Goal: Task Accomplishment & Management: Manage account settings

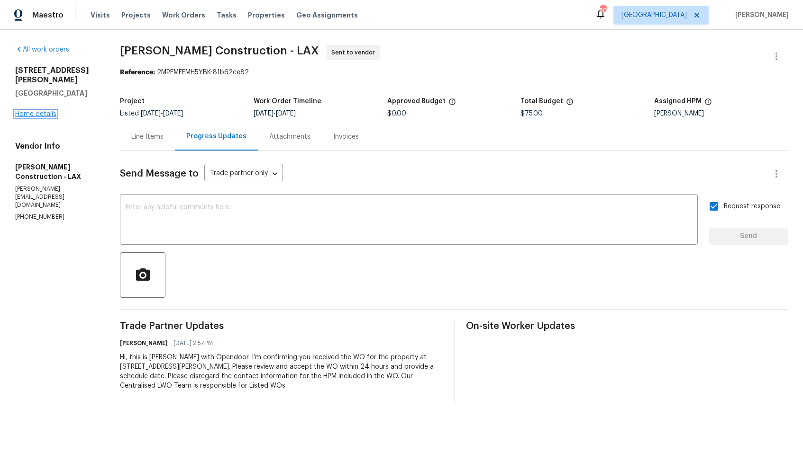
click at [29, 111] on link "Home details" at bounding box center [35, 114] width 41 height 7
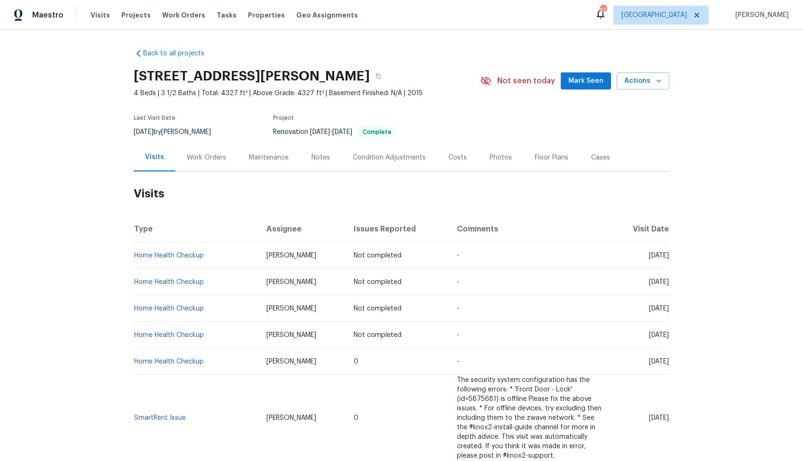
click at [200, 157] on div "Work Orders" at bounding box center [206, 157] width 39 height 9
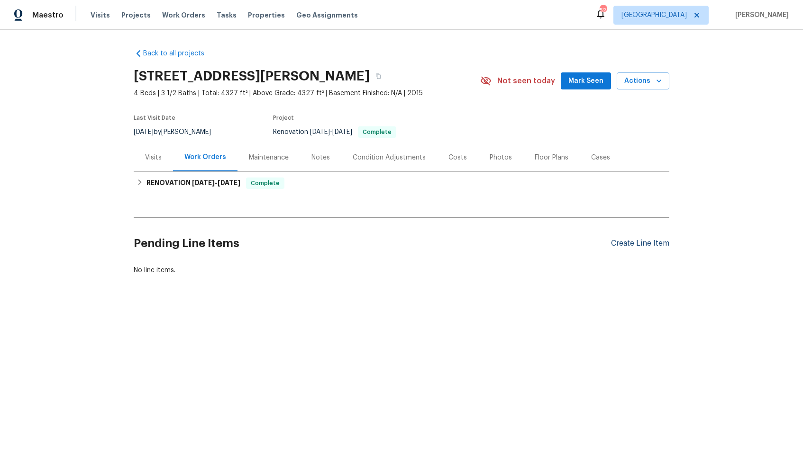
click at [631, 242] on div "Create Line Item" at bounding box center [640, 243] width 58 height 9
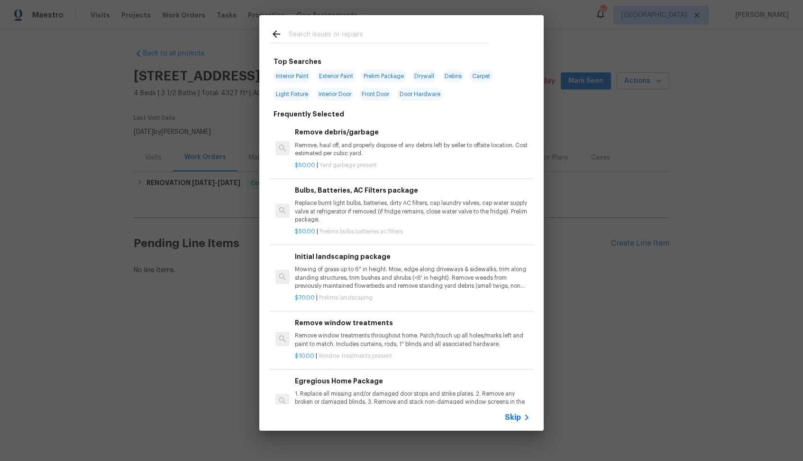
click at [352, 41] on input "text" at bounding box center [389, 35] width 201 height 14
click at [344, 38] on input "text" at bounding box center [389, 35] width 201 height 14
click at [368, 34] on input "text" at bounding box center [389, 35] width 201 height 14
type input "rail"
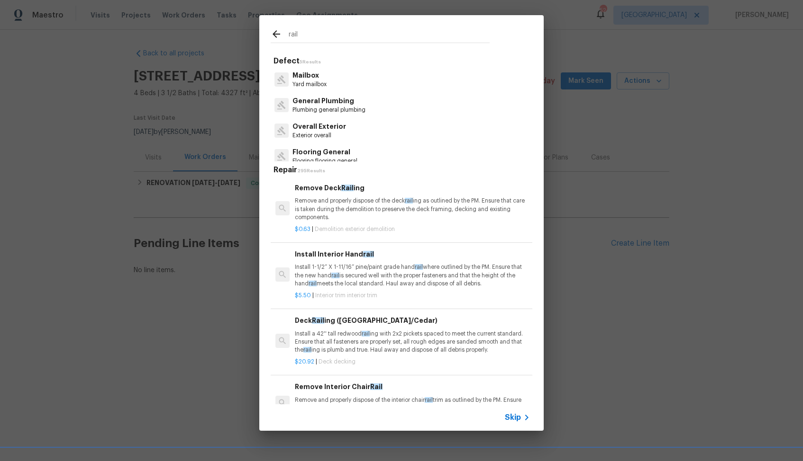
click at [367, 273] on p "Install 1-1/2” X 1-11/16” pine/paint grade hand rail where outlined by the PM. …" at bounding box center [412, 275] width 235 height 24
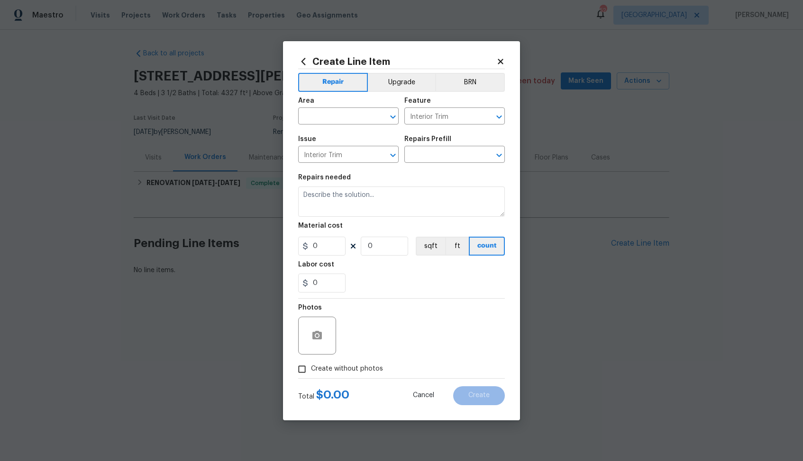
type input "Install Interior Handrail $5.50"
type textarea "Install 1-1/2” X 1-11/16” pine/paint grade handrail where outlined by the PM. E…"
type input "5.5"
type input "1"
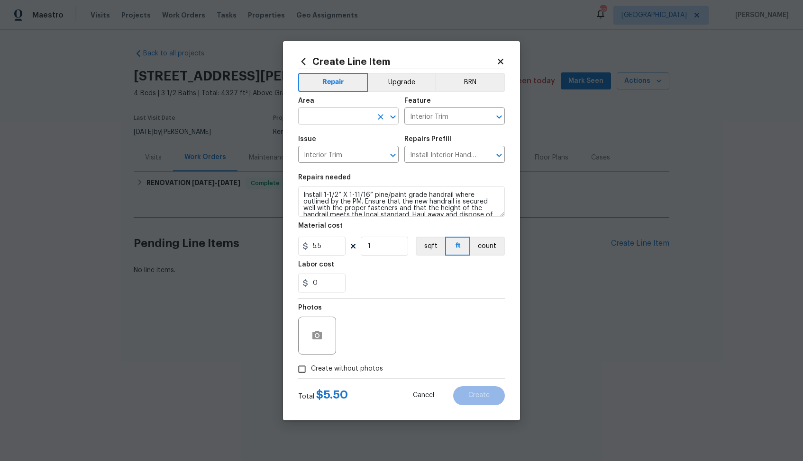
click at [334, 116] on input "text" at bounding box center [335, 117] width 74 height 15
click at [334, 155] on li "Interior Overall" at bounding box center [348, 154] width 100 height 16
type input "Interior Overall"
click at [346, 210] on textarea "Install 1-1/2” X 1-11/16” pine/paint grade handrail where outlined by the PM. E…" at bounding box center [401, 202] width 207 height 30
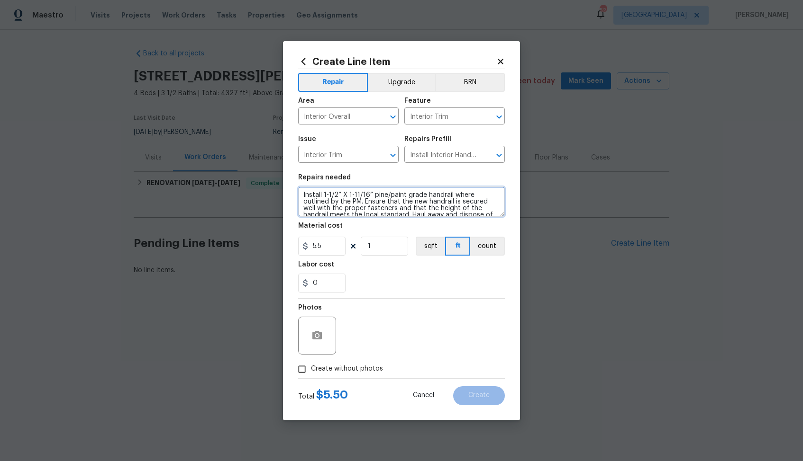
click at [346, 210] on textarea "Install 1-1/2” X 1-11/16” pine/paint grade handrail where outlined by the PM. E…" at bounding box center [401, 202] width 207 height 30
paste textarea "The bannister rail going upstairs is loose. Please inspect the railing, secure …"
type textarea "The bannister rail going upstairs is loose. Please inspect the railing, secure …"
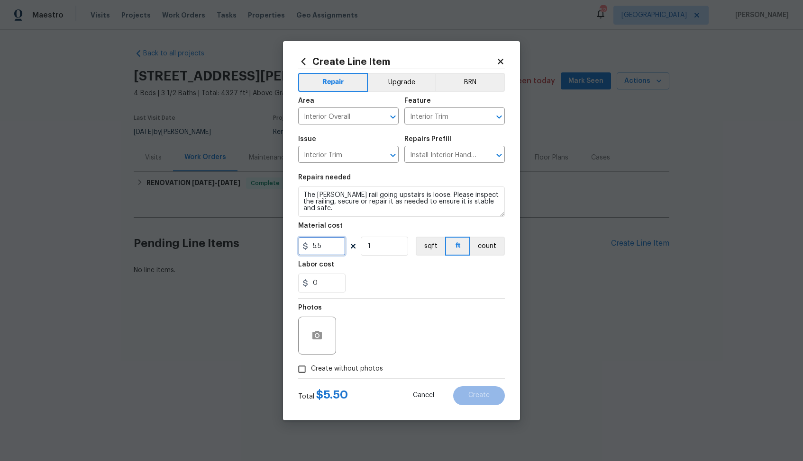
click at [325, 246] on input "5.5" at bounding box center [321, 246] width 47 height 19
type input "75"
click at [334, 373] on span "Create without photos" at bounding box center [347, 369] width 72 height 10
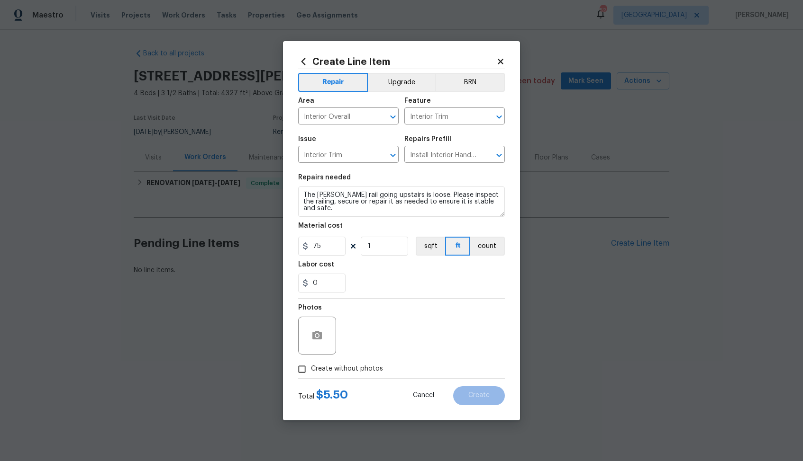
click at [311, 373] on input "Create without photos" at bounding box center [302, 370] width 18 height 18
checkbox input "true"
click at [382, 343] on textarea at bounding box center [423, 336] width 161 height 38
click at [475, 395] on span "Create" at bounding box center [478, 395] width 21 height 7
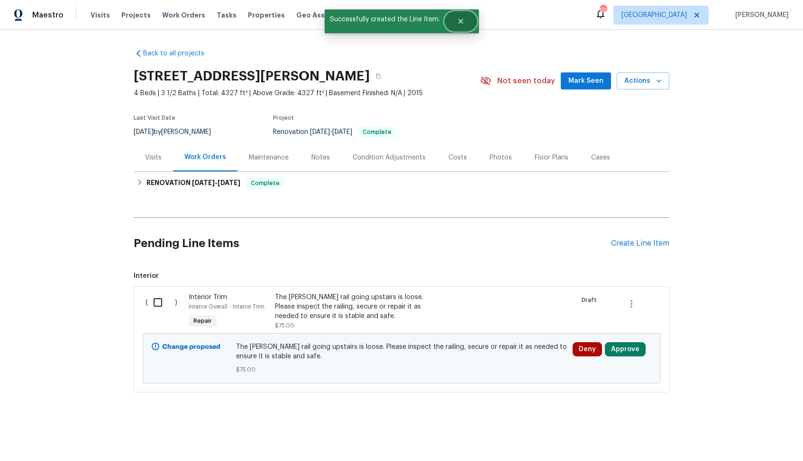
click at [467, 17] on button "Close" at bounding box center [460, 21] width 31 height 19
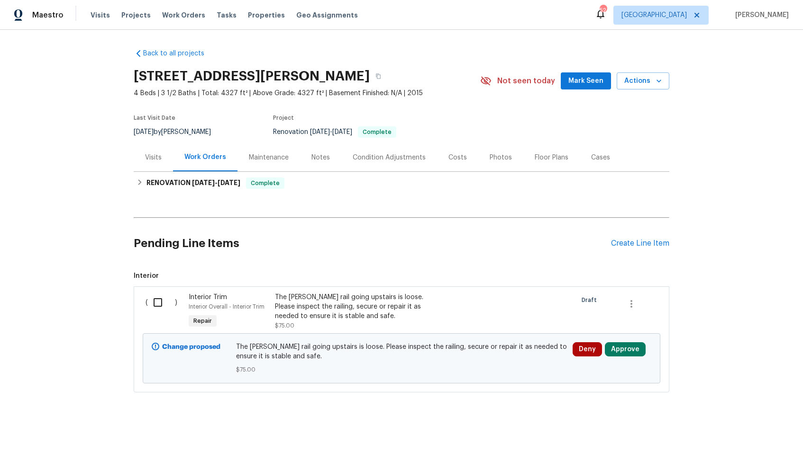
click at [157, 306] on input "checkbox" at bounding box center [161, 303] width 27 height 20
checkbox input "true"
click at [743, 440] on span "Create Work Order" at bounding box center [748, 438] width 63 height 12
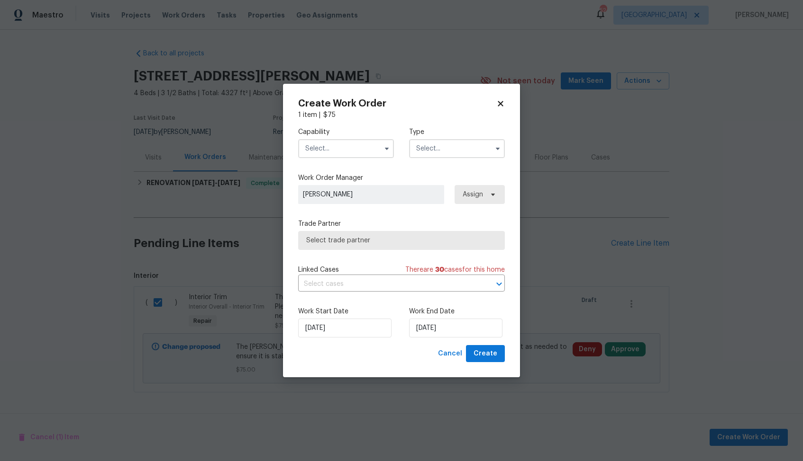
click at [331, 155] on input "text" at bounding box center [346, 148] width 96 height 19
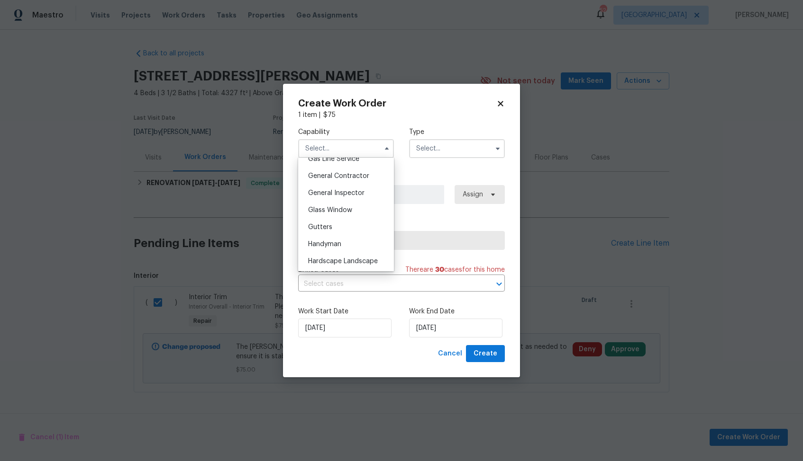
scroll to position [455, 0]
click at [335, 234] on span "Handyman" at bounding box center [324, 235] width 33 height 7
type input "Handyman"
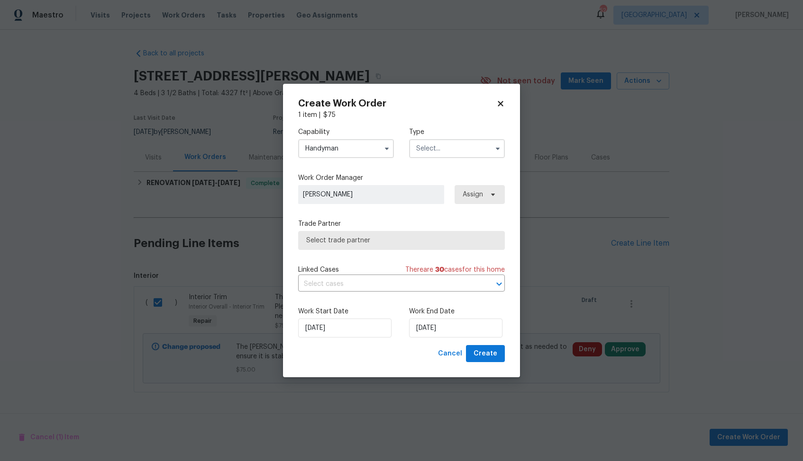
click at [470, 139] on input "text" at bounding box center [457, 148] width 96 height 19
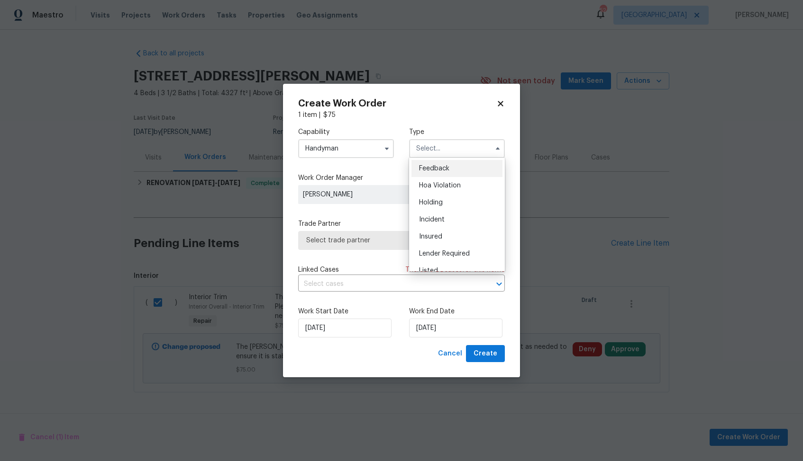
click at [445, 170] on span "Feedback" at bounding box center [434, 168] width 30 height 7
type input "Feedback"
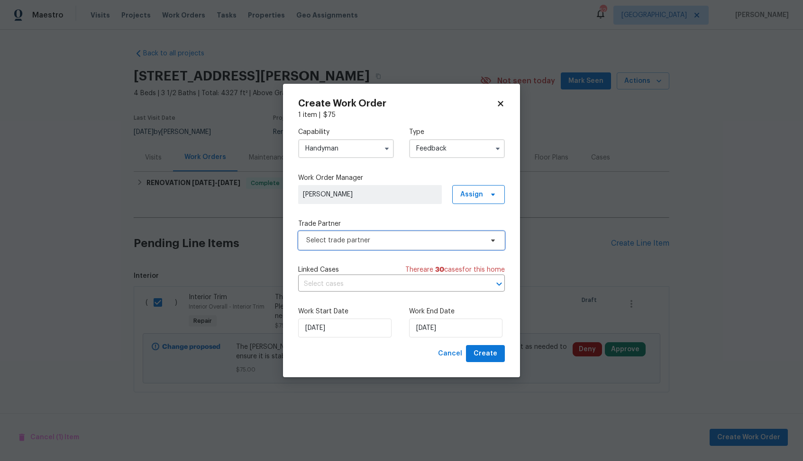
click at [361, 245] on span "Select trade partner" at bounding box center [394, 240] width 177 height 9
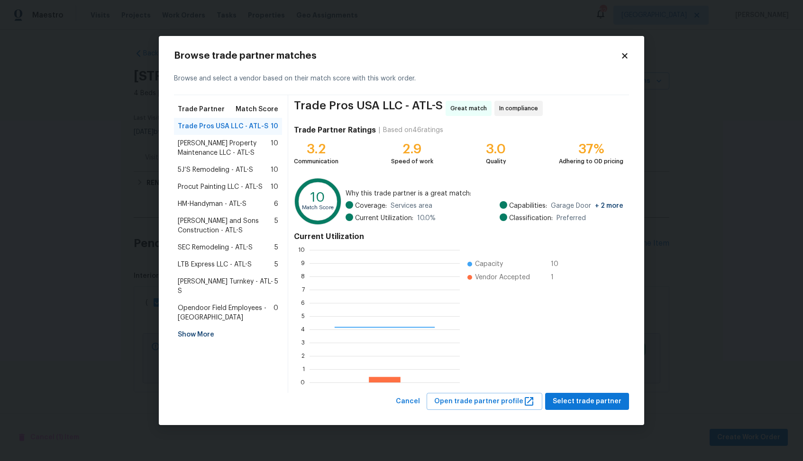
scroll to position [133, 150]
click at [224, 140] on span "Glen Property Maintenance LLC - ATL-S" at bounding box center [224, 148] width 93 height 19
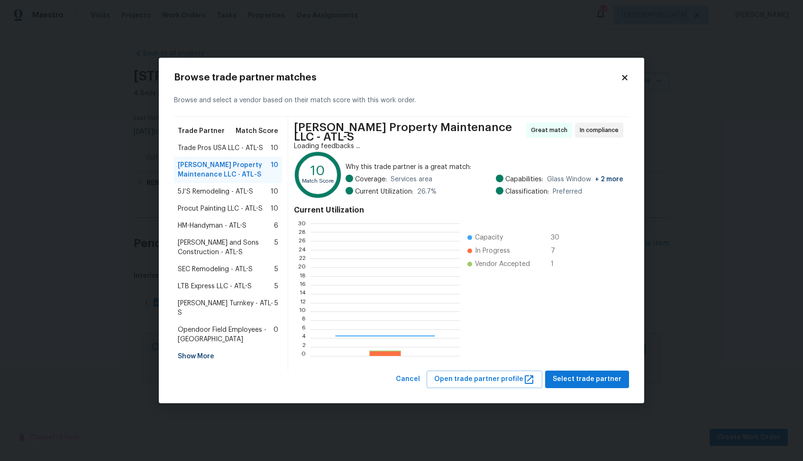
scroll to position [133, 149]
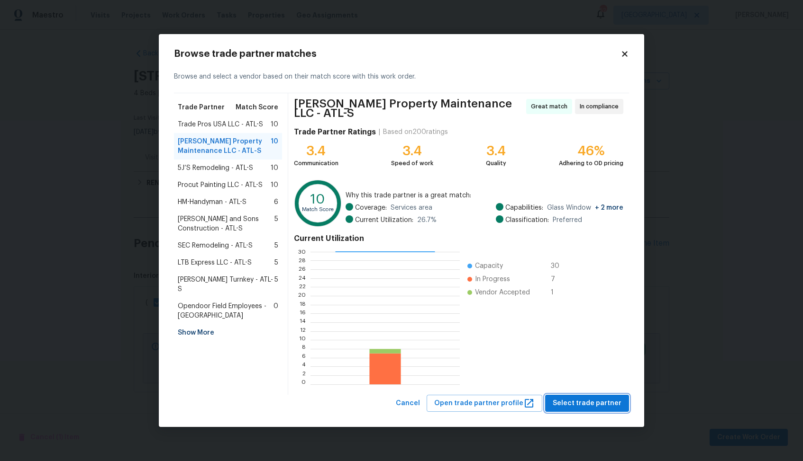
click at [572, 402] on span "Select trade partner" at bounding box center [586, 404] width 69 height 12
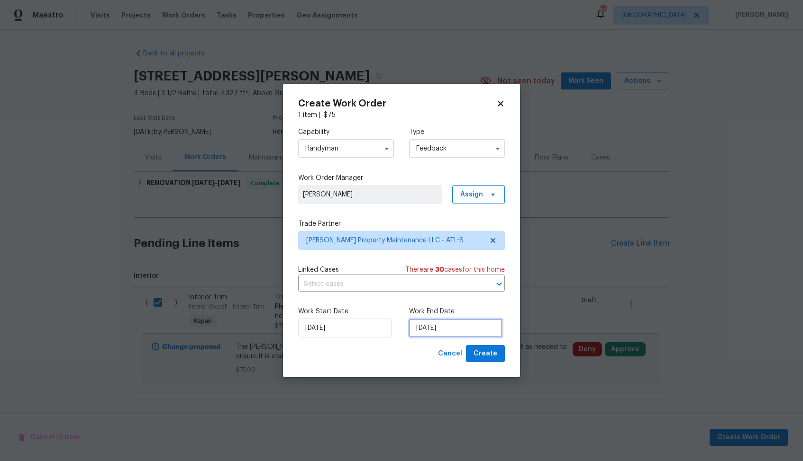
click at [423, 328] on input "26/08/2025" at bounding box center [455, 328] width 93 height 19
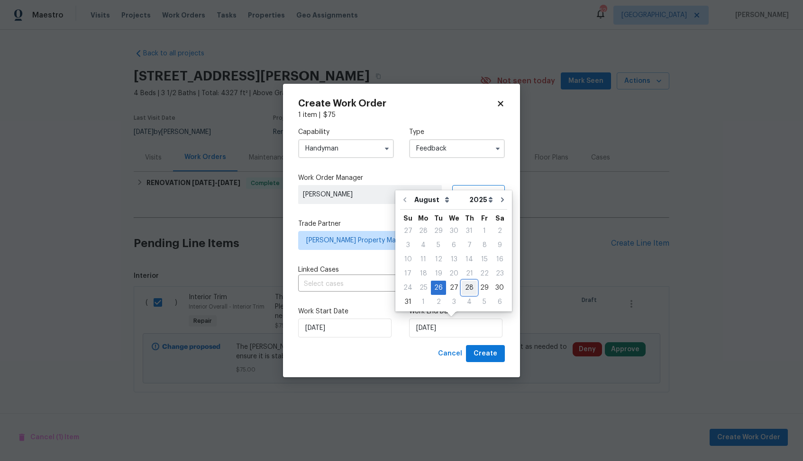
click at [465, 288] on div "28" at bounding box center [468, 287] width 15 height 13
type input "28/08/2025"
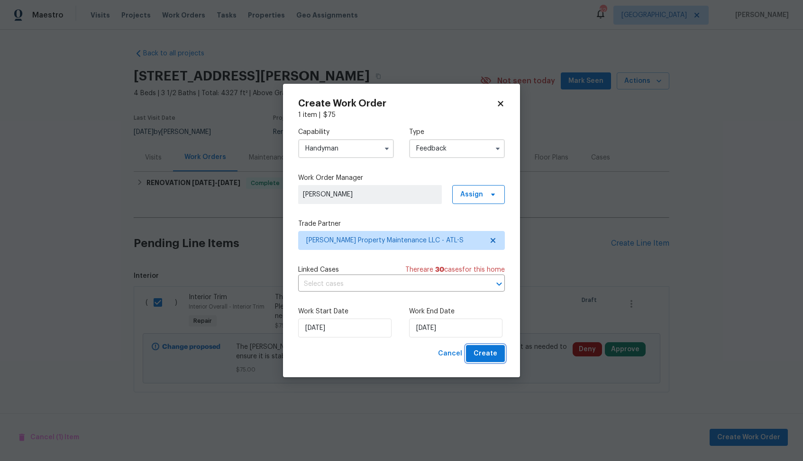
click at [482, 350] on span "Create" at bounding box center [485, 354] width 24 height 12
checkbox input "false"
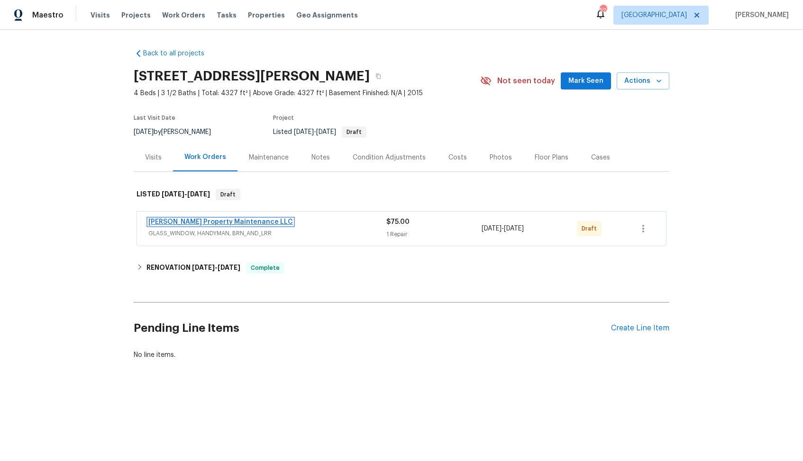
click at [184, 219] on link "[PERSON_NAME] Property Maintenance LLC" at bounding box center [220, 222] width 145 height 7
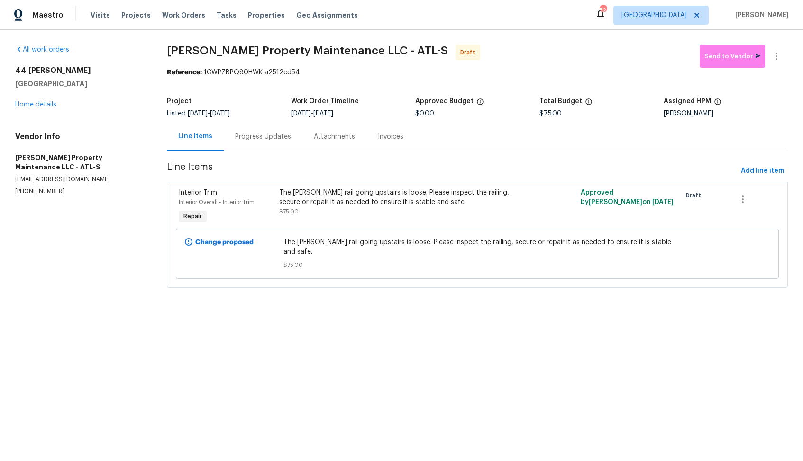
click at [268, 143] on div "Progress Updates" at bounding box center [263, 137] width 79 height 28
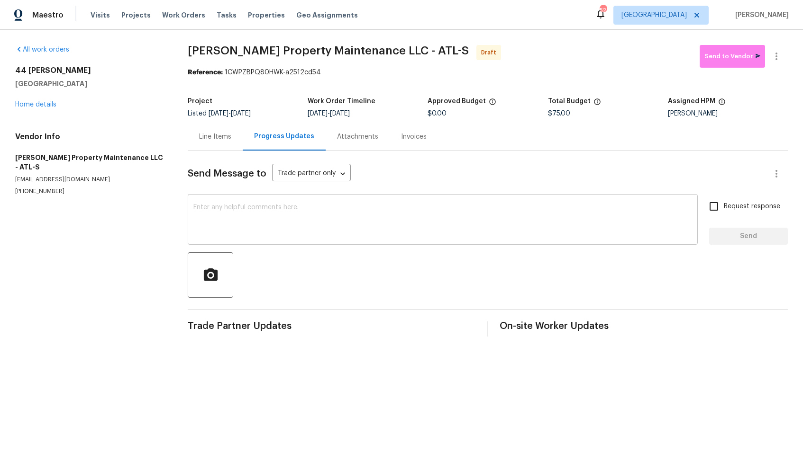
click at [339, 213] on textarea at bounding box center [442, 220] width 498 height 33
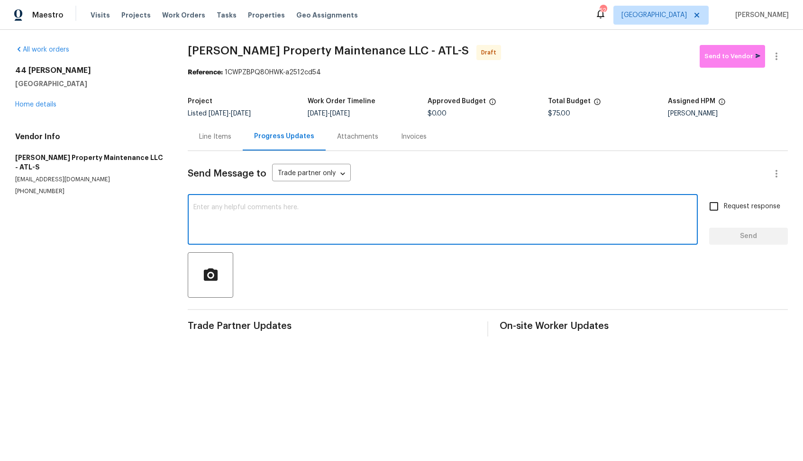
click at [380, 230] on textarea at bounding box center [442, 220] width 498 height 33
paste textarea "Hi, this is Arvind with Opendoor. I’m confirming you received the WO for the pr…"
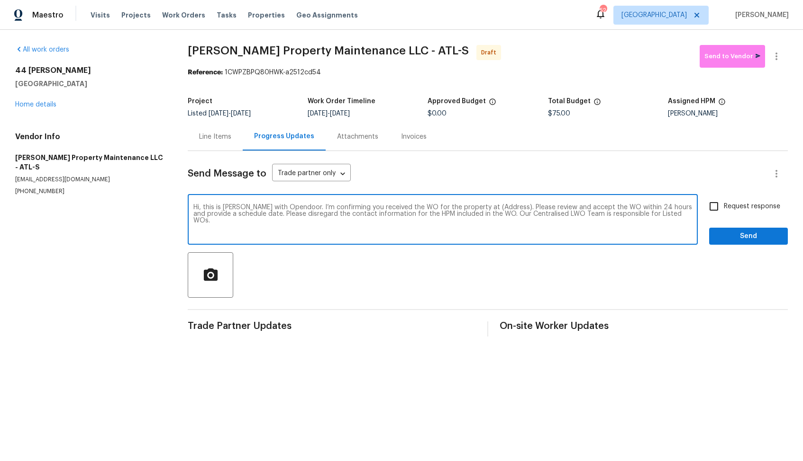
click at [500, 211] on textarea "Hi, this is Arvind with Opendoor. I’m confirming you received the WO for the pr…" at bounding box center [442, 220] width 498 height 33
drag, startPoint x: 497, startPoint y: 209, endPoint x: 468, endPoint y: 207, distance: 28.5
click at [468, 207] on textarea "Hi, this is Arvind with Opendoor. I’m confirming you received the WO for the pr…" at bounding box center [442, 220] width 498 height 33
paste textarea "44 Fendley Trce, Newnan, GA 30263"
type textarea "Hi, this is Arvind with Opendoor. I’m confirming you received the WO for the pr…"
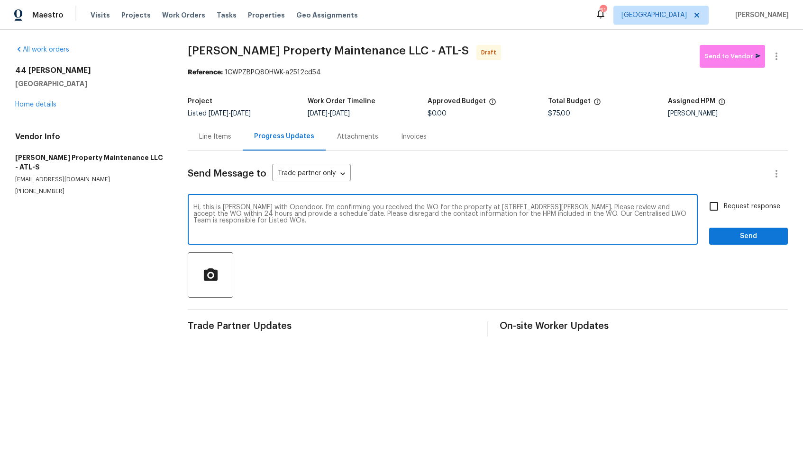
click at [718, 208] on input "Request response" at bounding box center [714, 207] width 20 height 20
checkbox input "true"
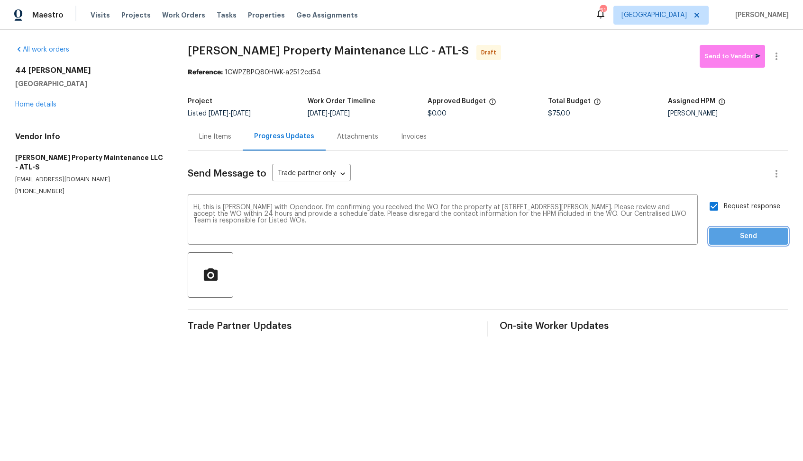
click at [725, 233] on span "Send" at bounding box center [747, 237] width 63 height 12
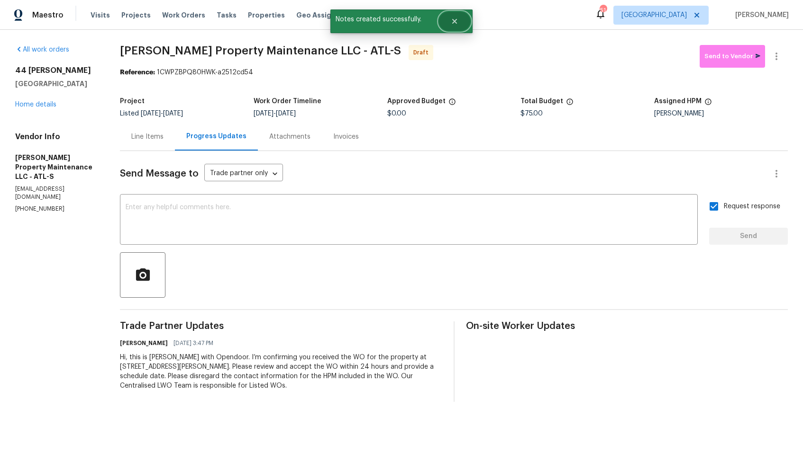
click at [462, 23] on button "Close" at bounding box center [454, 21] width 31 height 19
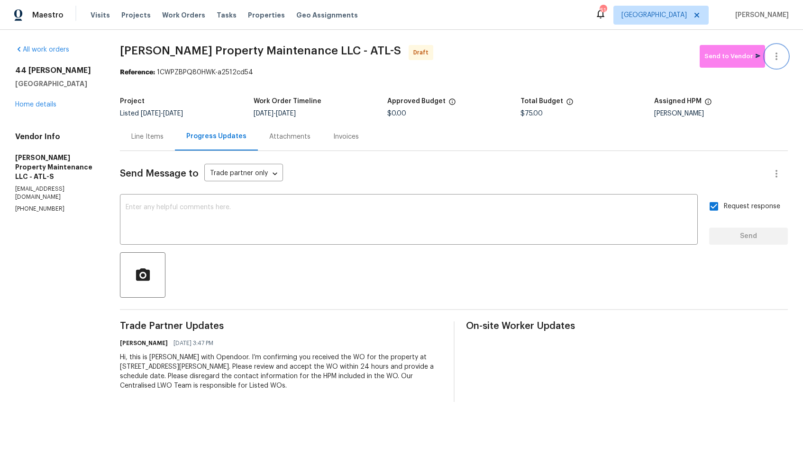
click at [778, 53] on icon "button" at bounding box center [775, 56] width 11 height 11
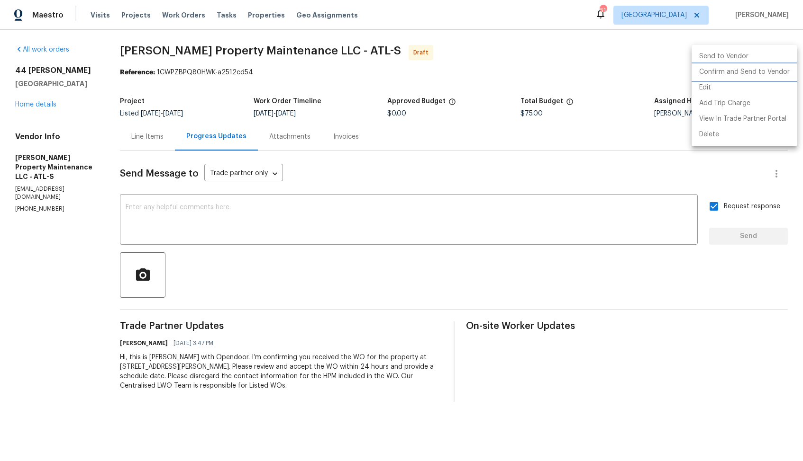
click at [712, 74] on li "Confirm and Send to Vendor" at bounding box center [744, 72] width 106 height 16
click at [419, 69] on div at bounding box center [401, 230] width 803 height 461
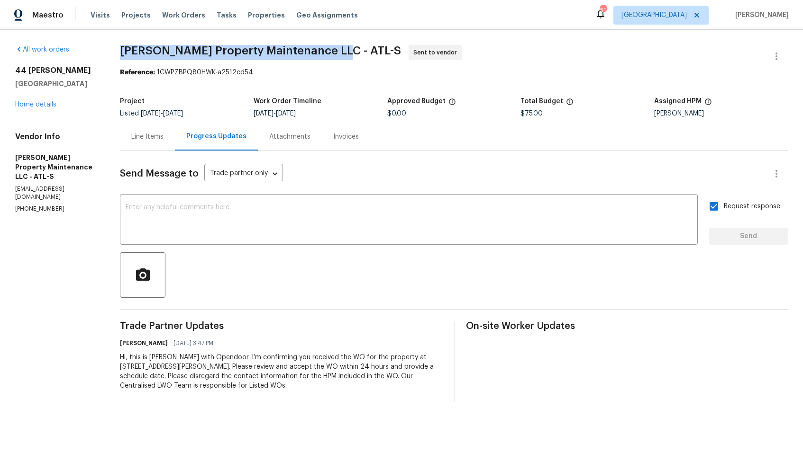
drag, startPoint x: 124, startPoint y: 50, endPoint x: 334, endPoint y: 50, distance: 210.4
click at [334, 50] on span "Glen Property Maintenance LLC - ATL-S" at bounding box center [260, 50] width 281 height 11
copy span "Glen Property Maintenance LLC - ATL-S"
click at [434, 110] on div "Approved Budget" at bounding box center [454, 104] width 134 height 12
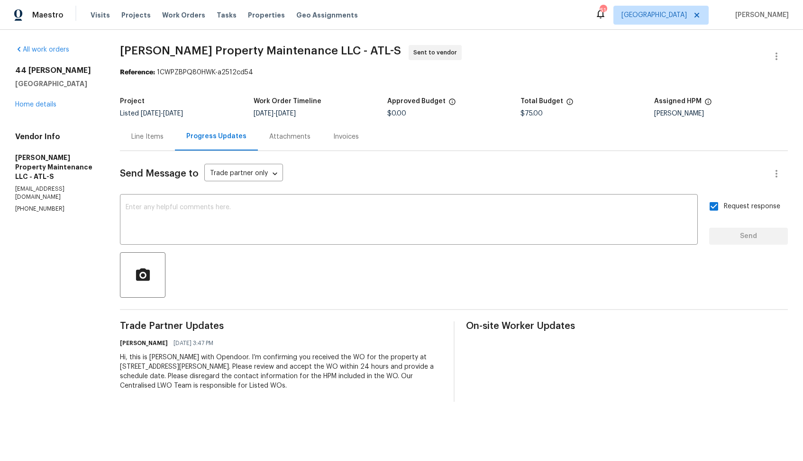
click at [199, 76] on div "Reference: 1CWPZBPQ80HWK-a2512cd54" at bounding box center [454, 72] width 668 height 9
drag, startPoint x: 160, startPoint y: 72, endPoint x: 282, endPoint y: 73, distance: 122.7
click at [282, 73] on div "Reference: 1CWPZBPQ80HWK-a2512cd54" at bounding box center [454, 72] width 668 height 9
copy div "1CWPZBPQ80HWK-a2512cd54"
click at [381, 69] on div "Reference: 1CWPZBPQ80HWK-a2512cd54" at bounding box center [454, 72] width 668 height 9
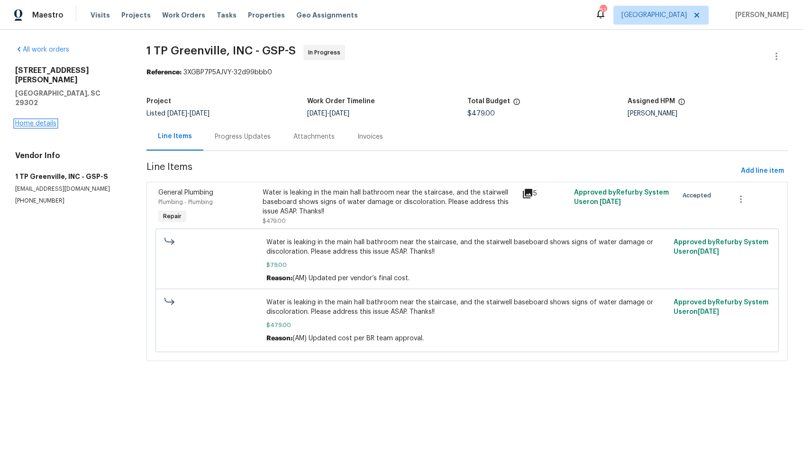
click at [38, 120] on link "Home details" at bounding box center [35, 123] width 41 height 7
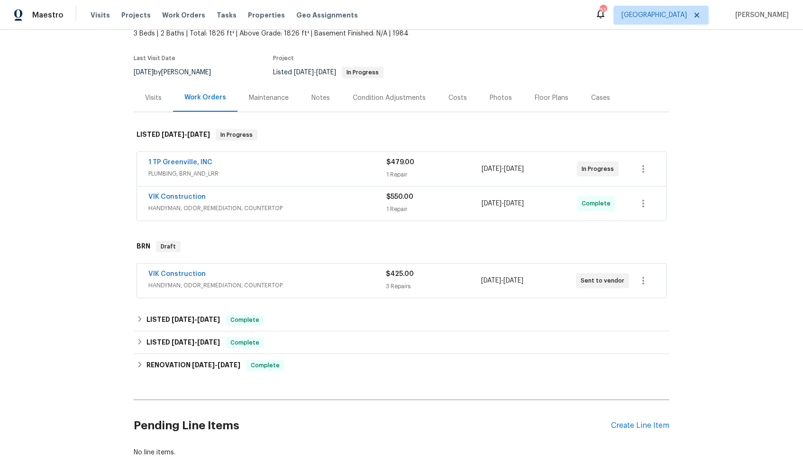
scroll to position [61, 0]
click at [183, 161] on link "1 TP Greenville, INC" at bounding box center [180, 161] width 64 height 7
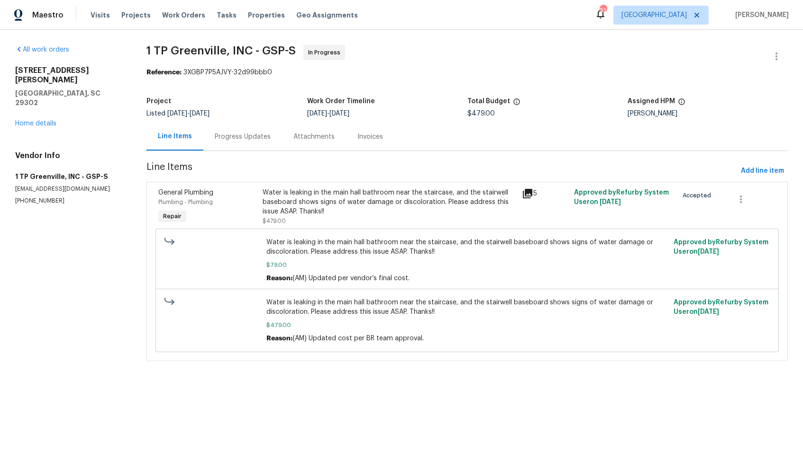
click at [228, 137] on div "Progress Updates" at bounding box center [243, 136] width 56 height 9
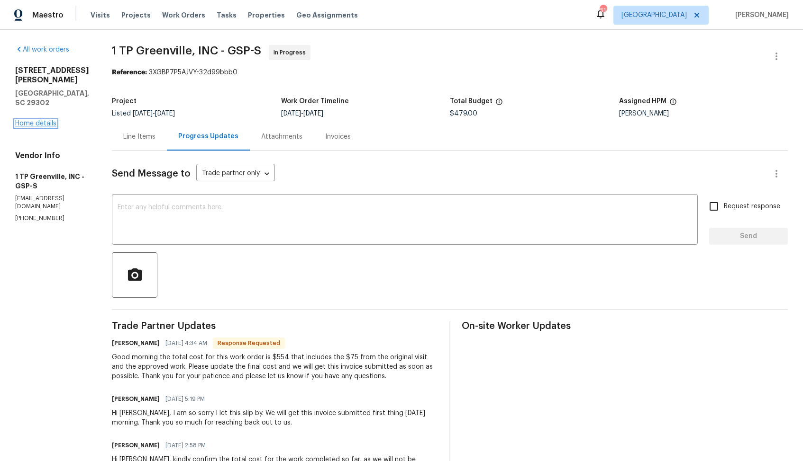
click at [23, 120] on link "Home details" at bounding box center [35, 123] width 41 height 7
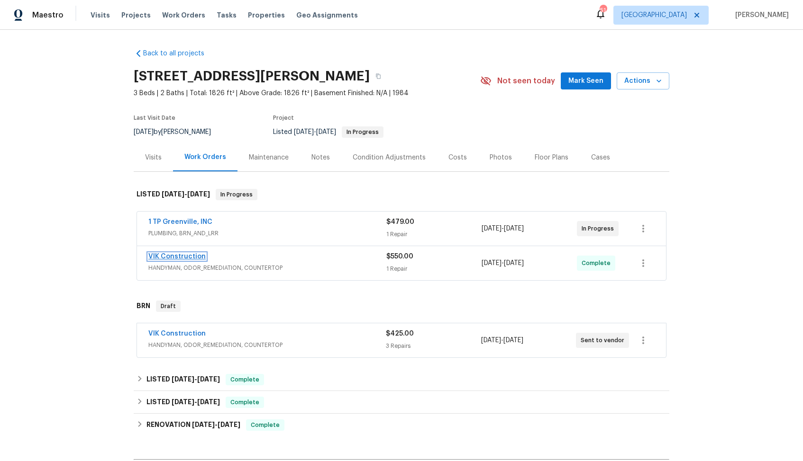
click at [165, 258] on link "VIK Construction" at bounding box center [176, 256] width 57 height 7
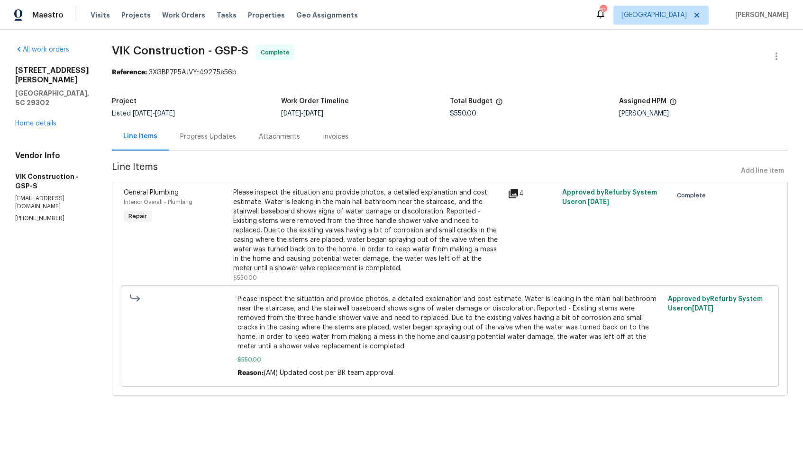
click at [227, 145] on div "Progress Updates" at bounding box center [208, 137] width 79 height 28
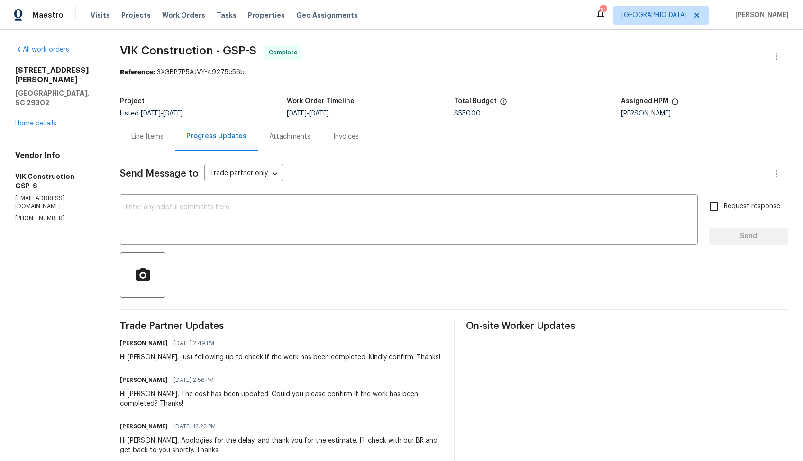
click at [154, 134] on div "Line Items" at bounding box center [147, 136] width 32 height 9
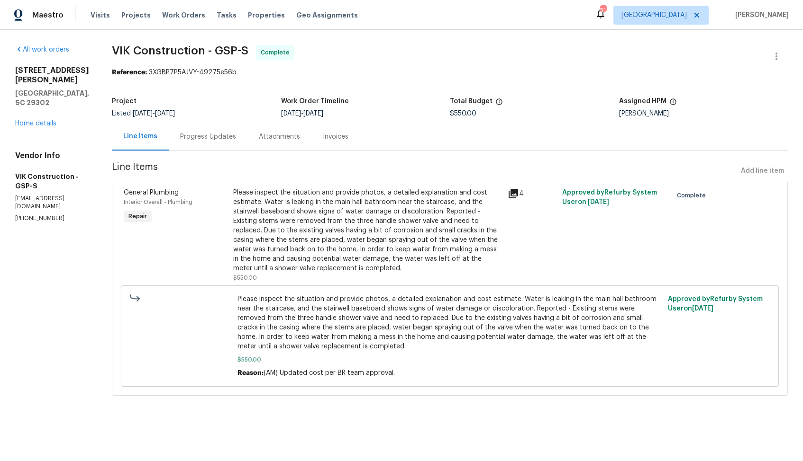
click at [395, 232] on div "Please inspect the situation and provide photos, a detailed explanation and cos…" at bounding box center [367, 230] width 268 height 85
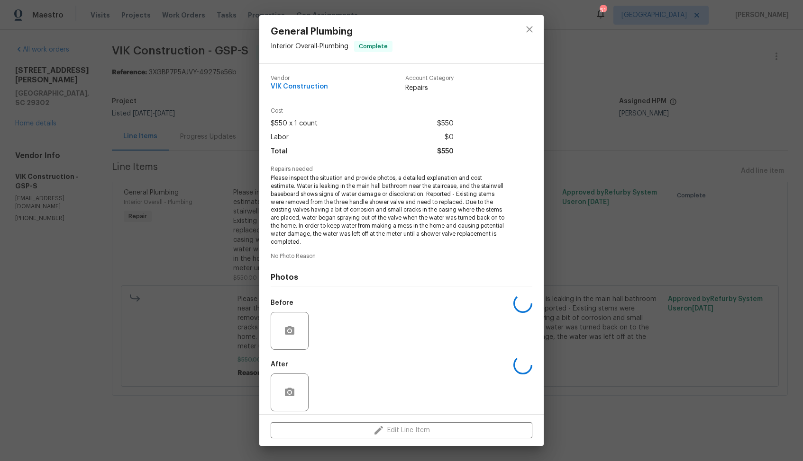
scroll to position [7, 0]
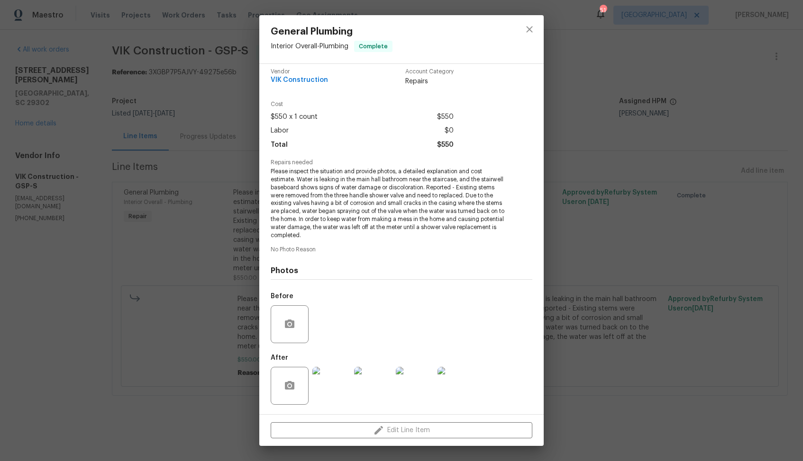
click at [341, 388] on img at bounding box center [331, 386] width 38 height 38
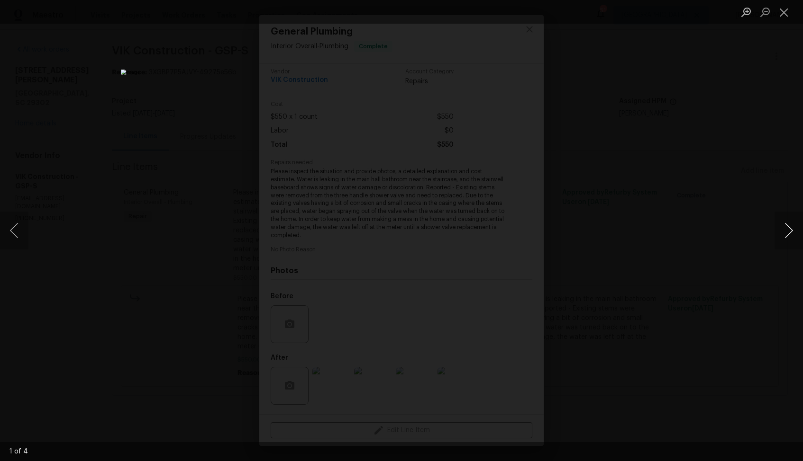
click at [786, 233] on button "Next image" at bounding box center [788, 231] width 28 height 38
click at [730, 232] on div "Lightbox" at bounding box center [401, 230] width 803 height 461
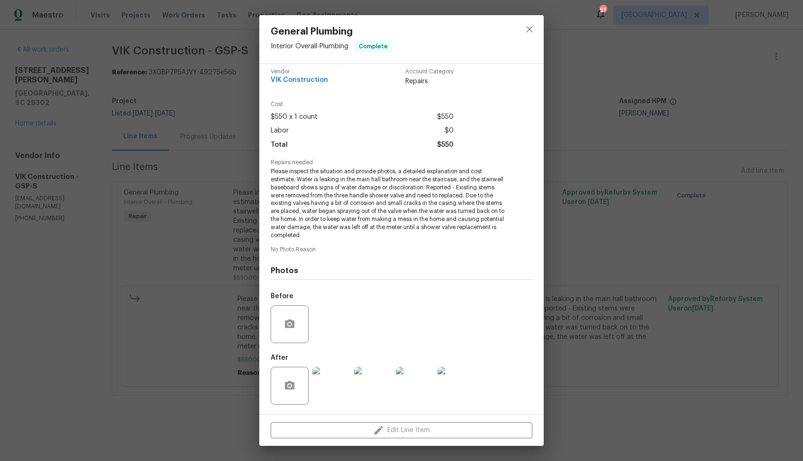
click at [598, 72] on div "General Plumbing Interior Overall - Plumbing Complete Vendor VIK Construction A…" at bounding box center [401, 230] width 803 height 461
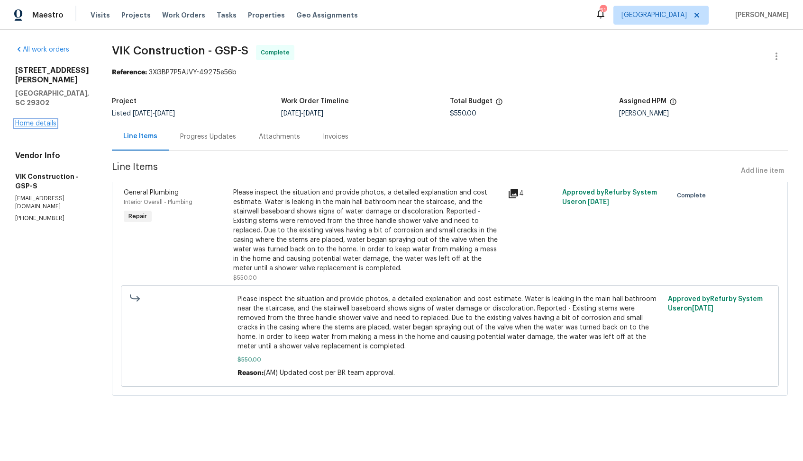
click at [43, 120] on link "Home details" at bounding box center [35, 123] width 41 height 7
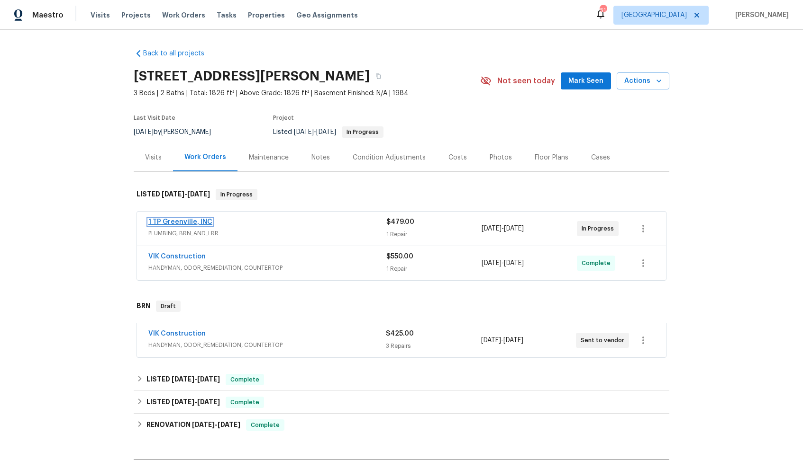
click at [178, 220] on link "1 TP Greenville, INC" at bounding box center [180, 222] width 64 height 7
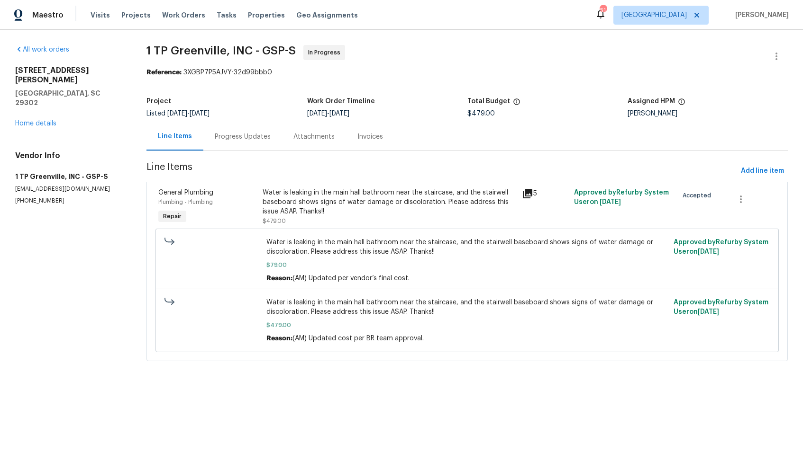
click at [244, 139] on div "Progress Updates" at bounding box center [243, 136] width 56 height 9
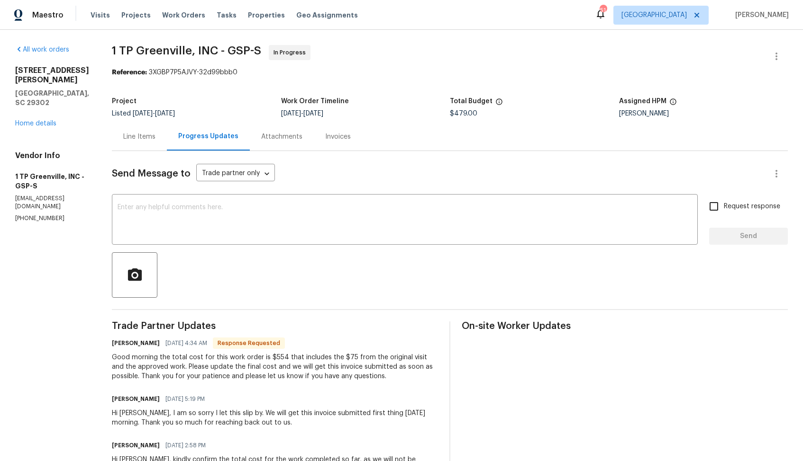
click at [134, 135] on div "Line Items" at bounding box center [139, 136] width 32 height 9
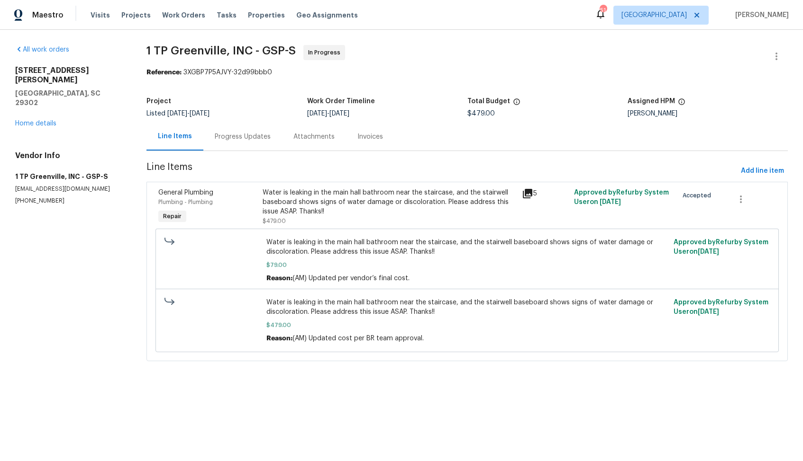
click at [315, 200] on div "Water is leaking in the main hall bathroom near the staircase, and the stairwel…" at bounding box center [389, 202] width 254 height 28
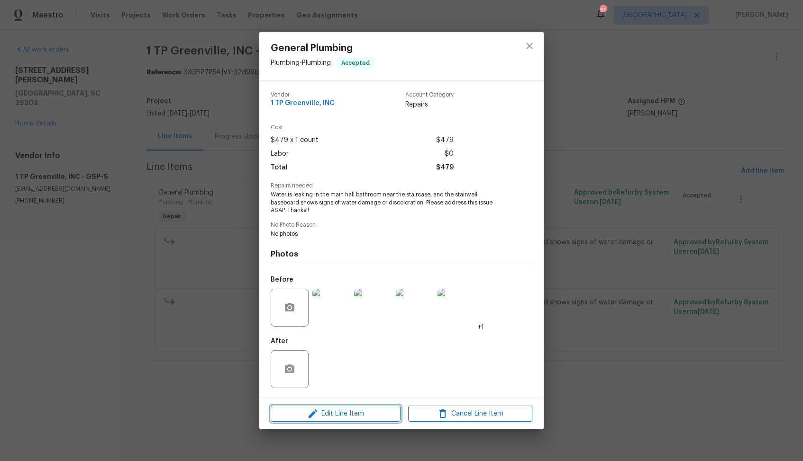
click at [320, 409] on span "Edit Line Item" at bounding box center [335, 414] width 124 height 12
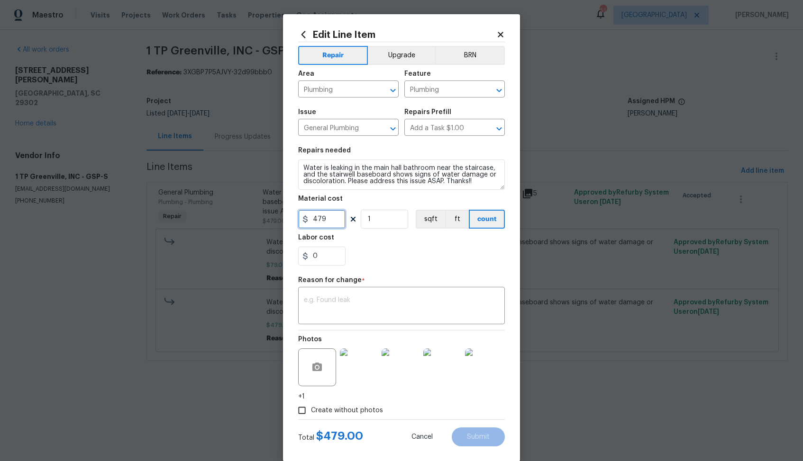
click at [328, 223] on input "479" at bounding box center [321, 219] width 47 height 19
type input "554"
click at [343, 307] on textarea at bounding box center [401, 307] width 195 height 20
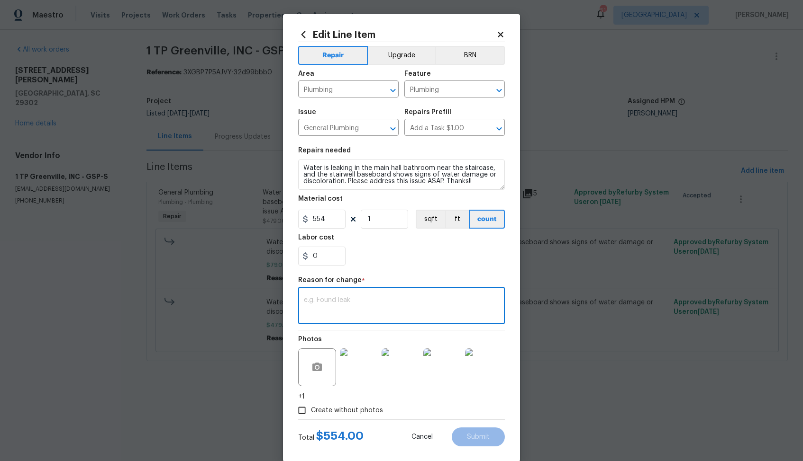
click at [324, 312] on textarea at bounding box center [401, 307] width 195 height 20
paste textarea "(AM) Updated per vendor’s final cost."
type textarea "(AM) Updated per vendor’s final cost."
click at [478, 437] on span "Submit" at bounding box center [478, 437] width 23 height 7
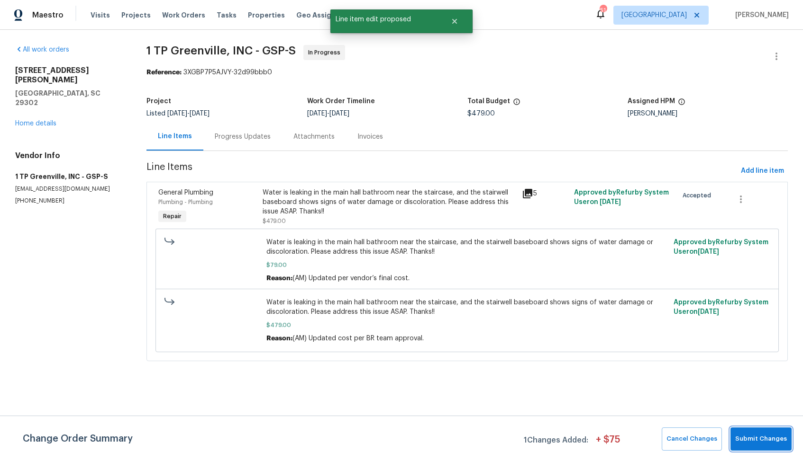
click at [760, 437] on span "Submit Changes" at bounding box center [761, 439] width 52 height 11
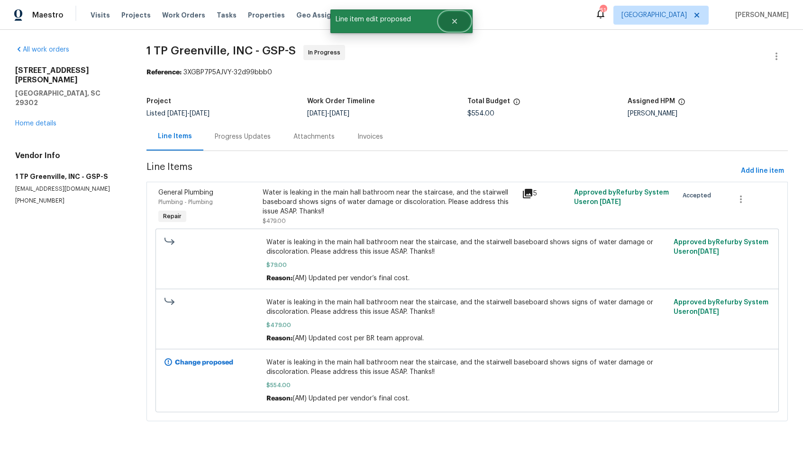
click at [458, 24] on button "Close" at bounding box center [454, 21] width 31 height 19
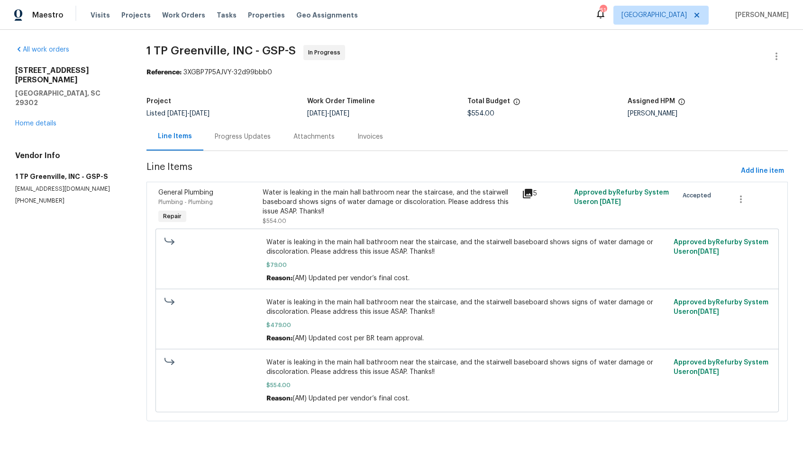
click at [229, 145] on div "Progress Updates" at bounding box center [242, 137] width 79 height 28
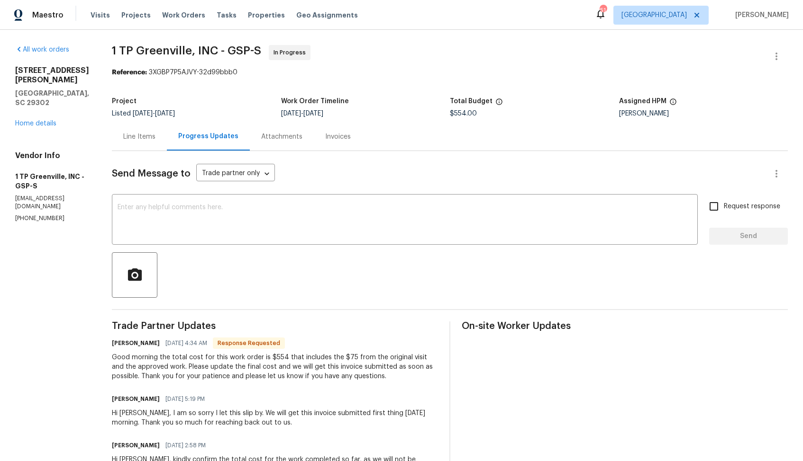
click at [117, 345] on h6 "Merritt King" at bounding box center [136, 343] width 48 height 9
copy h6 "Merritt"
click at [271, 223] on textarea at bounding box center [404, 220] width 574 height 33
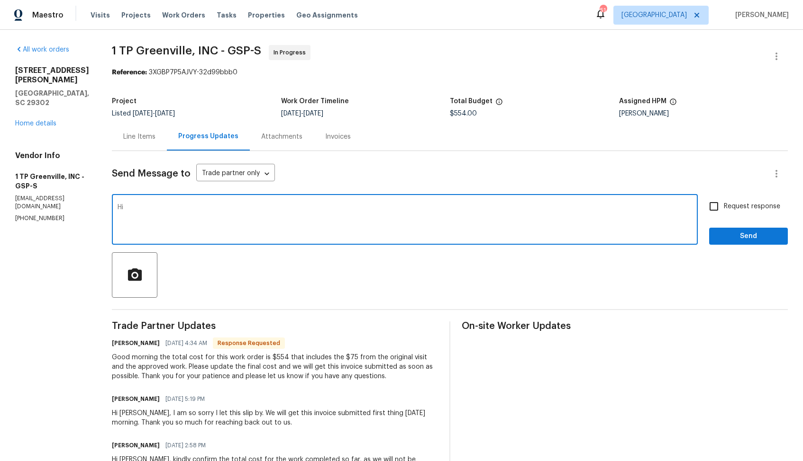
paste textarea "Merritt"
type textarea "Hi Merritt, thank you for the confirmation. Cost has been updated. Kindly move …"
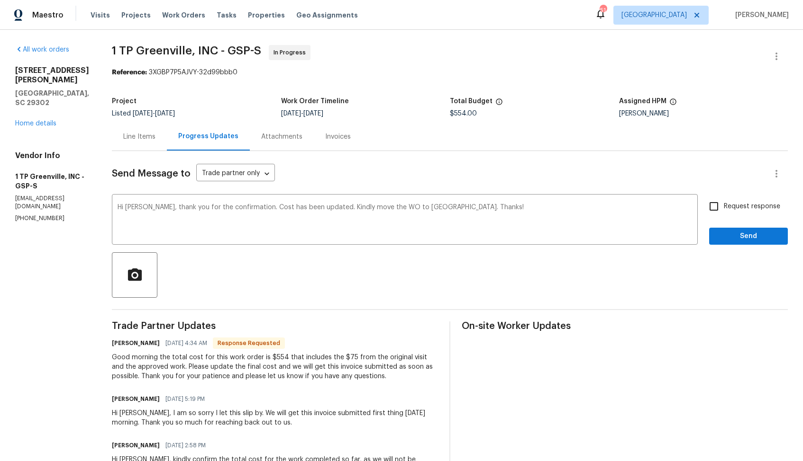
click at [723, 206] on input "Request response" at bounding box center [714, 207] width 20 height 20
checkbox input "true"
click at [726, 230] on button "Send" at bounding box center [748, 237] width 79 height 18
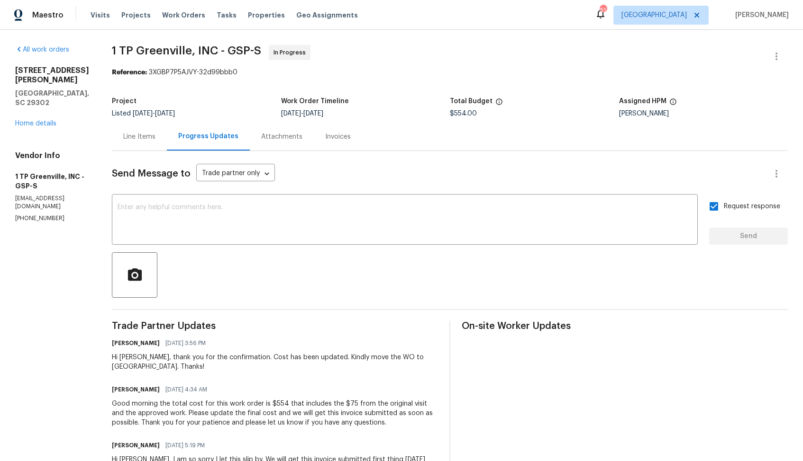
click at [461, 272] on div at bounding box center [450, 275] width 676 height 45
click at [310, 236] on textarea at bounding box center [404, 220] width 574 height 33
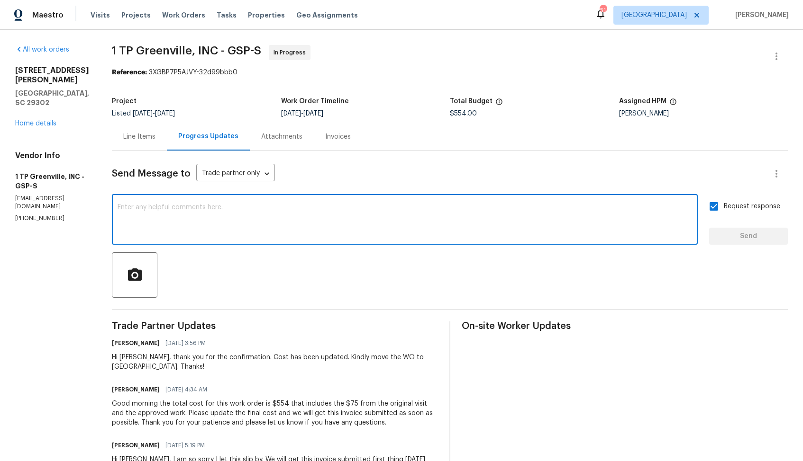
click at [244, 399] on div "Good morning the total cost for this work order is $554 that includes the $75 f…" at bounding box center [275, 413] width 326 height 28
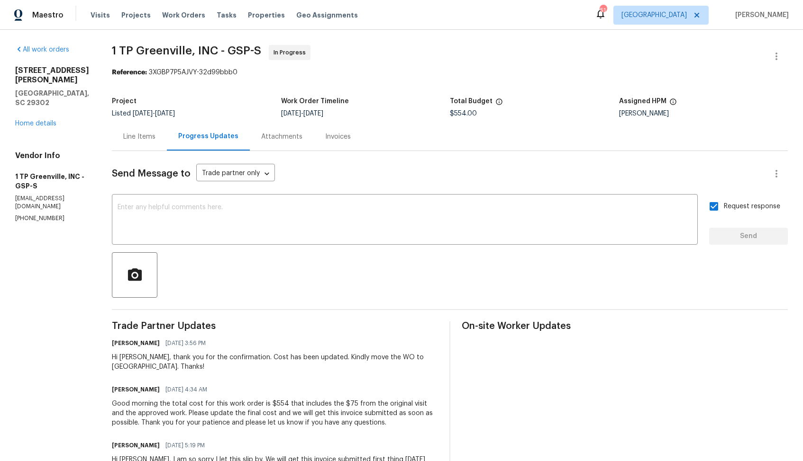
click at [244, 399] on div "Good morning the total cost for this work order is $554 that includes the $75 f…" at bounding box center [275, 413] width 326 height 28
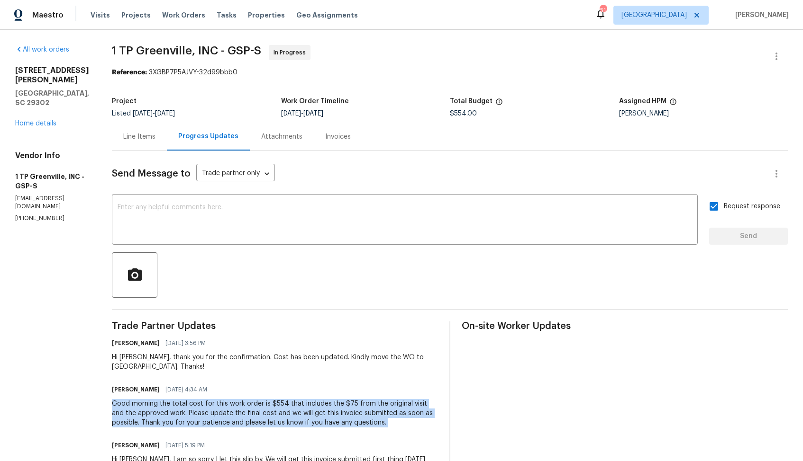
copy div "Good morning the total cost for this work order is $554 that includes the $75 f…"
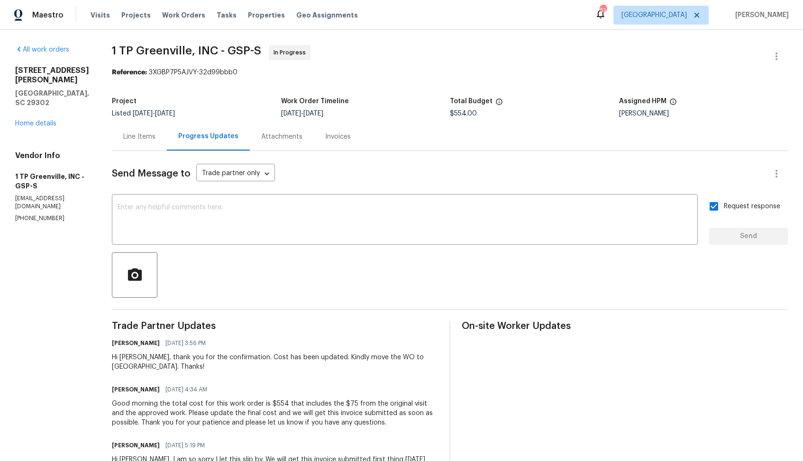
click at [40, 139] on div "All work orders 600 Stafford Ave Spartanburg, SC 29302 Home details Vendor Info…" at bounding box center [52, 134] width 74 height 178
click at [36, 120] on link "Home details" at bounding box center [35, 123] width 41 height 7
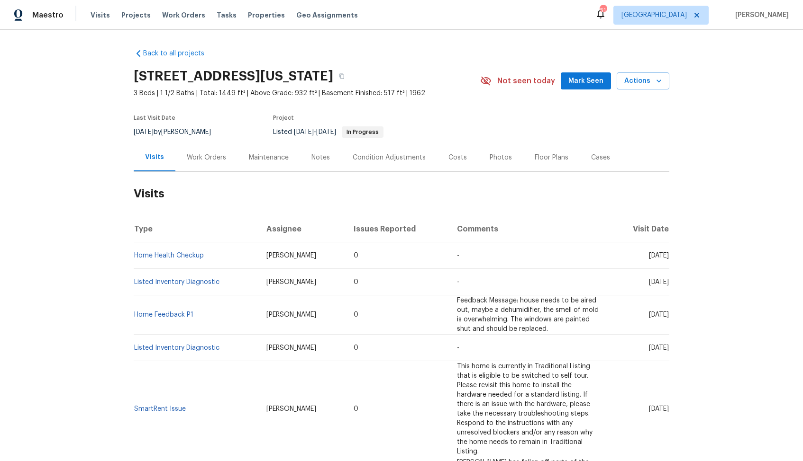
click at [202, 164] on div "Work Orders" at bounding box center [206, 158] width 62 height 28
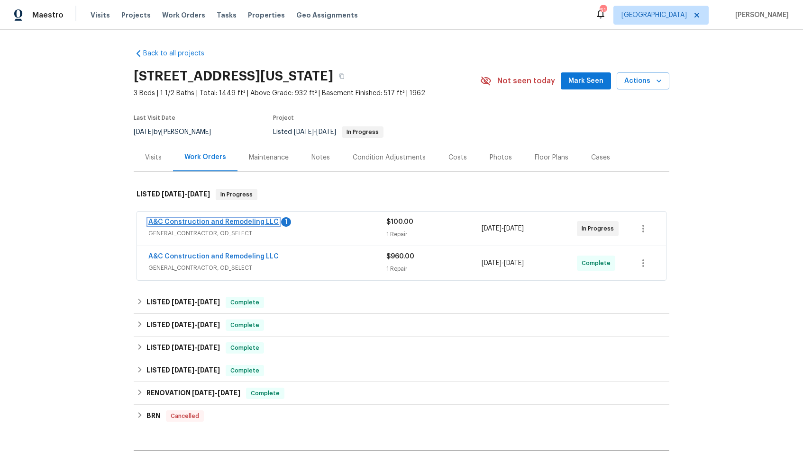
click at [177, 222] on link "A&C Construction and Remodeling LLC" at bounding box center [213, 222] width 130 height 7
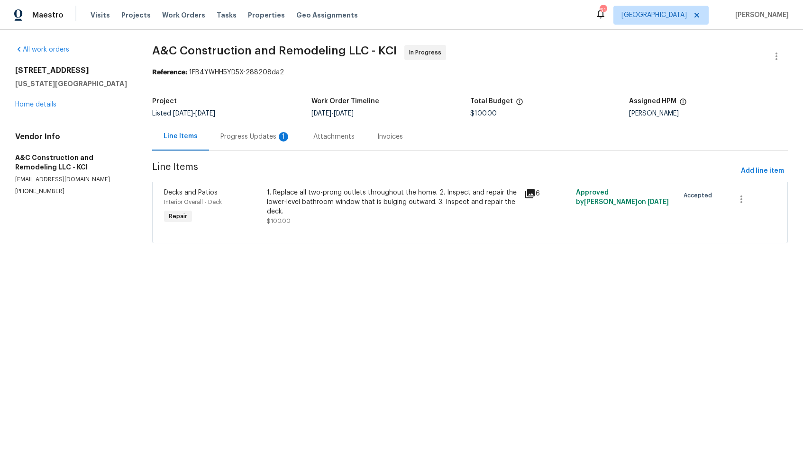
click at [246, 148] on div "Progress Updates 1" at bounding box center [255, 137] width 93 height 28
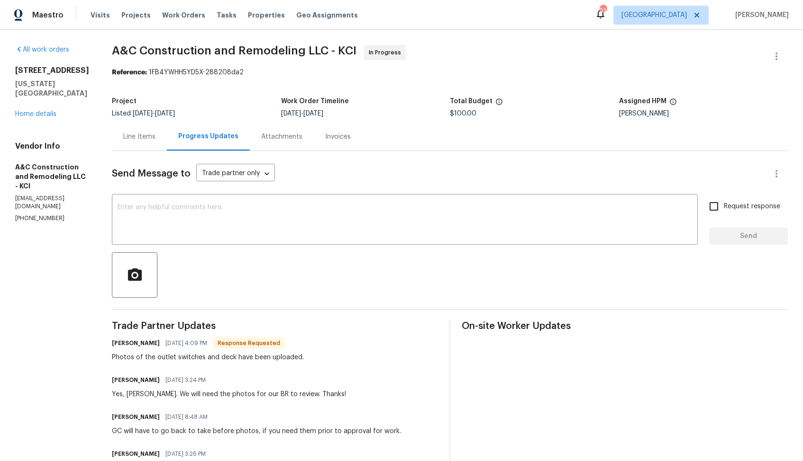
click at [155, 142] on div "Line Items" at bounding box center [139, 137] width 55 height 28
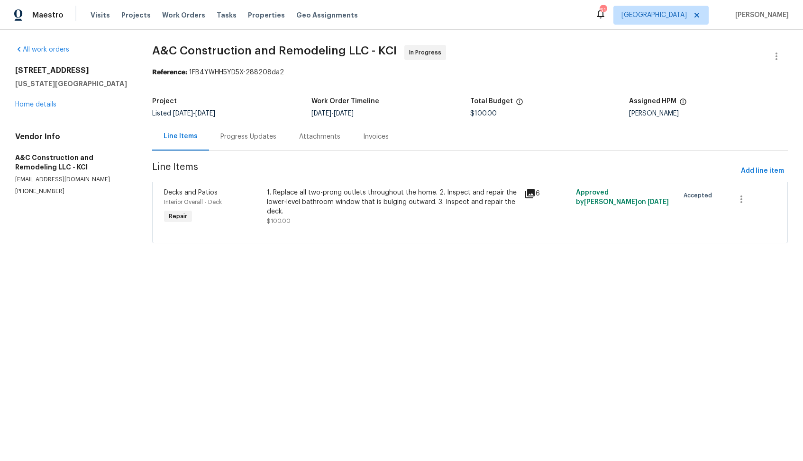
click at [322, 204] on div "1. Replace all two-prong outlets throughout the home. 2. Inspect and repair the…" at bounding box center [393, 202] width 252 height 28
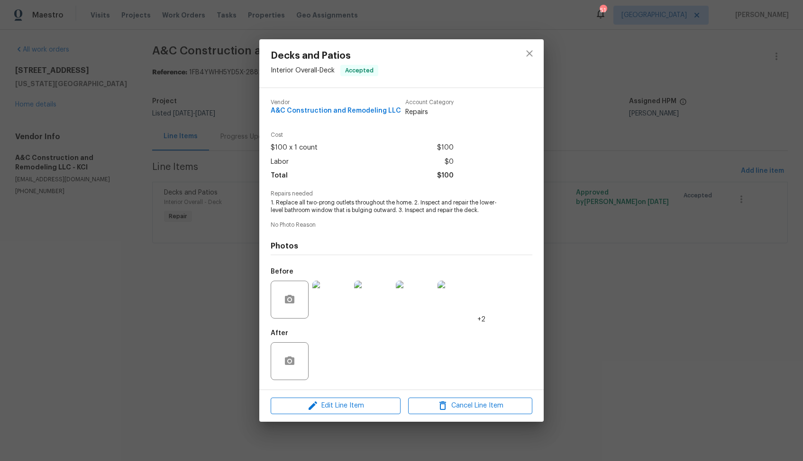
click at [335, 302] on img at bounding box center [331, 300] width 38 height 38
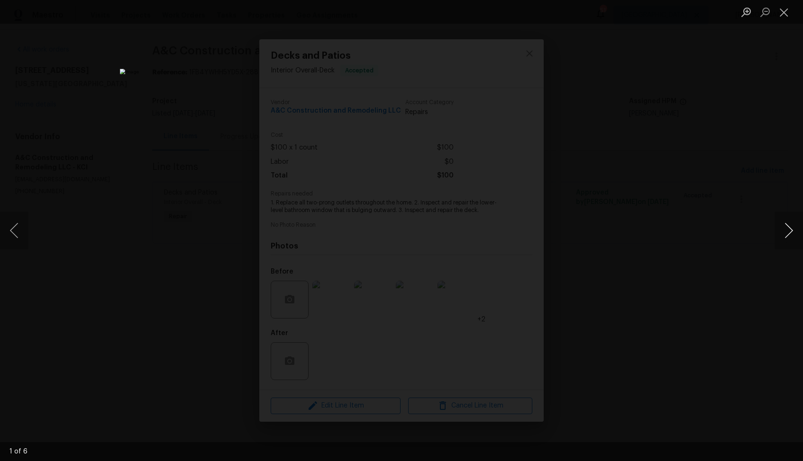
click at [787, 229] on button "Next image" at bounding box center [788, 231] width 28 height 38
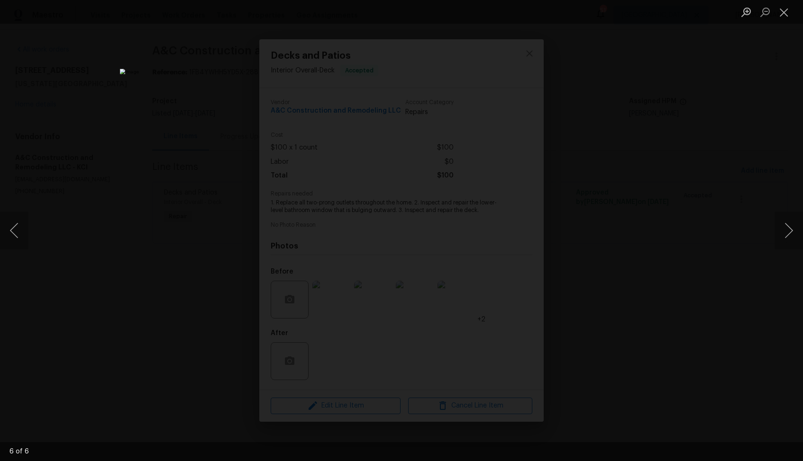
click at [714, 253] on div "Lightbox" at bounding box center [401, 230] width 803 height 461
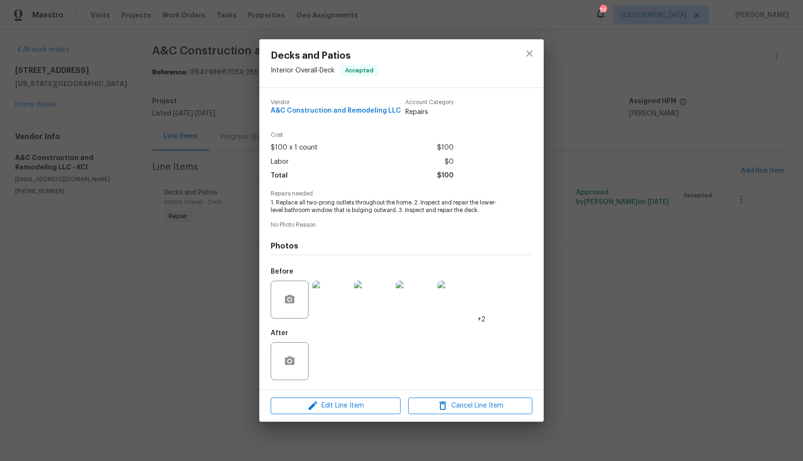
click at [637, 262] on div "Decks and Patios Interior Overall - Deck Accepted Vendor A&C Construction and R…" at bounding box center [401, 230] width 803 height 461
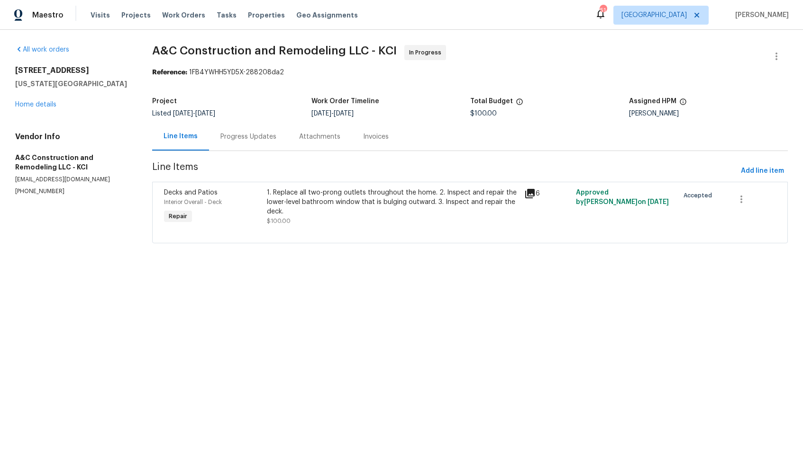
click at [244, 141] on div "Progress Updates" at bounding box center [248, 136] width 56 height 9
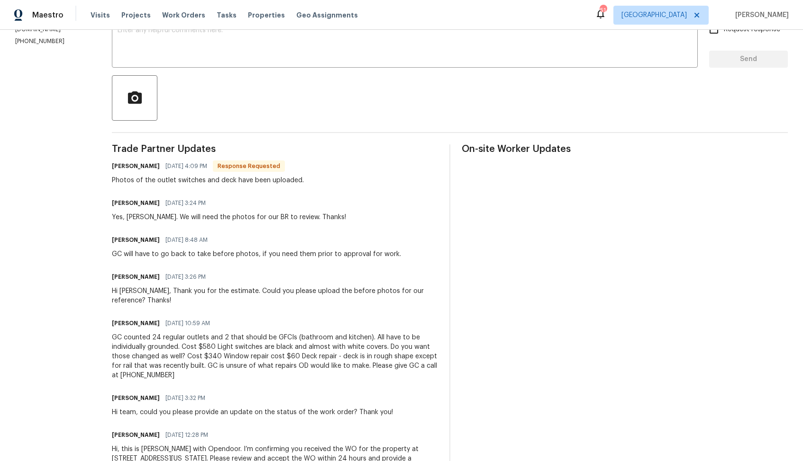
scroll to position [226, 0]
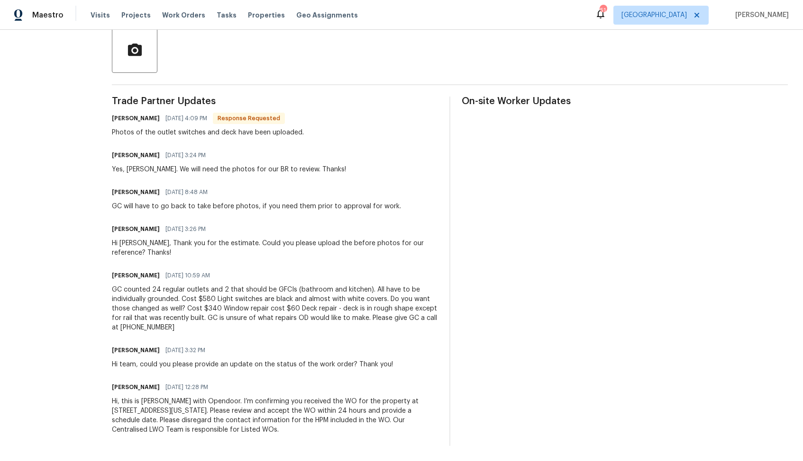
click at [283, 306] on div "GC counted 24 regular outlets and 2 that should be GFCIs (bathroom and kitchen)…" at bounding box center [275, 308] width 326 height 47
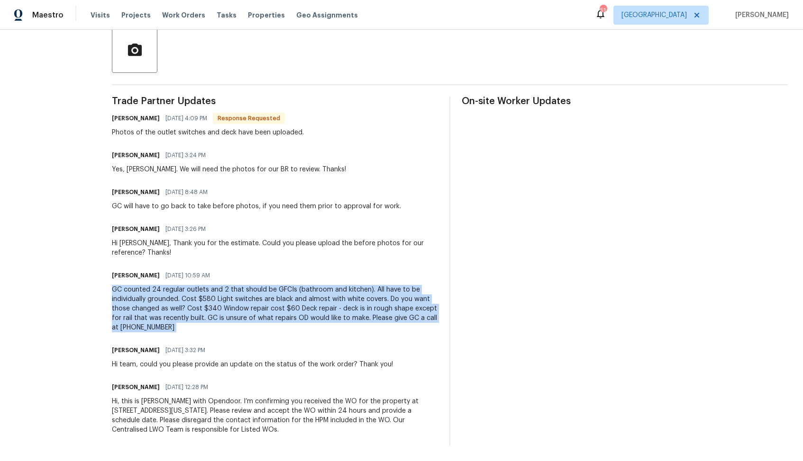
copy div "GC counted 24 regular outlets and 2 that should be GFCIs (bathroom and kitchen)…"
click at [194, 317] on div "GC counted 24 regular outlets and 2 that should be GFCIs (bathroom and kitchen)…" at bounding box center [275, 308] width 326 height 47
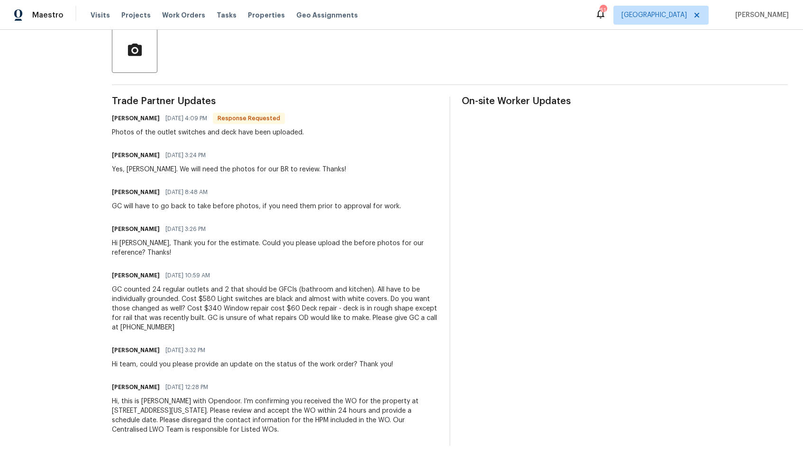
click at [194, 317] on div "GC counted 24 regular outlets and 2 that should be GFCIs (bathroom and kitchen)…" at bounding box center [275, 308] width 326 height 47
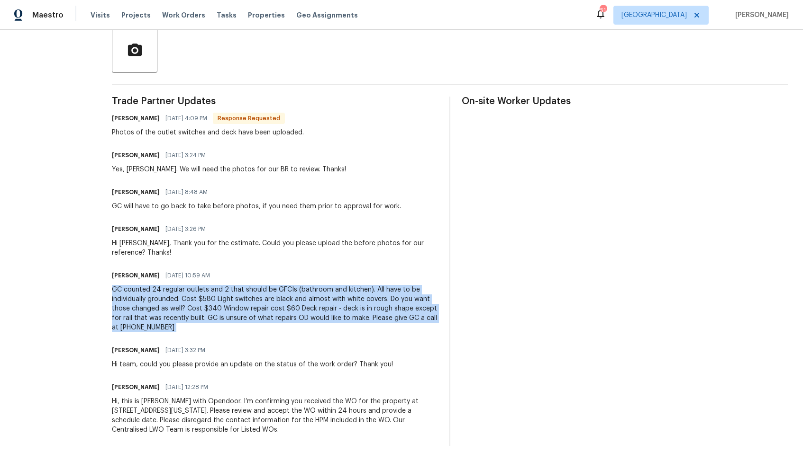
click at [324, 240] on div "Hi Charles, Thank you for the estimate. Could you please upload the before phot…" at bounding box center [275, 248] width 326 height 19
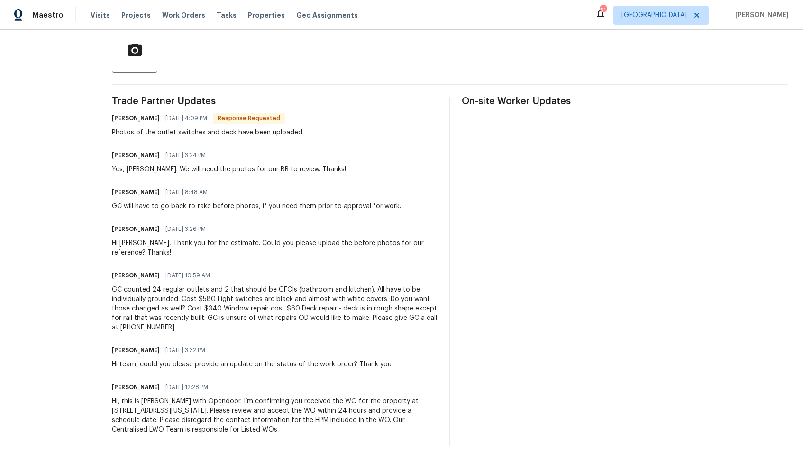
click at [245, 295] on div "GC counted 24 regular outlets and 2 that should be GFCIs (bathroom and kitchen)…" at bounding box center [275, 308] width 326 height 47
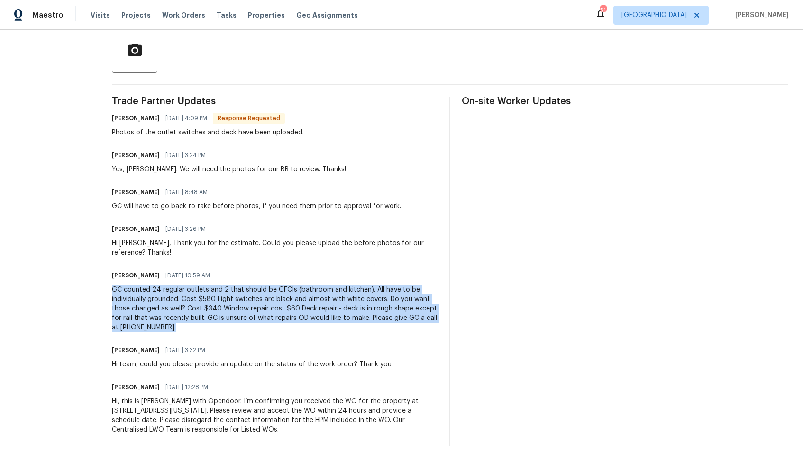
copy div "GC counted 24 regular outlets and 2 that should be GFCIs (bathroom and kitchen)…"
click at [460, 75] on div "Send Message to Trade partner only Trade partner only ​ x ​ Request response Se…" at bounding box center [450, 186] width 676 height 520
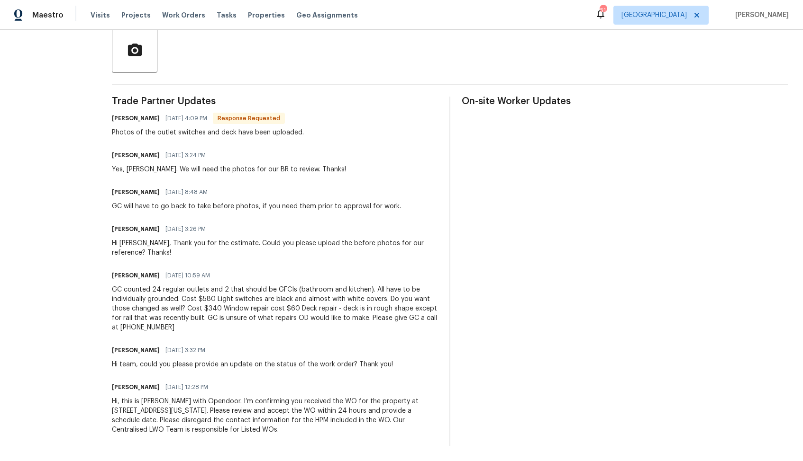
scroll to position [0, 0]
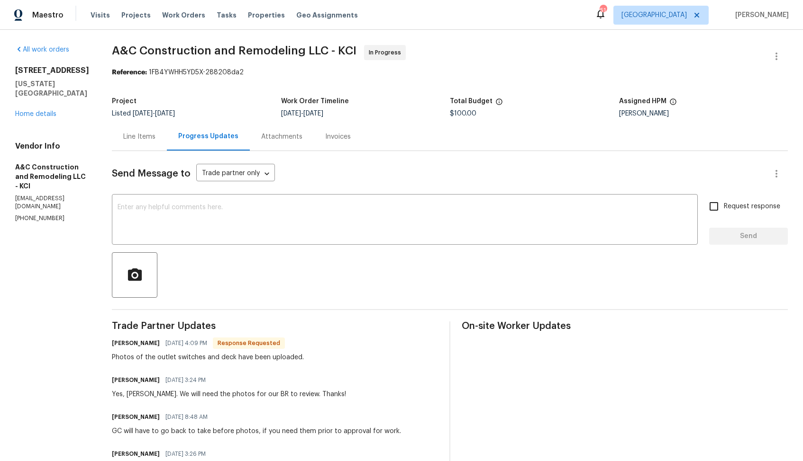
click at [200, 320] on div "Send Message to Trade partner only Trade partner only ​ x ​ Request response Se…" at bounding box center [450, 411] width 676 height 520
click at [137, 343] on h6 "Charles Alsup" at bounding box center [136, 343] width 48 height 9
copy h6 "Charles"
click at [250, 223] on textarea at bounding box center [404, 220] width 574 height 33
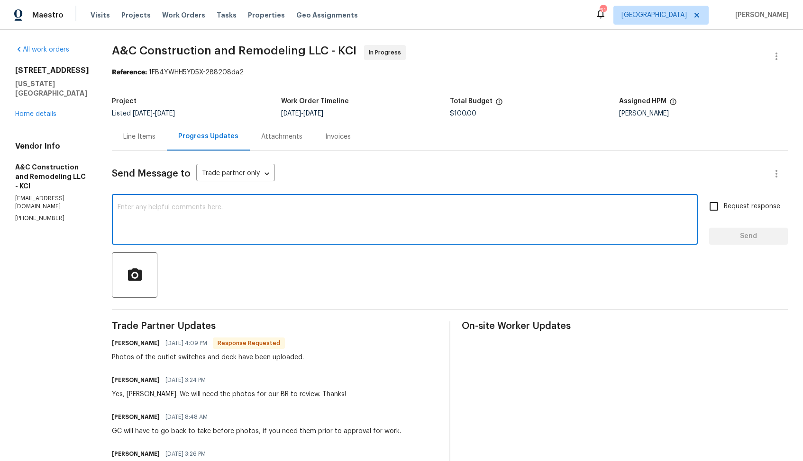
paste textarea "Charles"
type textarea "Charles, thank you for the photos. Let me get back to you shortly. Thanks!"
click at [736, 235] on span "Send" at bounding box center [747, 237] width 63 height 12
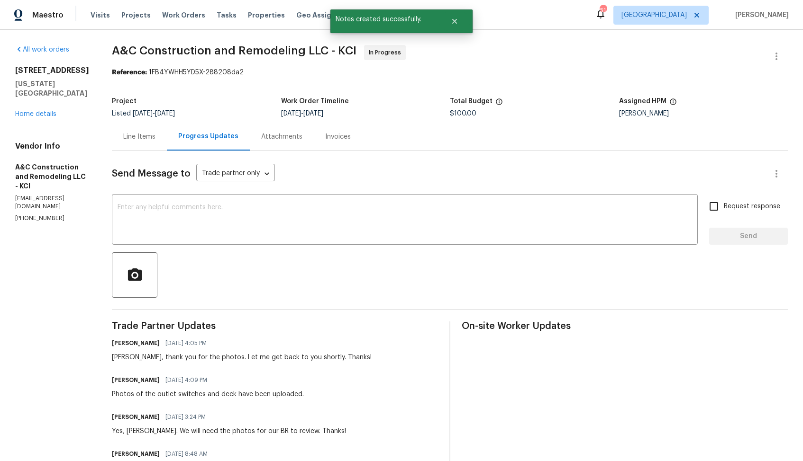
click at [187, 398] on div "Photos of the outlet switches and deck have been uploaded." at bounding box center [208, 394] width 192 height 9
copy div "Photos of the outlet switches and deck have been uploaded."
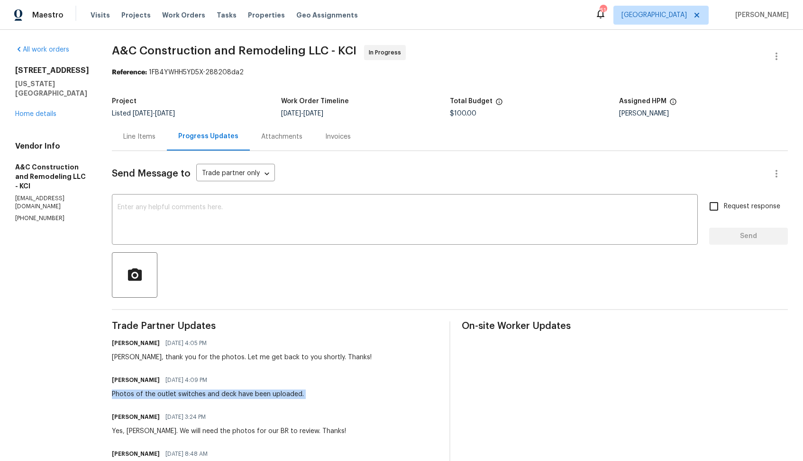
click at [385, 67] on span "A&C Construction and Remodeling LLC - KCI In Progress" at bounding box center [438, 56] width 653 height 23
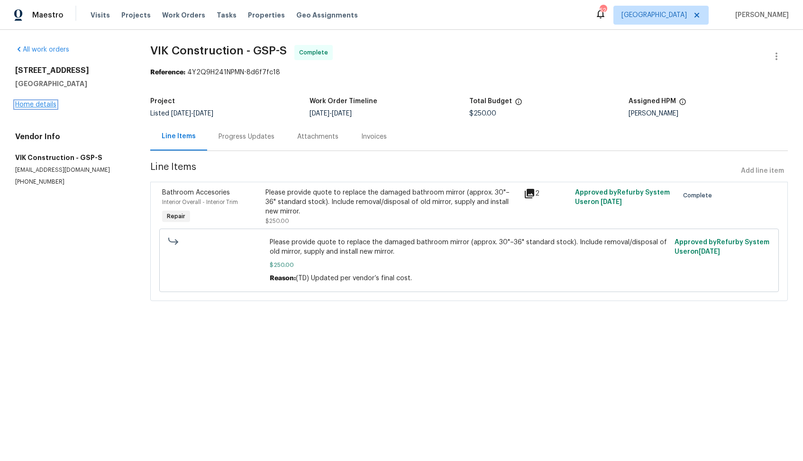
click at [43, 105] on link "Home details" at bounding box center [35, 104] width 41 height 7
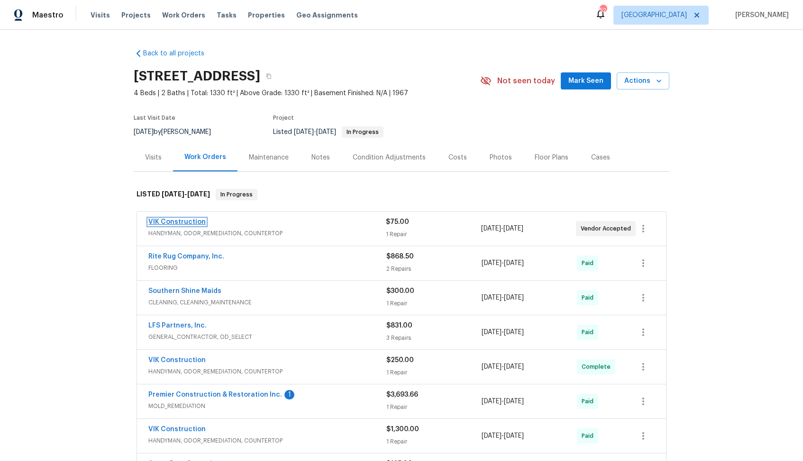
click at [171, 220] on link "VIK Construction" at bounding box center [176, 222] width 57 height 7
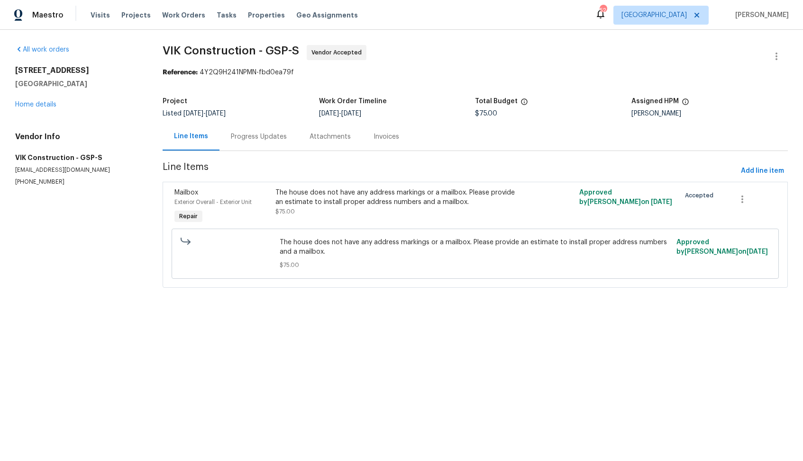
click at [260, 140] on div "Progress Updates" at bounding box center [259, 136] width 56 height 9
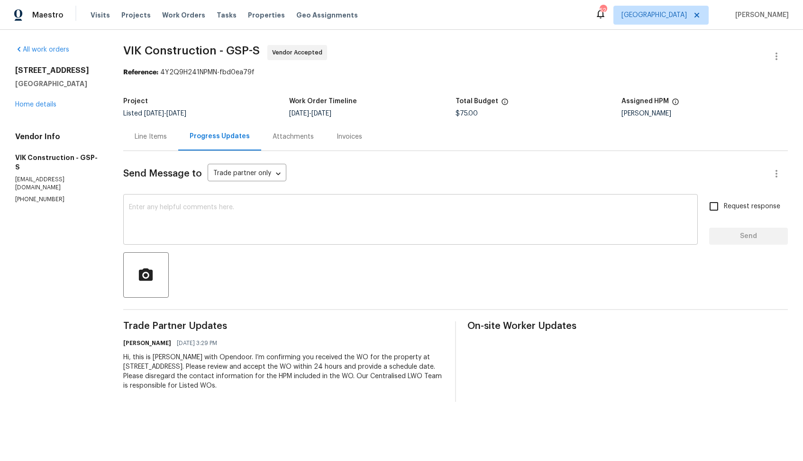
click at [283, 239] on div "x ​" at bounding box center [410, 221] width 574 height 48
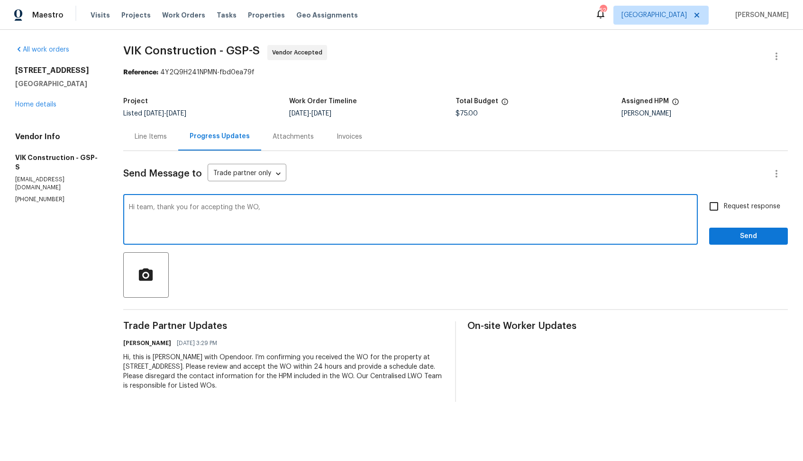
click at [494, 216] on textarea "Hi team, thank you for accepting the WO," at bounding box center [410, 220] width 563 height 33
paste textarea "it would be really helpful if we could get a scheduled date for this. Thanks!"
click at [262, 210] on textarea "Hi team, thank you for accepting the WO,it would be really helpful if we could …" at bounding box center [410, 220] width 563 height 33
type textarea "Hi team, thank you for accepting the WO, it would be really helpful if we could…"
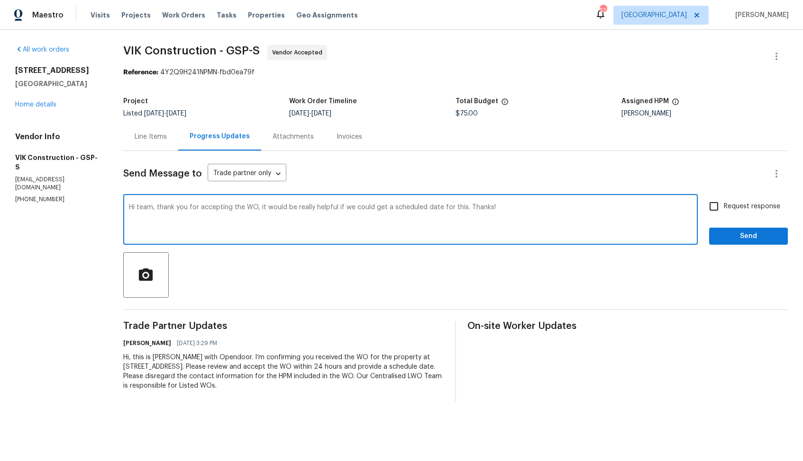
click at [722, 203] on input "Request response" at bounding box center [714, 207] width 20 height 20
checkbox input "true"
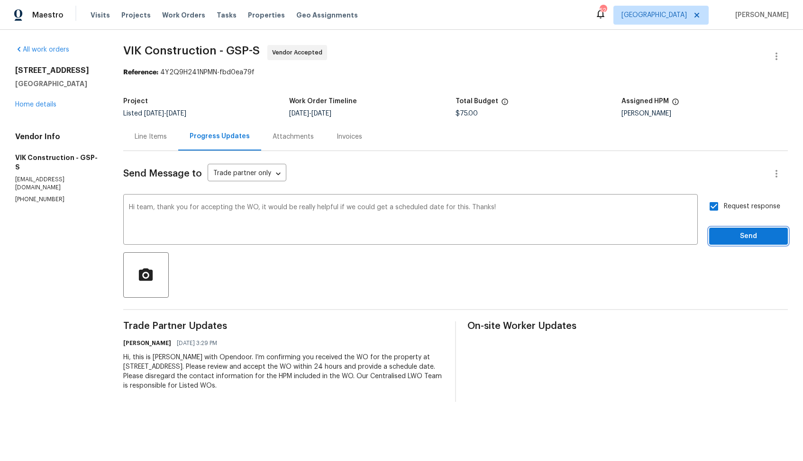
click at [727, 242] on span "Send" at bounding box center [747, 237] width 63 height 12
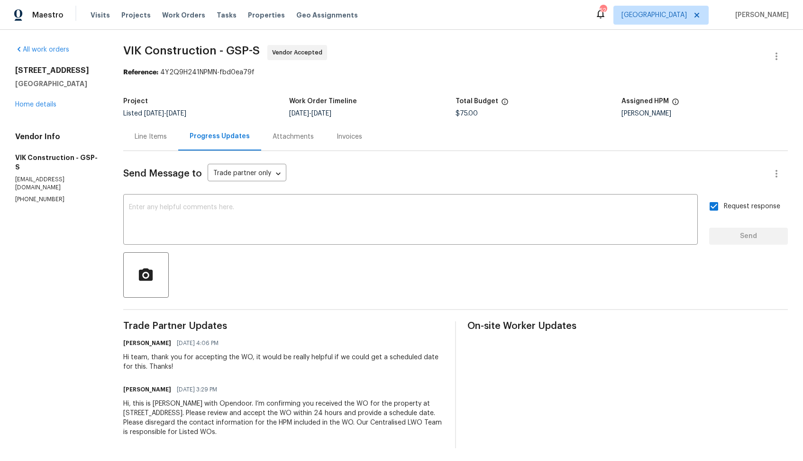
click at [385, 84] on section "VIK Construction - GSP-S Vendor Accepted Reference: 4Y2Q9H241NPMN-fbd0ea79f Pro…" at bounding box center [455, 247] width 664 height 404
click at [34, 101] on link "Home details" at bounding box center [35, 104] width 41 height 7
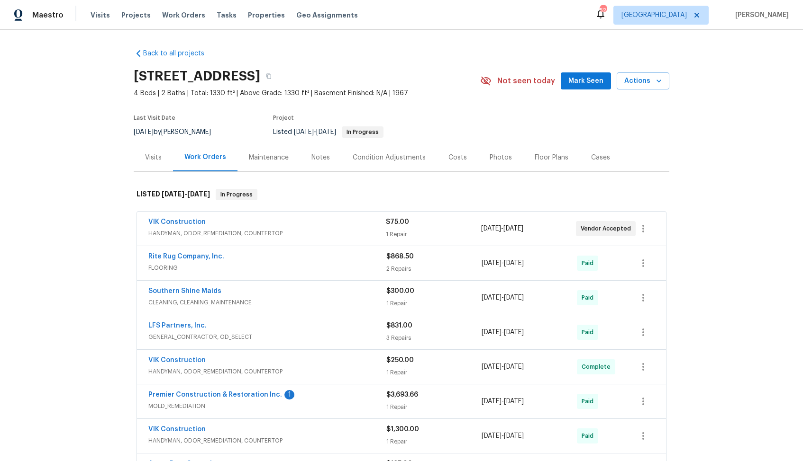
click at [439, 95] on span "4 Beds | 2 Baths | Total: 1330 ft² | Above Grade: 1330 ft² | Basement Finished:…" at bounding box center [307, 93] width 346 height 9
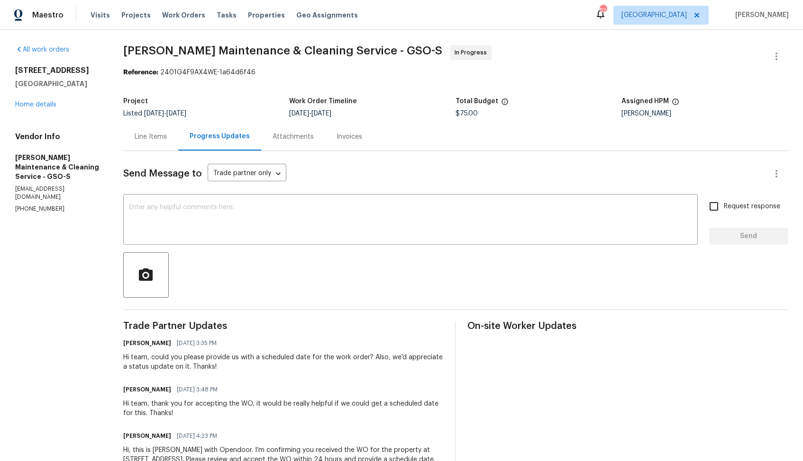
click at [154, 146] on div "Line Items" at bounding box center [150, 137] width 55 height 28
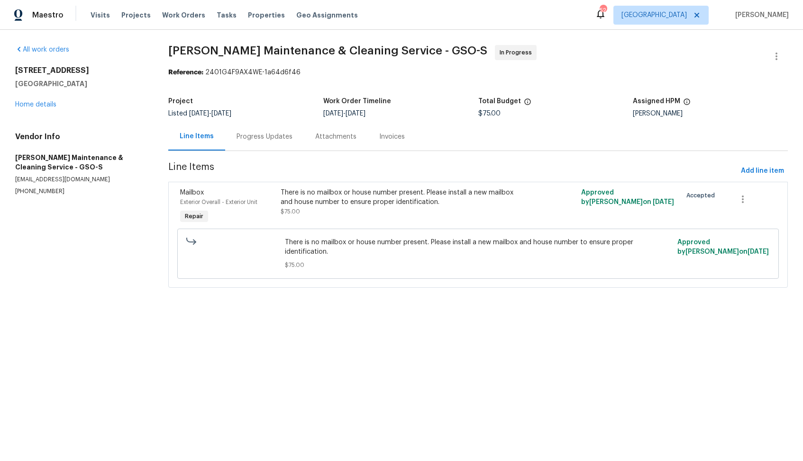
click at [262, 138] on div "Progress Updates" at bounding box center [264, 136] width 56 height 9
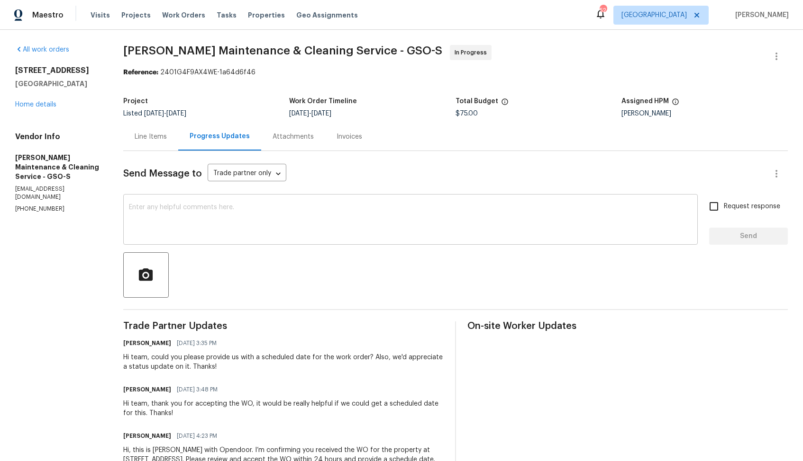
click at [310, 230] on textarea at bounding box center [410, 220] width 563 height 33
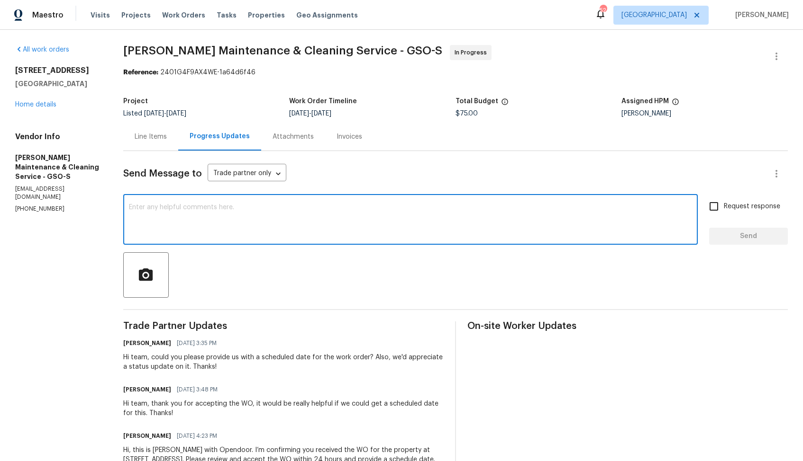
paste textarea "Hello, It's important that this work order is completed within the designated t…"
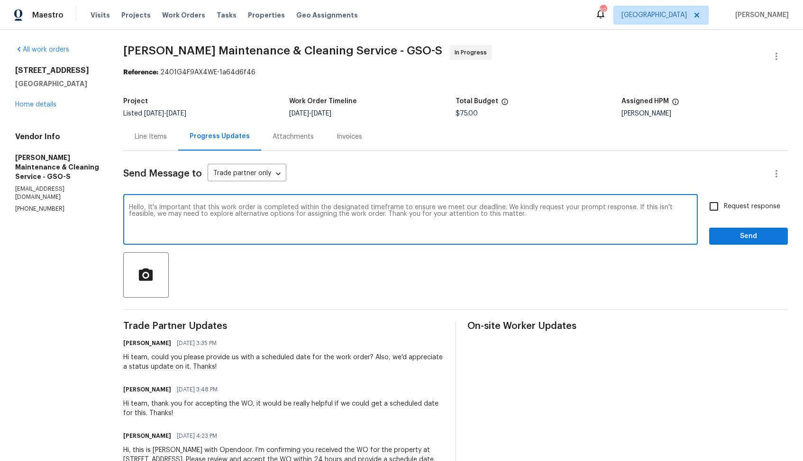
click at [504, 215] on textarea "Hello, It's important that this work order is completed within the designated t…" at bounding box center [410, 220] width 563 height 33
type textarea "Hello, It's important that this work order is completed within the designated t…"
click at [704, 201] on input "Request response" at bounding box center [714, 207] width 20 height 20
checkbox input "true"
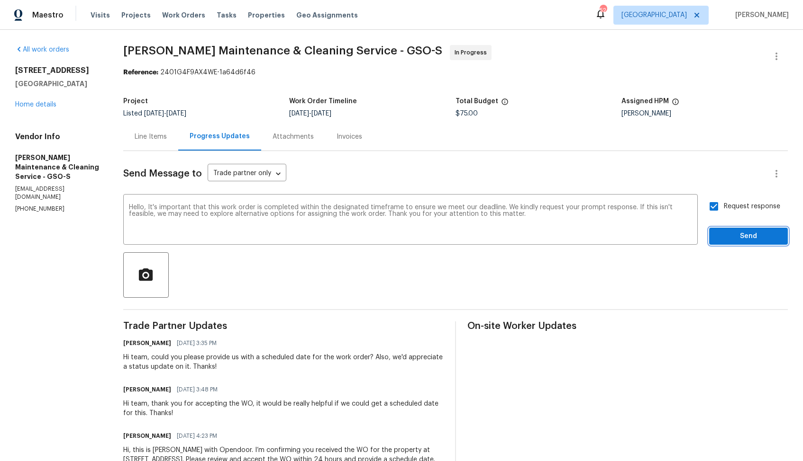
click at [738, 235] on span "Send" at bounding box center [747, 237] width 63 height 12
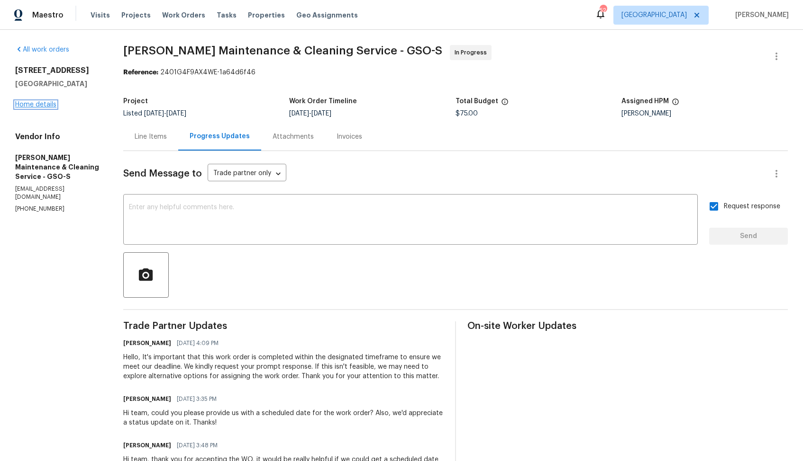
click at [42, 103] on link "Home details" at bounding box center [35, 104] width 41 height 7
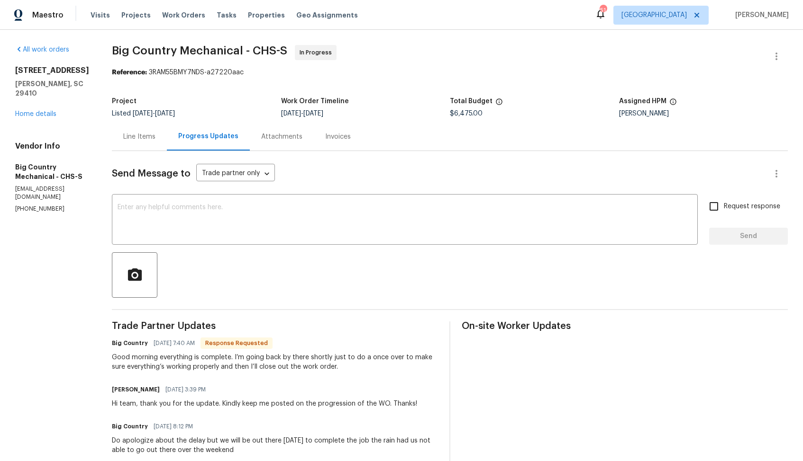
click at [134, 140] on div "Line Items" at bounding box center [139, 136] width 32 height 9
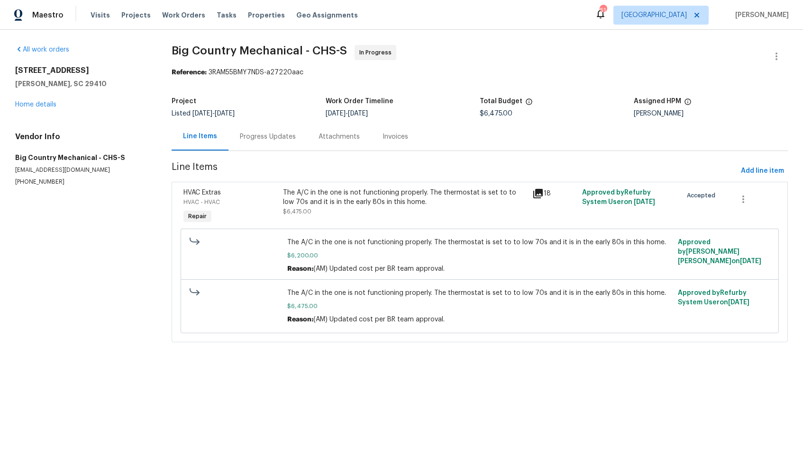
click at [331, 208] on div "The A/C in the one is not functioning properly. The thermostat is set to to low…" at bounding box center [405, 202] width 244 height 28
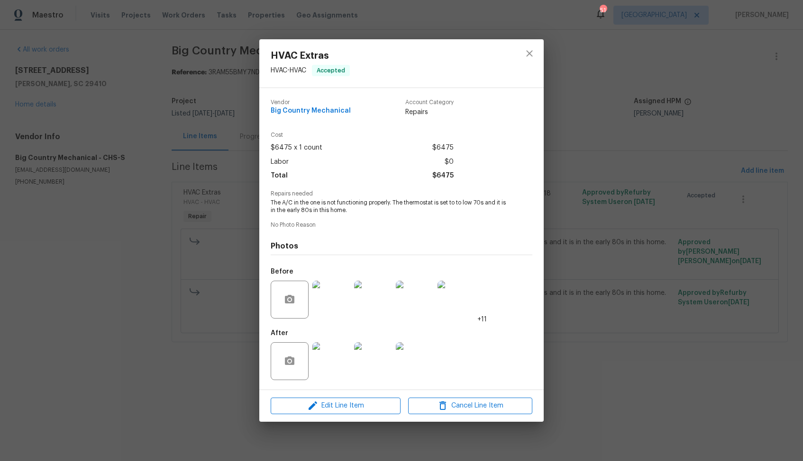
click at [327, 300] on img at bounding box center [331, 300] width 38 height 38
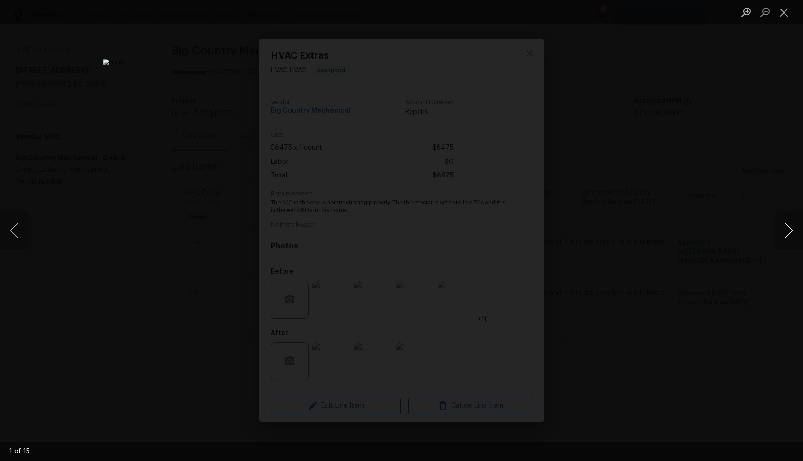
click at [775, 236] on button "Next image" at bounding box center [788, 231] width 28 height 38
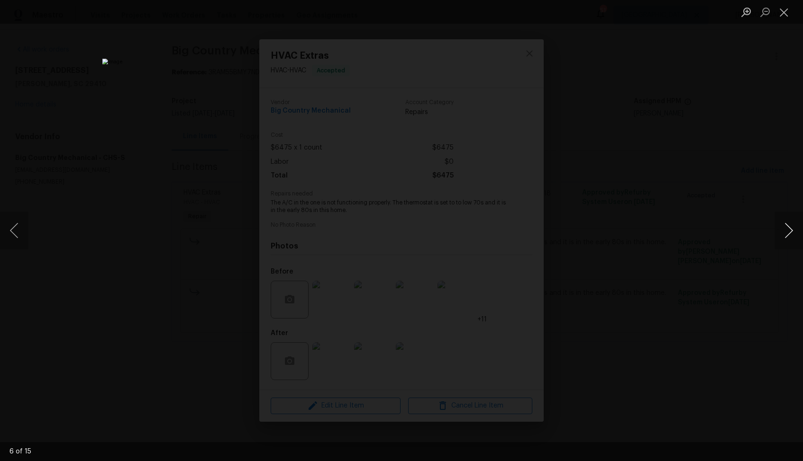
click at [775, 236] on button "Next image" at bounding box center [788, 231] width 28 height 38
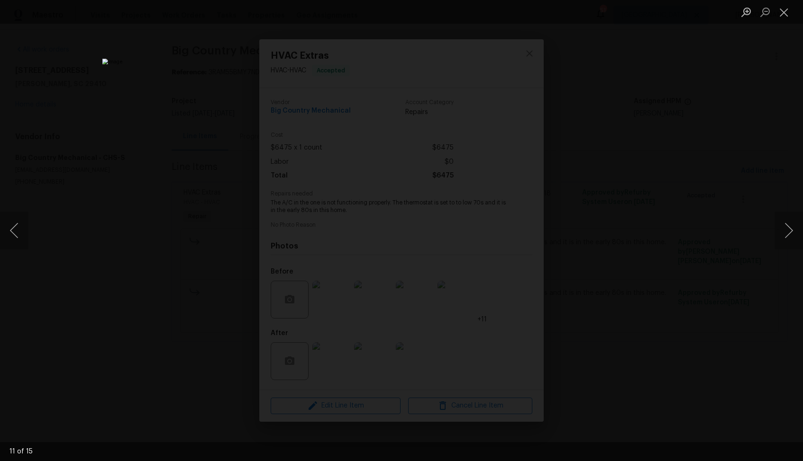
click at [641, 258] on div "Lightbox" at bounding box center [401, 230] width 803 height 461
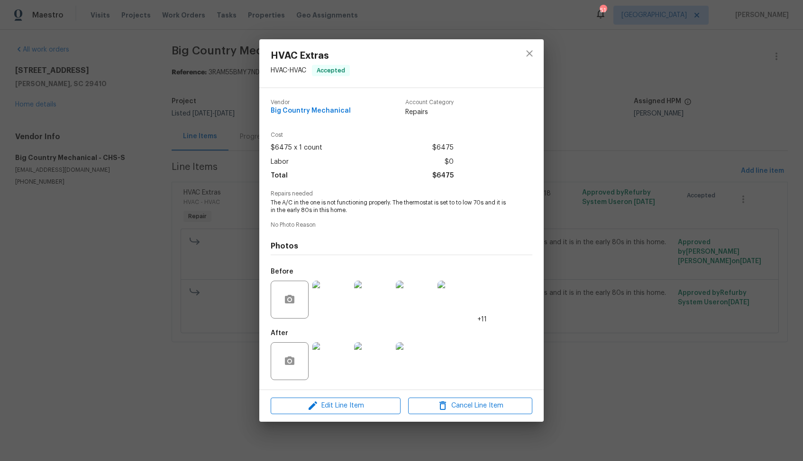
click at [340, 361] on img at bounding box center [331, 362] width 38 height 38
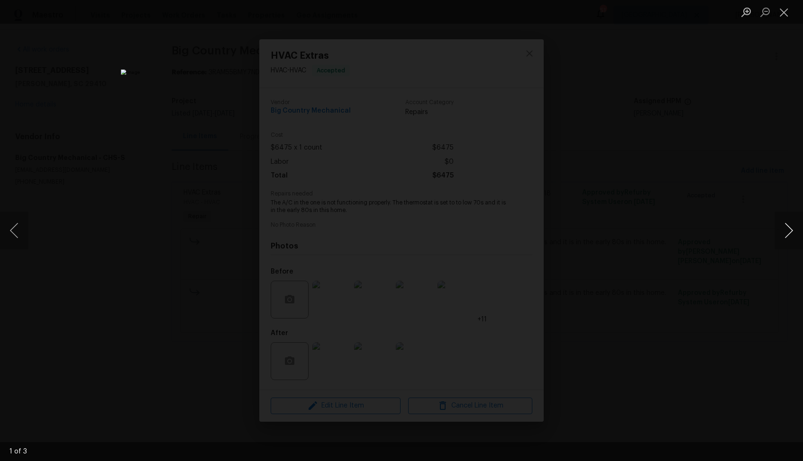
click at [789, 237] on button "Next image" at bounding box center [788, 231] width 28 height 38
click at [698, 250] on div "Lightbox" at bounding box center [401, 230] width 803 height 461
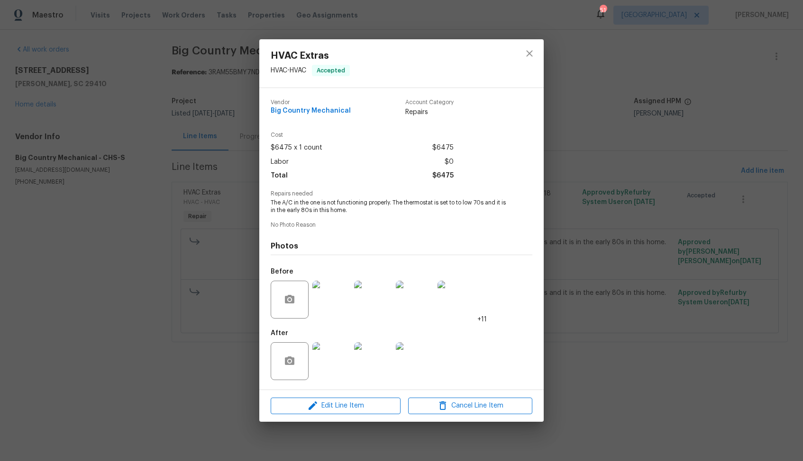
click at [650, 258] on div "HVAC Extras HVAC - HVAC Accepted Vendor Big Country Mechanical Account Category…" at bounding box center [401, 230] width 803 height 461
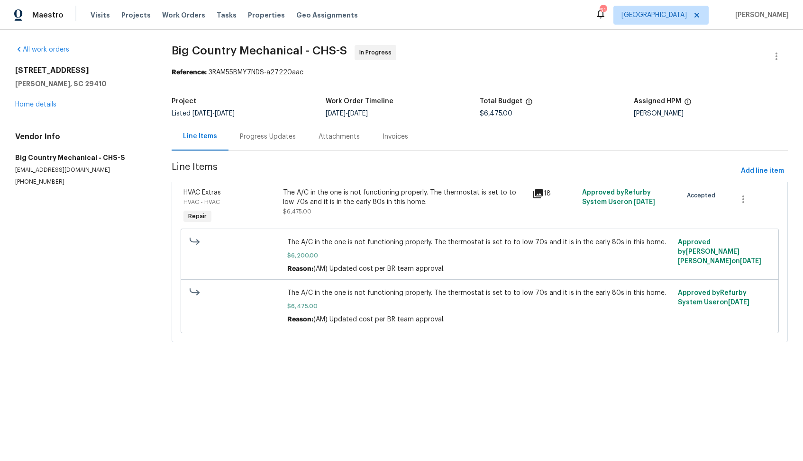
click at [253, 137] on div "Progress Updates" at bounding box center [268, 136] width 56 height 9
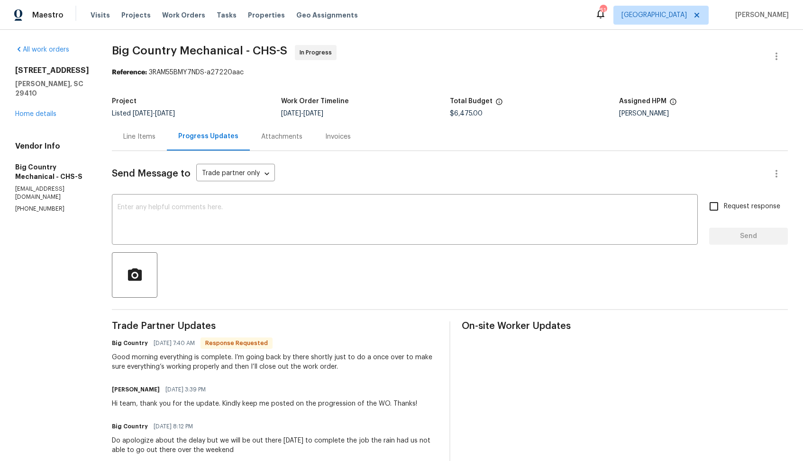
click at [134, 139] on div "Line Items" at bounding box center [139, 136] width 32 height 9
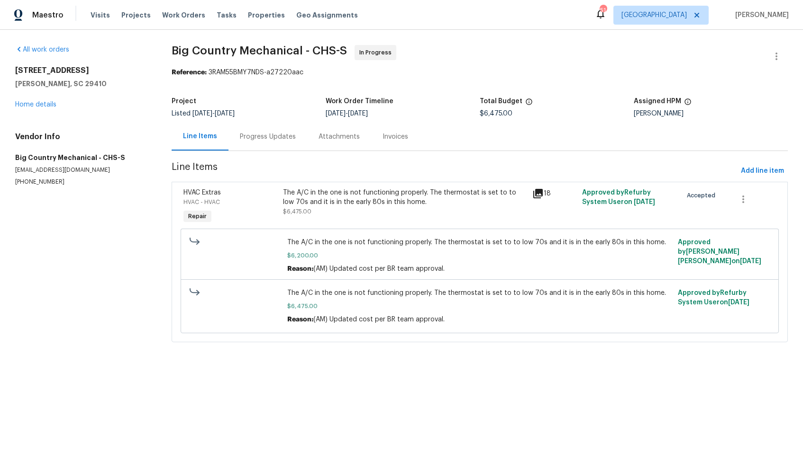
click at [273, 136] on div "Progress Updates" at bounding box center [268, 136] width 56 height 9
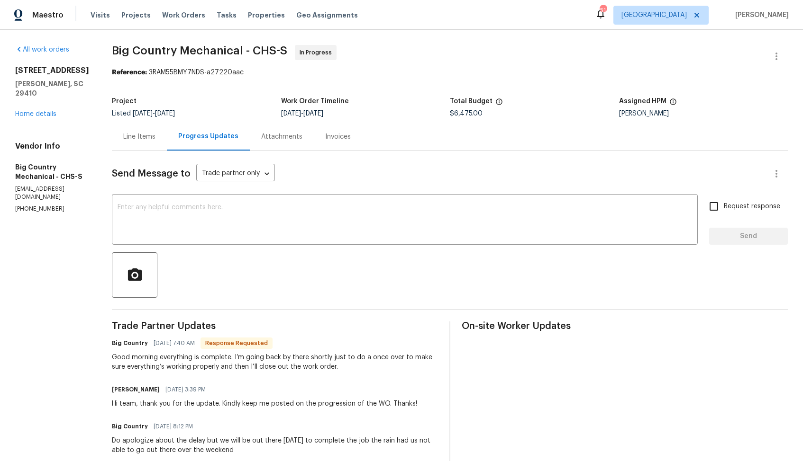
click at [176, 363] on div "Good morning everything is complete. I’m going back by there shortly just to do…" at bounding box center [275, 362] width 326 height 19
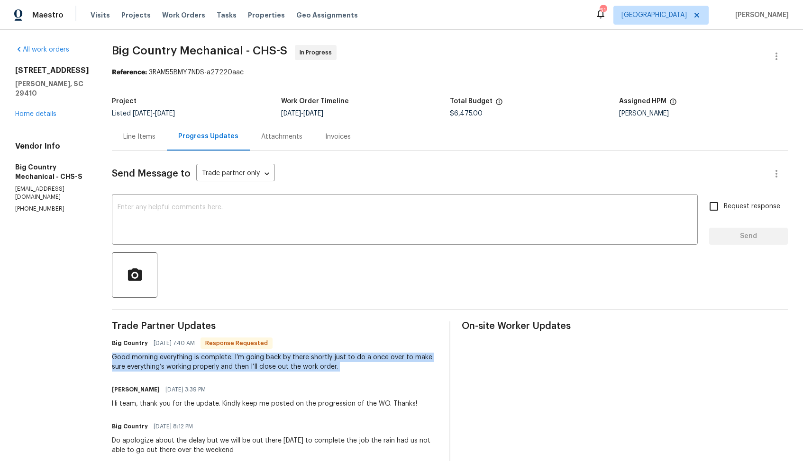
copy div "Good morning everything is complete. I’m going back by there shortly just to do…"
click at [132, 357] on div "Good morning everything is complete. I’m going back by there shortly just to do…" at bounding box center [275, 362] width 326 height 19
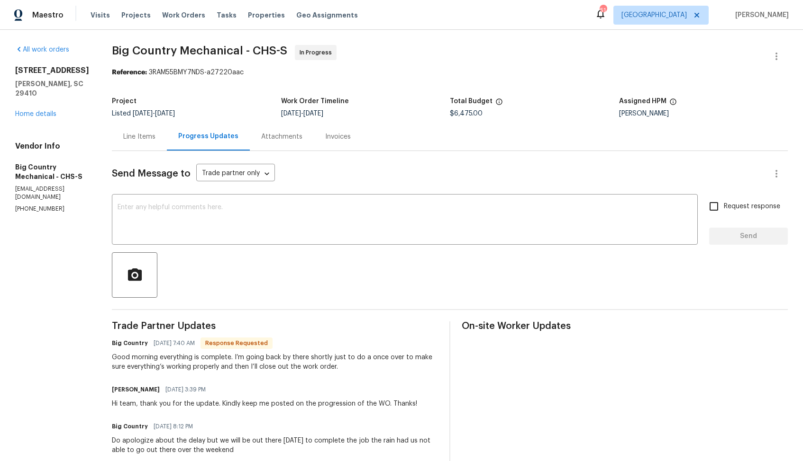
click at [293, 237] on textarea at bounding box center [404, 220] width 574 height 33
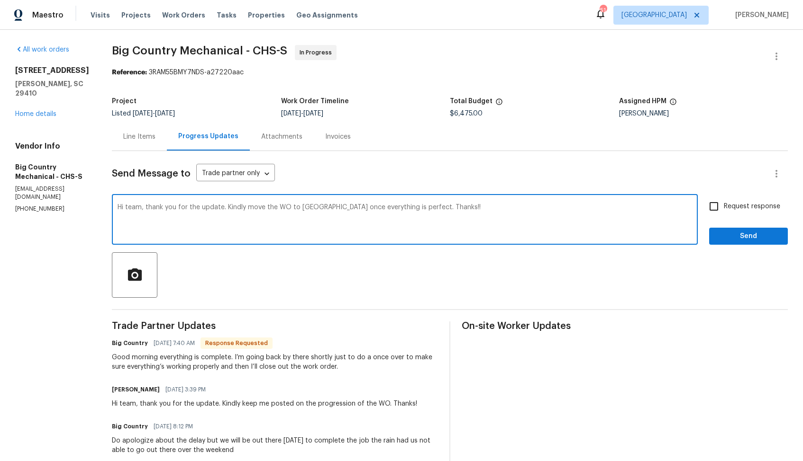
click at [279, 212] on textarea "Hi team, thank you for the update. Kindly move the WO to QC once everything is …" at bounding box center [404, 220] width 574 height 33
paste textarea "all work is completed and everything is in order. Thanks"
type textarea "Hi team, thank you for the update. Kindly move the WO to QC once all work is co…"
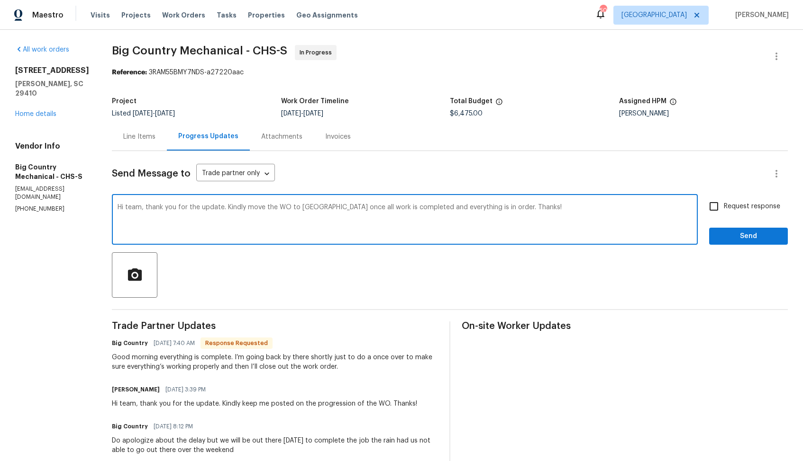
click at [726, 209] on span "Request response" at bounding box center [751, 207] width 56 height 10
click at [723, 209] on input "Request response" at bounding box center [714, 207] width 20 height 20
checkbox input "true"
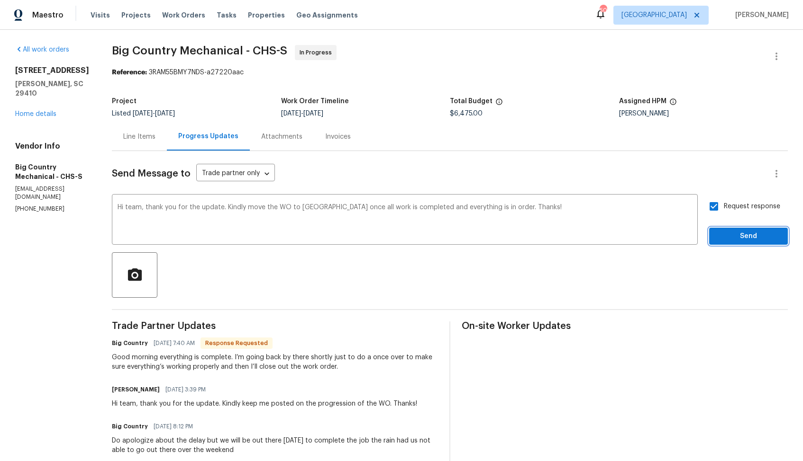
click at [733, 241] on span "Send" at bounding box center [747, 237] width 63 height 12
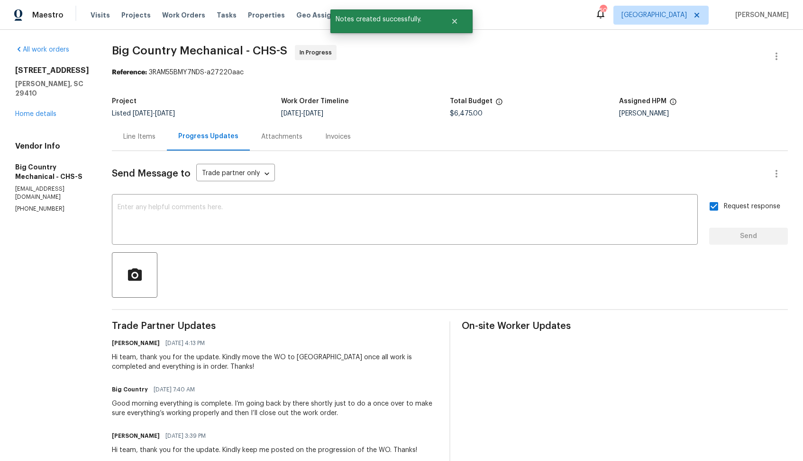
click at [166, 407] on div "Good morning everything is complete. I’m going back by there shortly just to do…" at bounding box center [275, 408] width 326 height 19
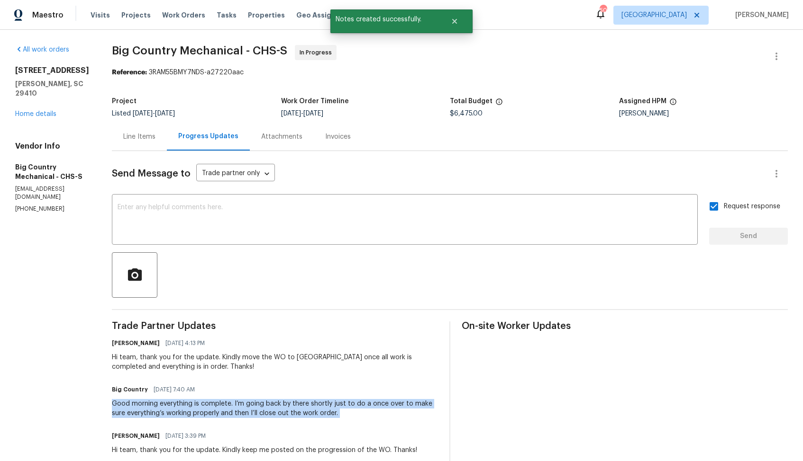
copy div "Good morning everything is complete. I’m going back by there shortly just to do…"
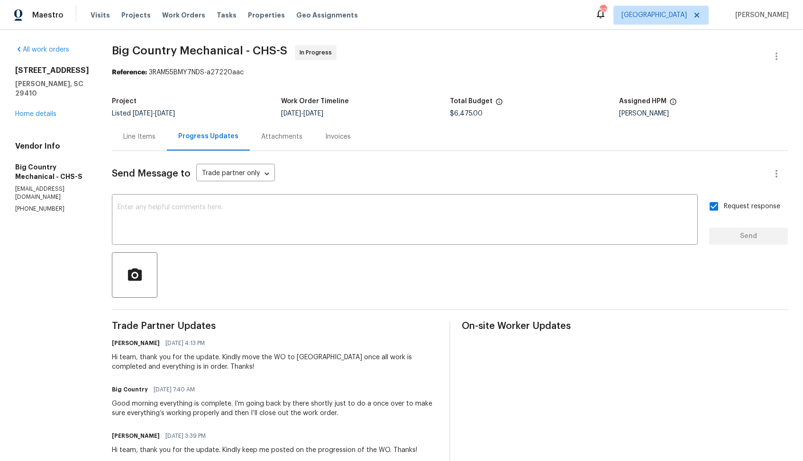
click at [35, 115] on link "Home details" at bounding box center [35, 114] width 41 height 7
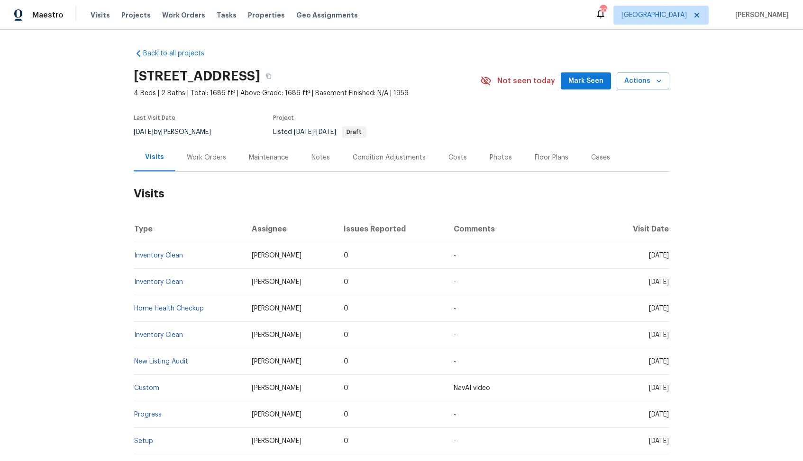
click at [207, 164] on div "Work Orders" at bounding box center [206, 158] width 62 height 28
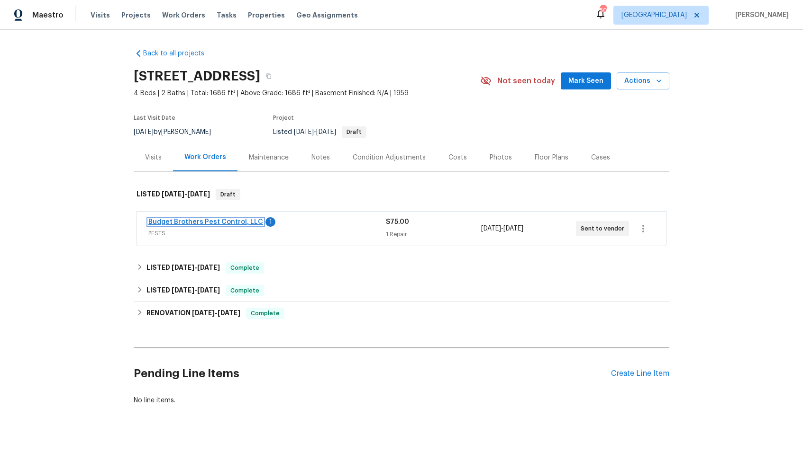
click at [190, 223] on link "Budget Brothers Pest Control, LLC" at bounding box center [205, 222] width 115 height 7
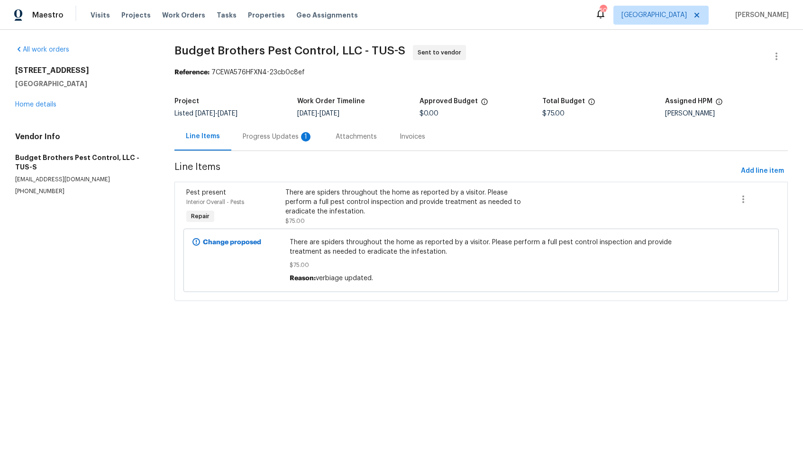
click at [260, 140] on div "Progress Updates 1" at bounding box center [278, 136] width 70 height 9
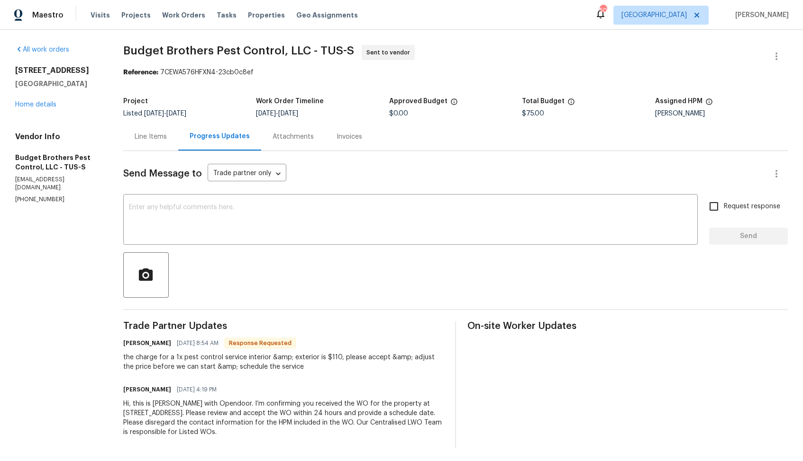
scroll to position [3, 0]
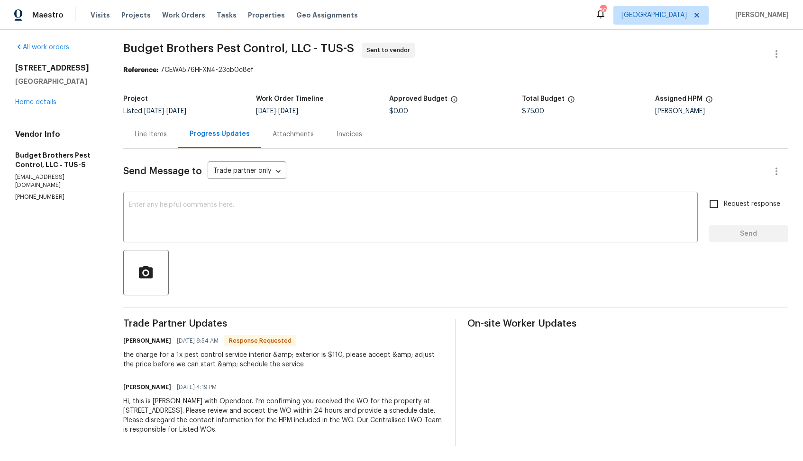
click at [163, 130] on div "Line Items" at bounding box center [151, 134] width 32 height 9
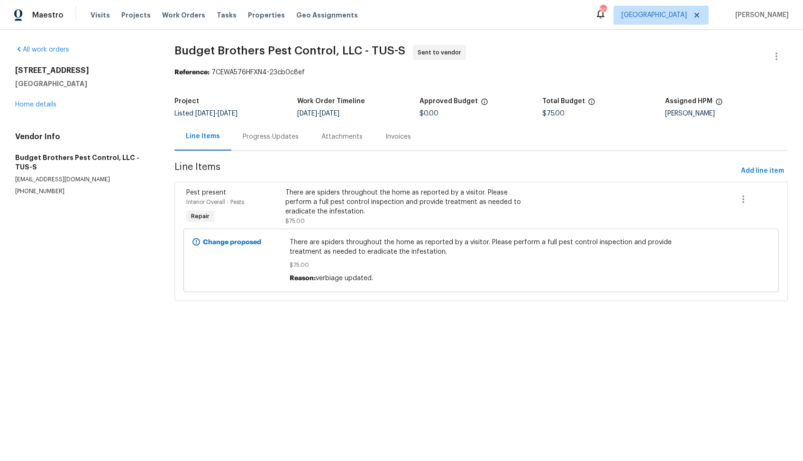
click at [266, 138] on div "Progress Updates" at bounding box center [271, 136] width 56 height 9
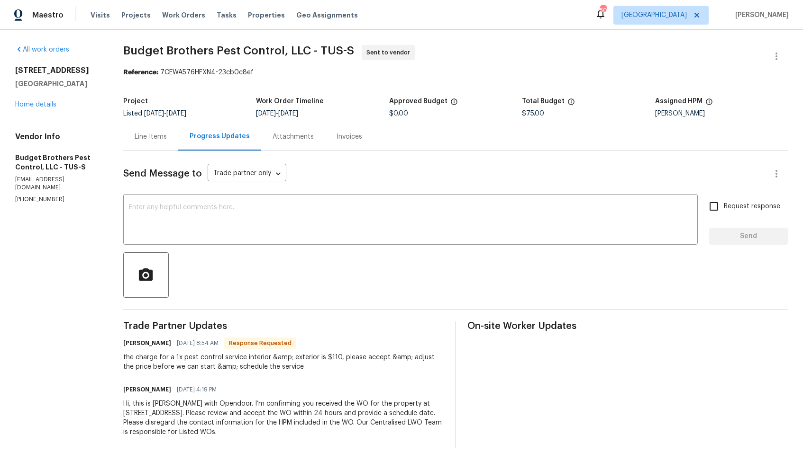
click at [163, 142] on div "Line Items" at bounding box center [150, 137] width 55 height 28
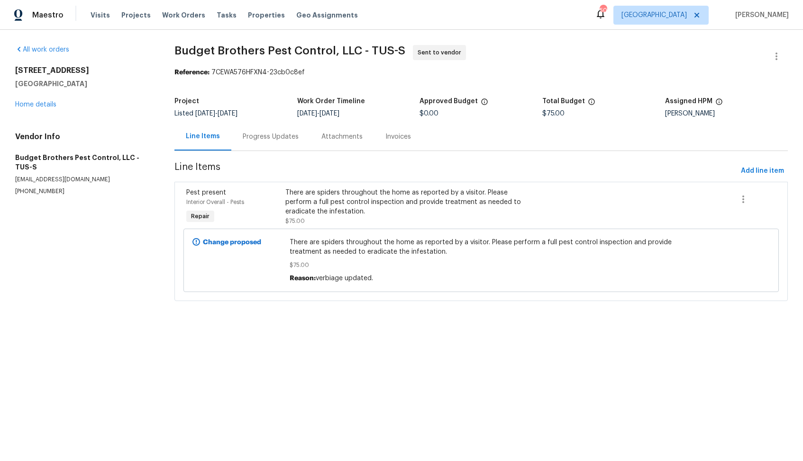
click at [266, 137] on div "Progress Updates" at bounding box center [271, 136] width 56 height 9
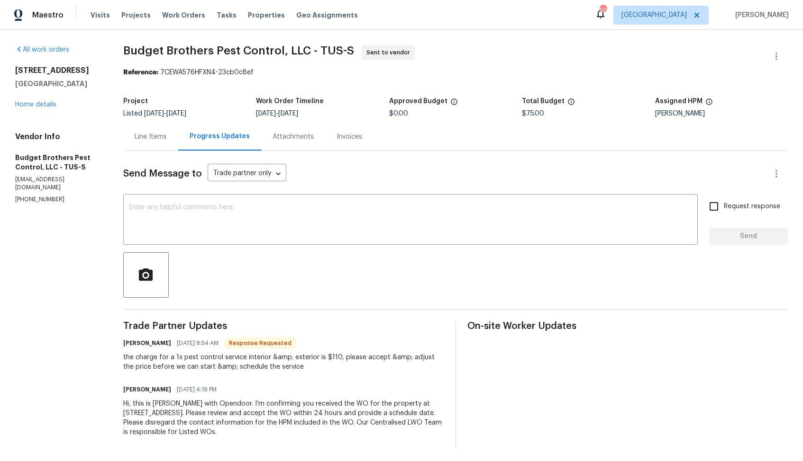
click at [157, 137] on div "Line Items" at bounding box center [151, 136] width 32 height 9
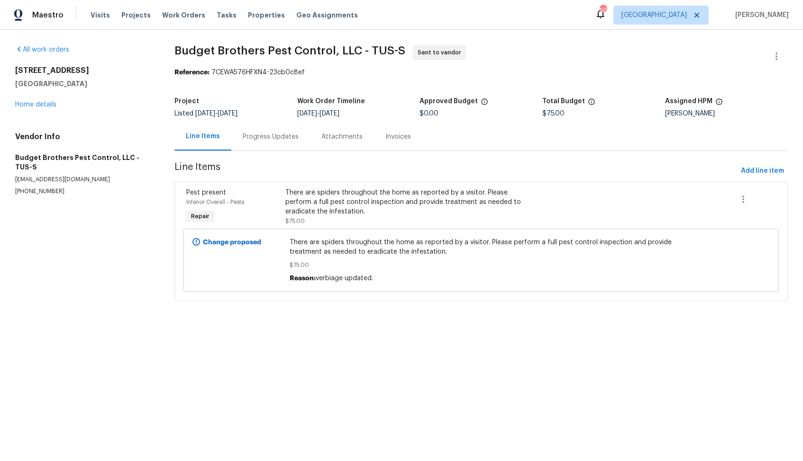
click at [352, 199] on div "There are spiders throughout the home as reported by a visitor. Please perform …" at bounding box center [406, 202] width 242 height 28
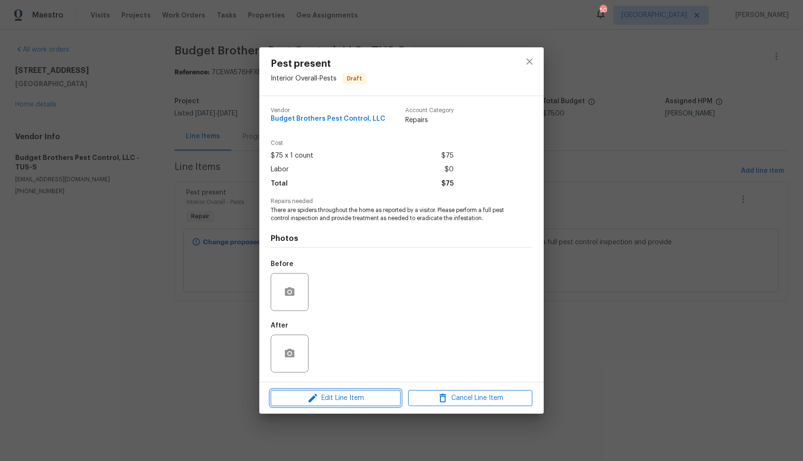
click at [310, 397] on icon "button" at bounding box center [312, 398] width 11 height 11
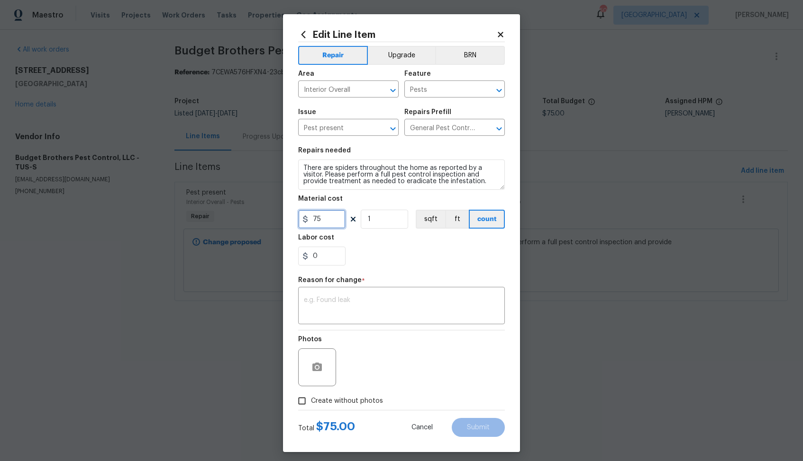
click at [318, 221] on input "75" at bounding box center [321, 219] width 47 height 19
type input "110"
click at [384, 301] on textarea at bounding box center [401, 307] width 195 height 20
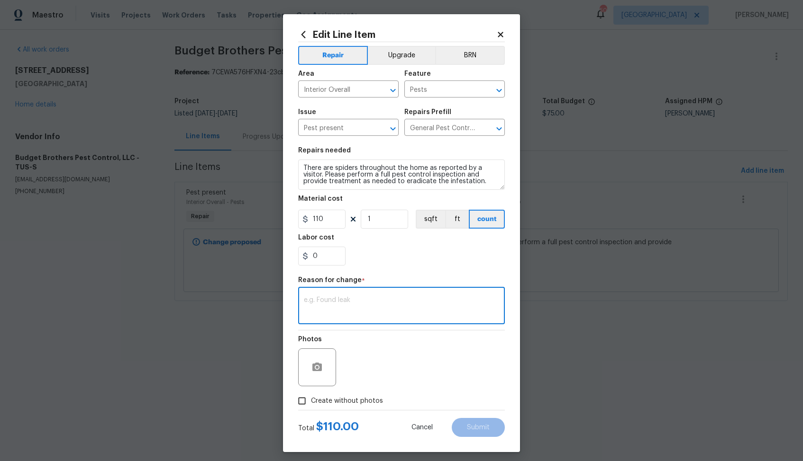
click at [355, 300] on textarea at bounding box center [401, 307] width 195 height 20
paste textarea "(AM) Updated per vendor’s final cost."
click at [428, 299] on textarea "(AM) Updated per vendor’s final cost." at bounding box center [401, 307] width 195 height 20
type textarea "(AM) Updated per vendor’s final cost."
click at [356, 399] on span "Create without photos" at bounding box center [347, 402] width 72 height 10
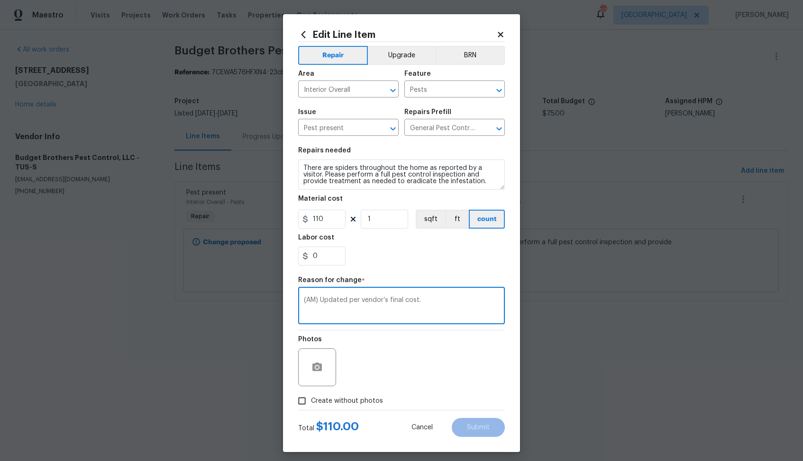
click at [311, 399] on input "Create without photos" at bounding box center [302, 401] width 18 height 18
checkbox input "true"
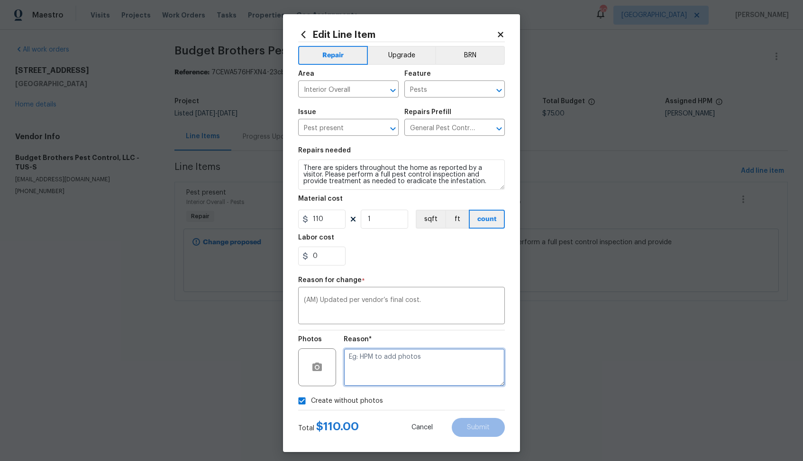
click at [407, 366] on textarea at bounding box center [423, 368] width 161 height 38
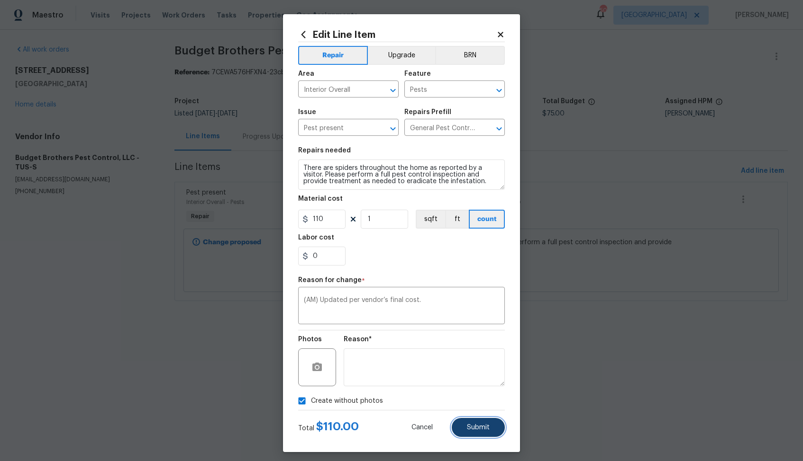
click at [478, 422] on button "Submit" at bounding box center [478, 427] width 53 height 19
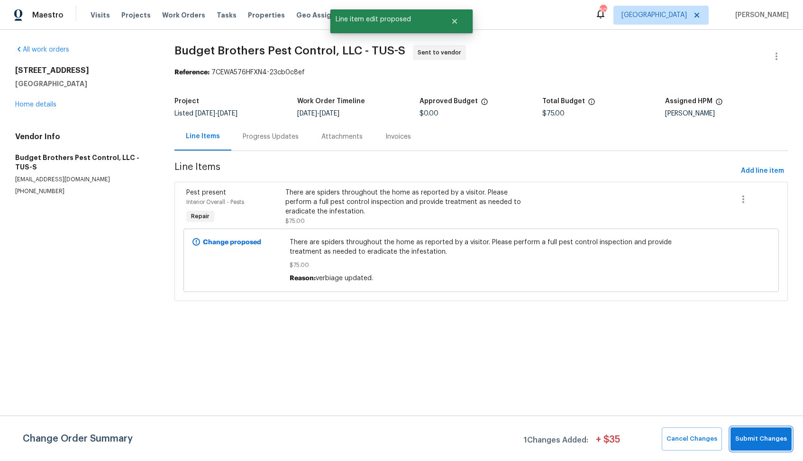
click at [750, 434] on span "Submit Changes" at bounding box center [761, 439] width 52 height 11
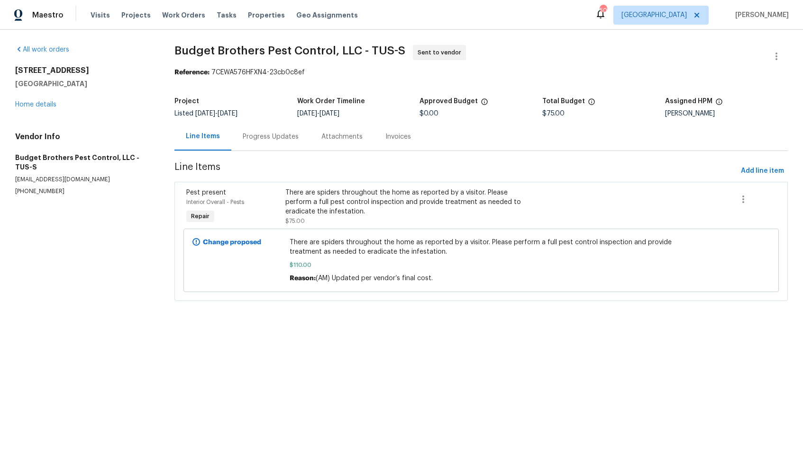
click at [275, 136] on div "Progress Updates" at bounding box center [271, 136] width 56 height 9
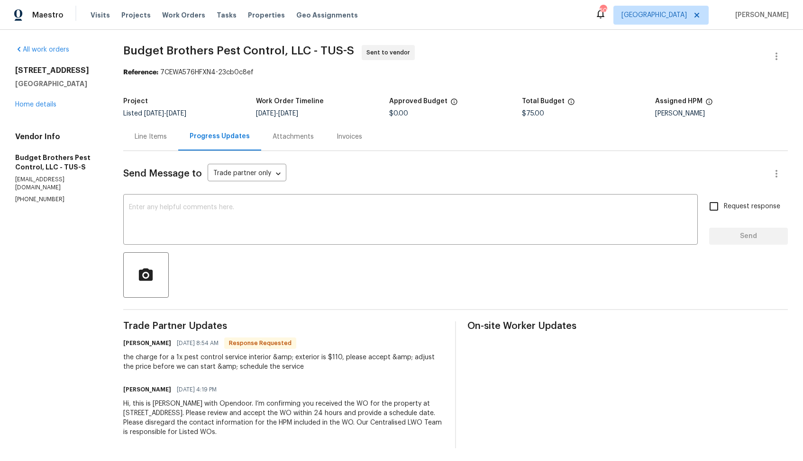
click at [136, 123] on div "Line Items" at bounding box center [150, 137] width 55 height 28
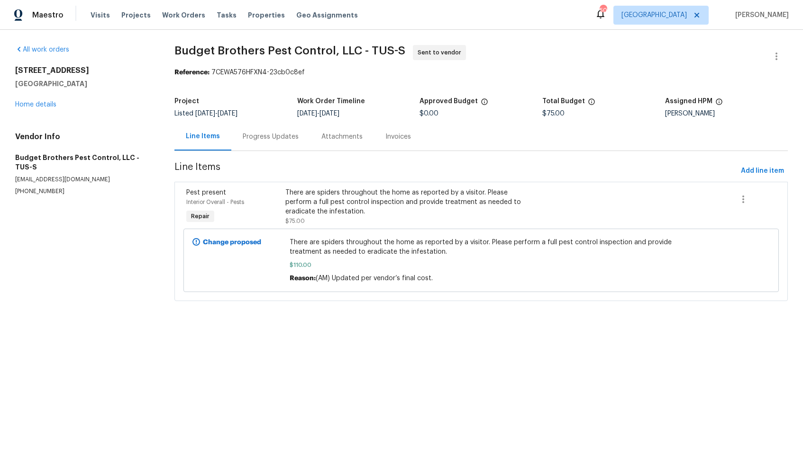
click at [282, 136] on div "Progress Updates" at bounding box center [271, 136] width 56 height 9
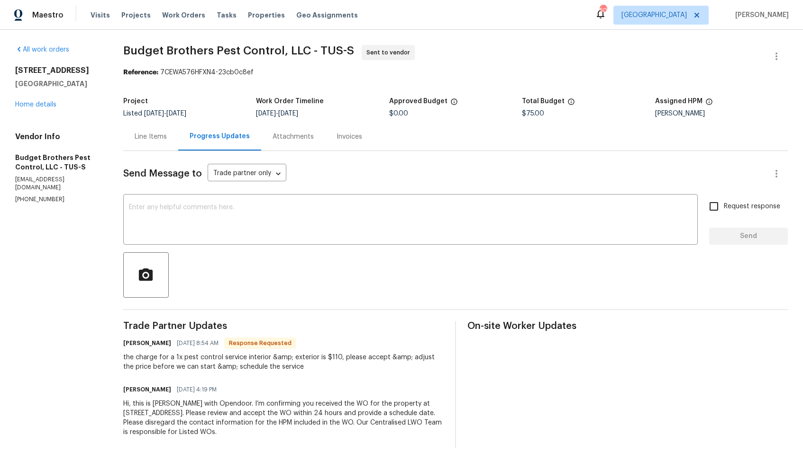
click at [140, 344] on h6 "Billie Tholen" at bounding box center [147, 343] width 48 height 9
copy h6 "Billie"
click at [258, 225] on textarea at bounding box center [410, 220] width 563 height 33
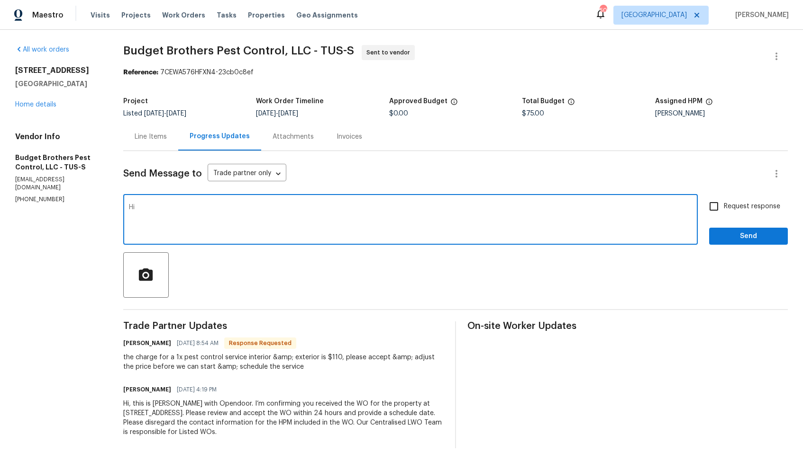
paste textarea "Billie"
type textarea "Hi Billie, the cost has been updated, Kindly proceed with the WO and keep me po…"
click at [713, 216] on input "Request response" at bounding box center [714, 207] width 20 height 20
checkbox input "true"
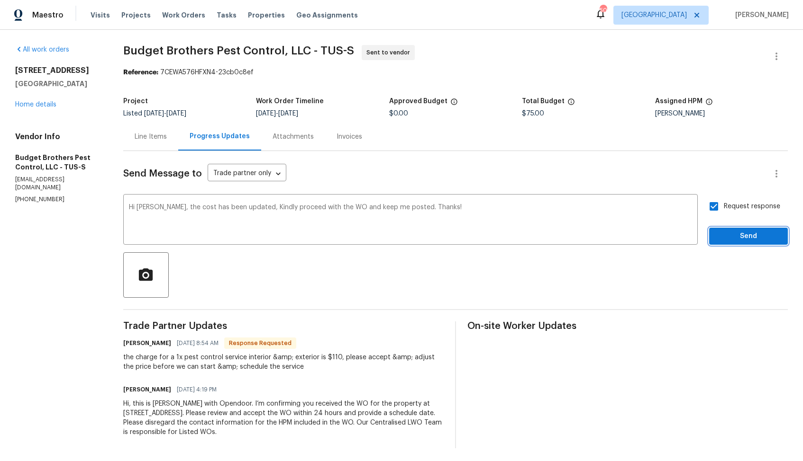
click at [725, 234] on span "Send" at bounding box center [747, 237] width 63 height 12
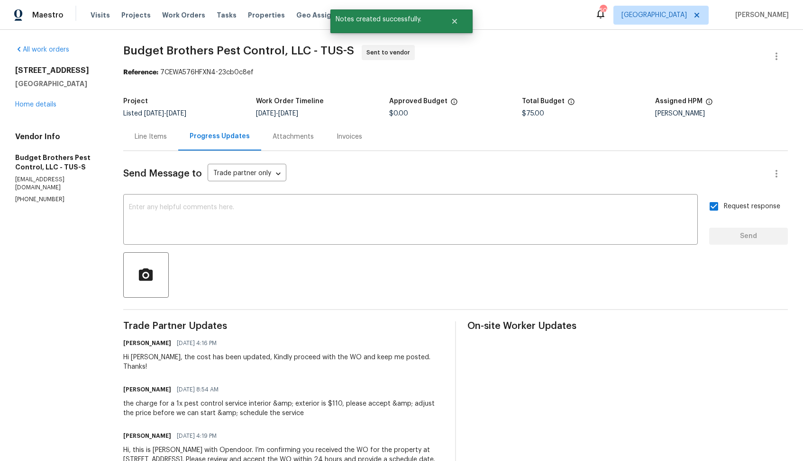
click at [213, 400] on div "the charge for a 1x pest control service interior &amp; exterior is $110, pleas…" at bounding box center [283, 408] width 320 height 19
click at [231, 399] on div "the charge for a 1x pest control service interior &amp; exterior is $110, pleas…" at bounding box center [283, 408] width 320 height 19
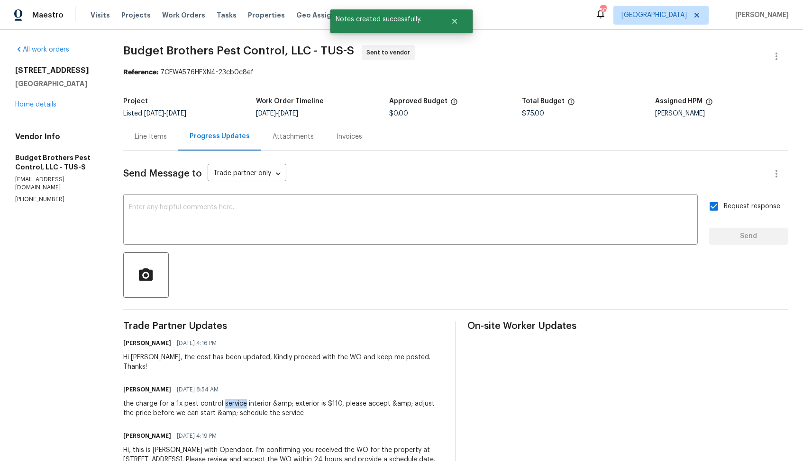
click at [231, 399] on div "the charge for a 1x pest control service interior &amp; exterior is $110, pleas…" at bounding box center [283, 408] width 320 height 19
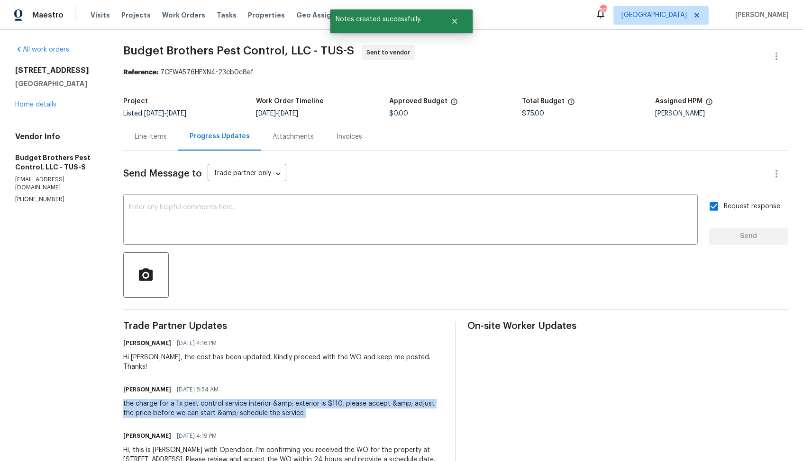
copy div "the charge for a 1x pest control service interior &amp; exterior is $110, pleas…"
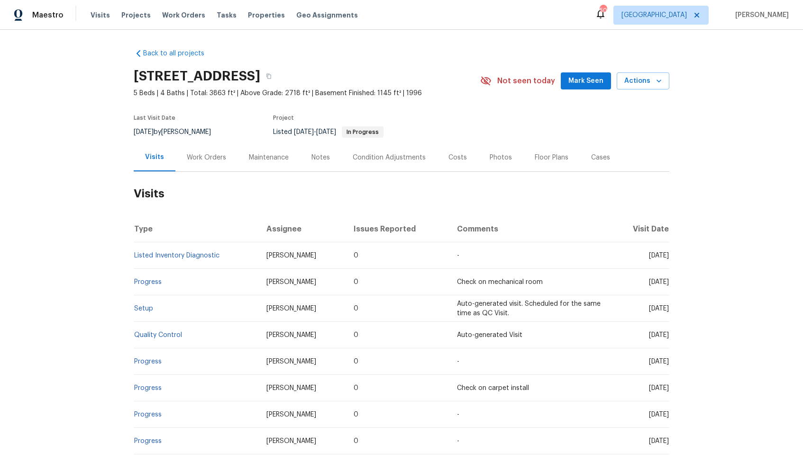
click at [217, 164] on div "Work Orders" at bounding box center [206, 158] width 62 height 28
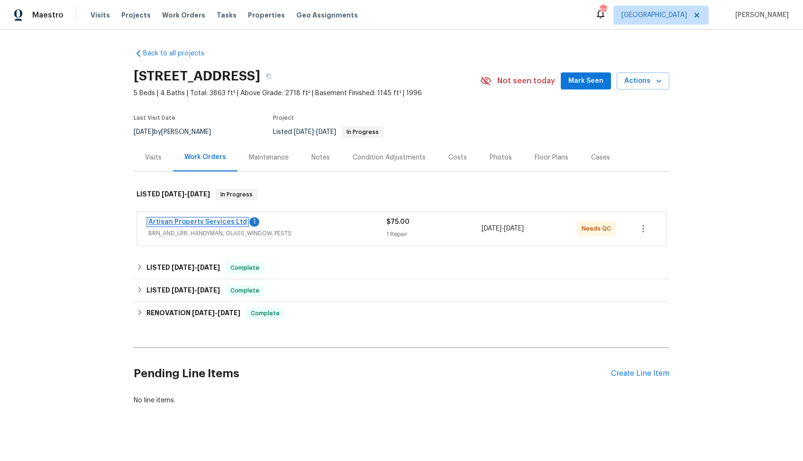
click at [206, 221] on link "Artisan Property Services Ltd" at bounding box center [197, 222] width 99 height 7
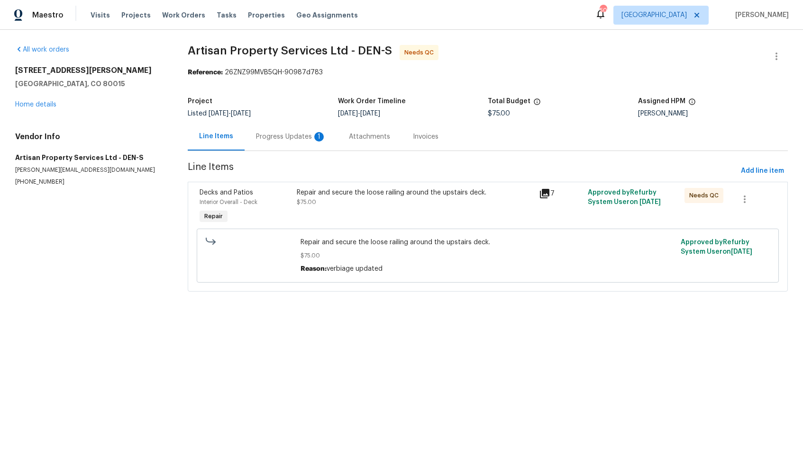
click at [331, 201] on div "Repair and secure the loose railing around the upstairs deck. $75.00" at bounding box center [415, 197] width 237 height 19
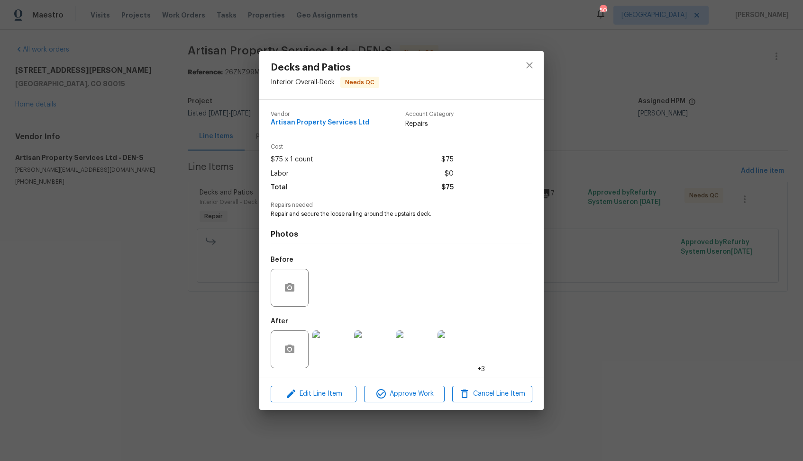
click at [335, 342] on img at bounding box center [331, 350] width 38 height 38
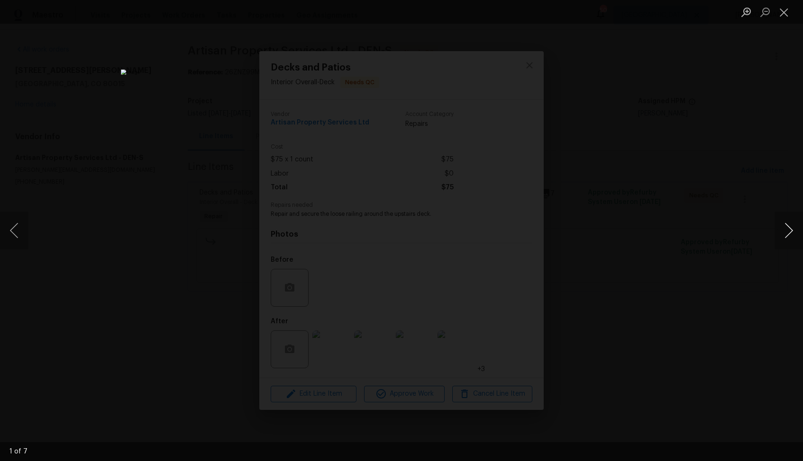
click at [790, 235] on button "Next image" at bounding box center [788, 231] width 28 height 38
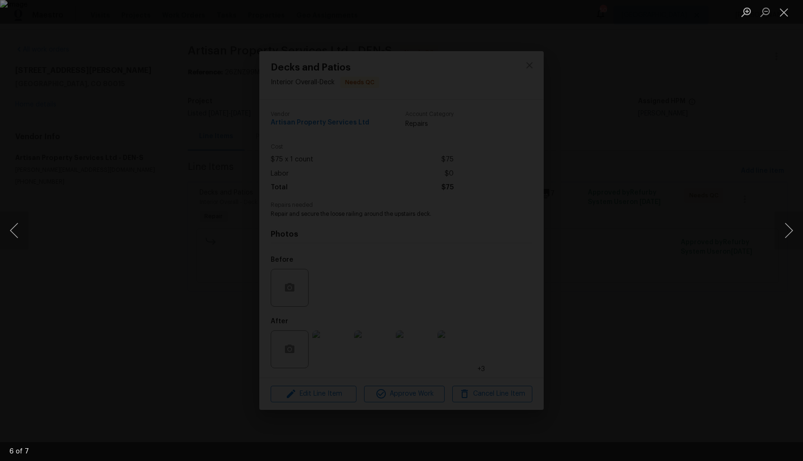
click at [696, 257] on div "Lightbox" at bounding box center [401, 230] width 803 height 461
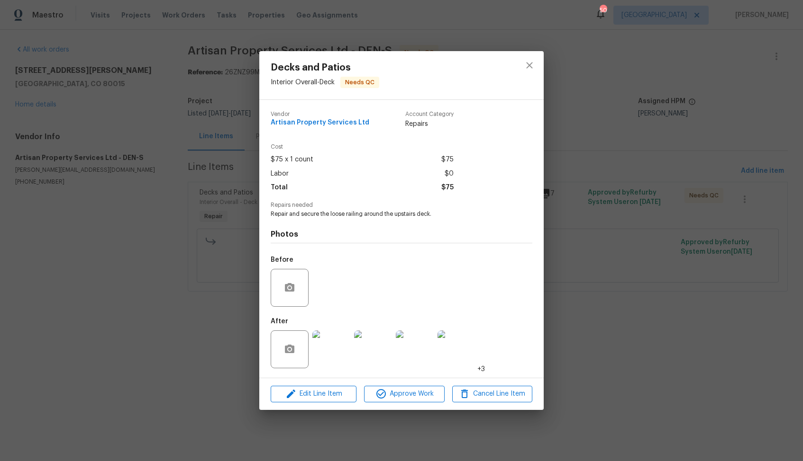
click at [627, 258] on div "Decks and Patios Interior Overall - Deck Needs QC Vendor Artisan Property Servi…" at bounding box center [401, 230] width 803 height 461
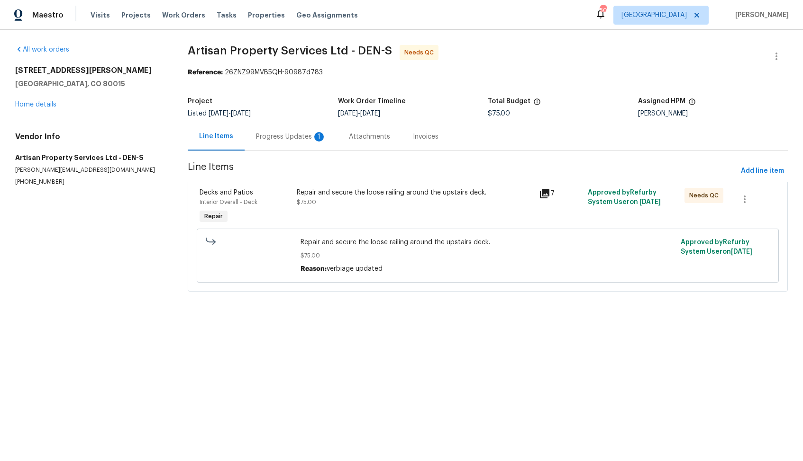
click at [277, 133] on div "Progress Updates 1" at bounding box center [291, 136] width 70 height 9
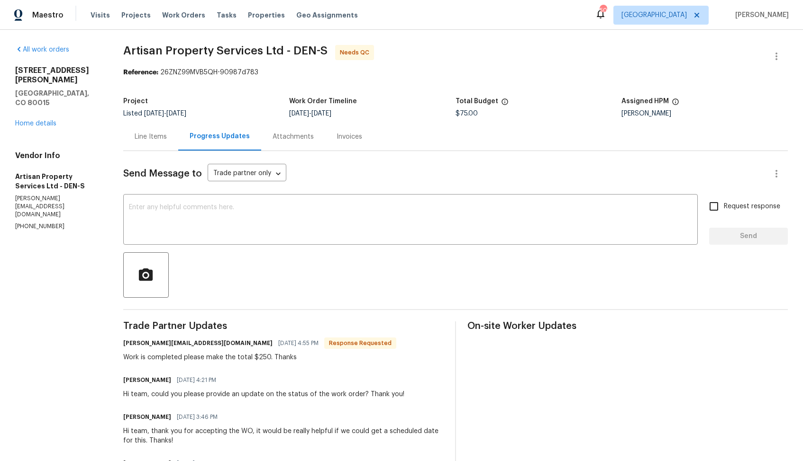
click at [155, 141] on div "Line Items" at bounding box center [151, 136] width 32 height 9
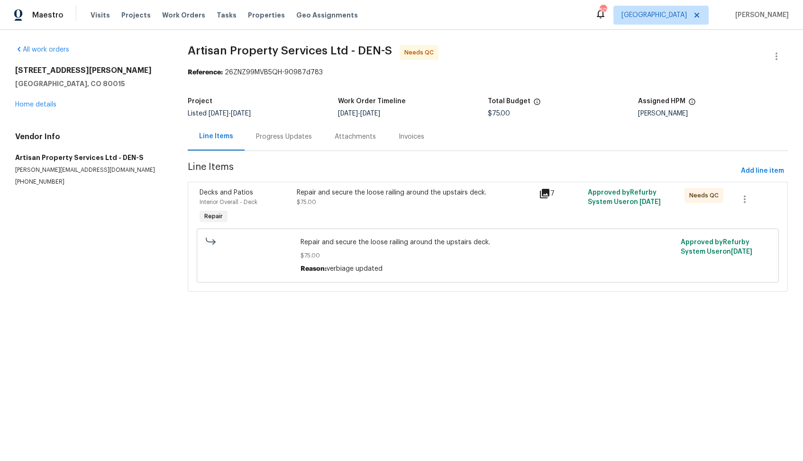
click at [335, 210] on div "Repair and secure the loose railing around the upstairs deck. $75.00" at bounding box center [415, 207] width 243 height 44
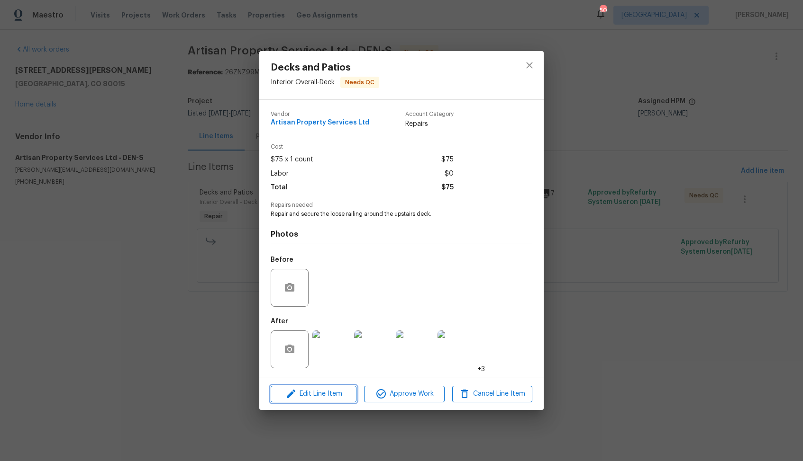
click at [329, 389] on span "Edit Line Item" at bounding box center [313, 394] width 80 height 12
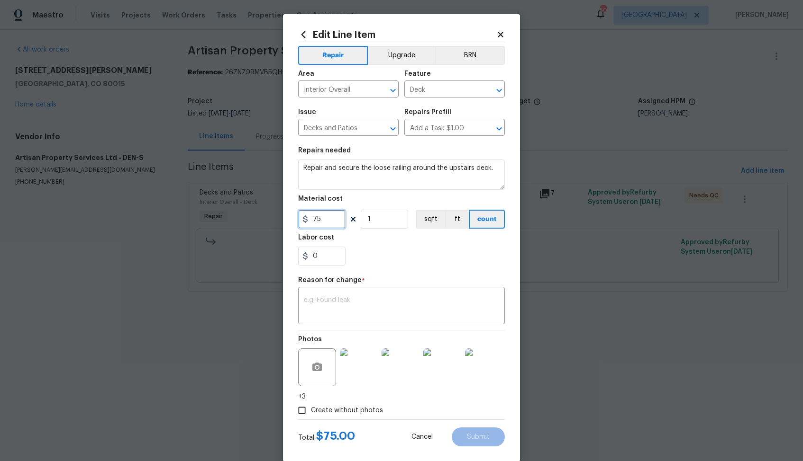
click at [330, 222] on input "75" at bounding box center [321, 219] width 47 height 19
type input "250"
click at [401, 304] on textarea at bounding box center [401, 307] width 195 height 20
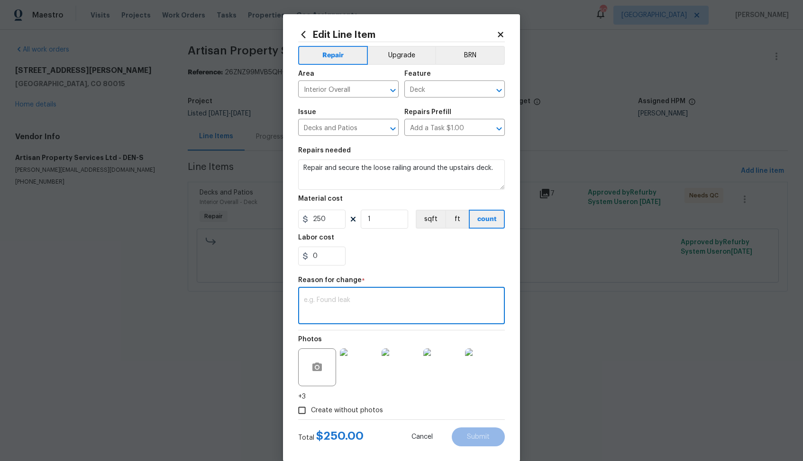
click at [392, 292] on div "x ​" at bounding box center [401, 306] width 207 height 35
paste textarea "(AM) Updated per vendor’s final cost."
type textarea "(AM) Updated per vendor’s final cost."
click at [468, 428] on button "Submit" at bounding box center [478, 437] width 53 height 19
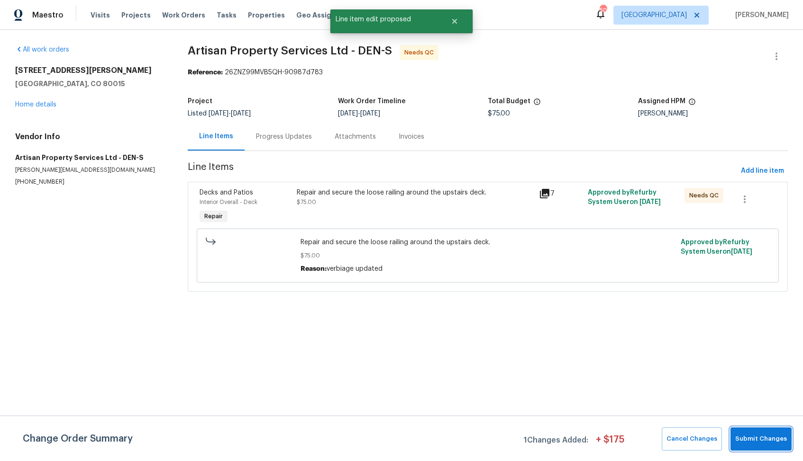
click at [758, 443] on span "Submit Changes" at bounding box center [761, 439] width 52 height 11
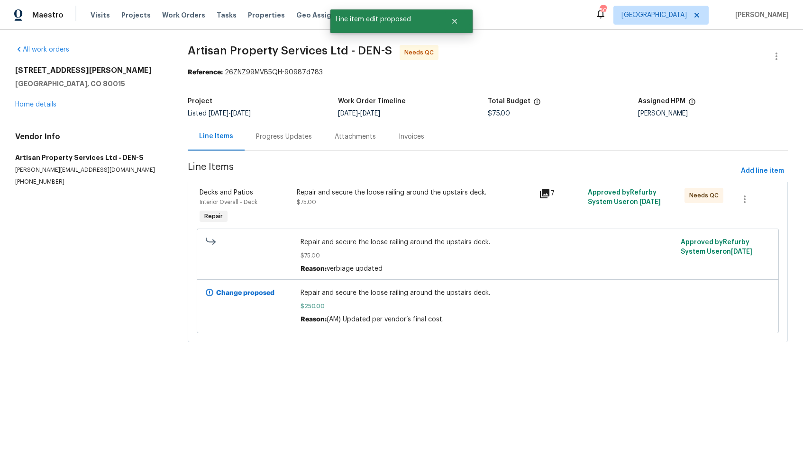
click at [268, 135] on div "Progress Updates" at bounding box center [284, 136] width 56 height 9
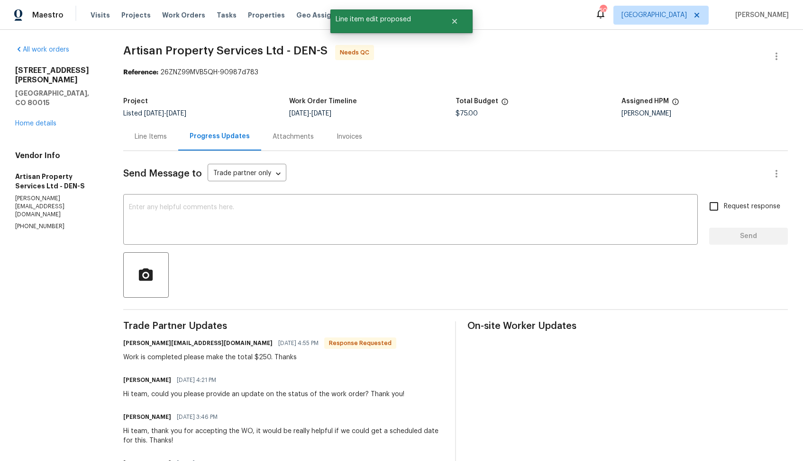
click at [131, 122] on div "Project Listed [DATE] - [DATE] Work Order Timeline [DATE] - [DATE] Total Budget…" at bounding box center [455, 107] width 664 height 30
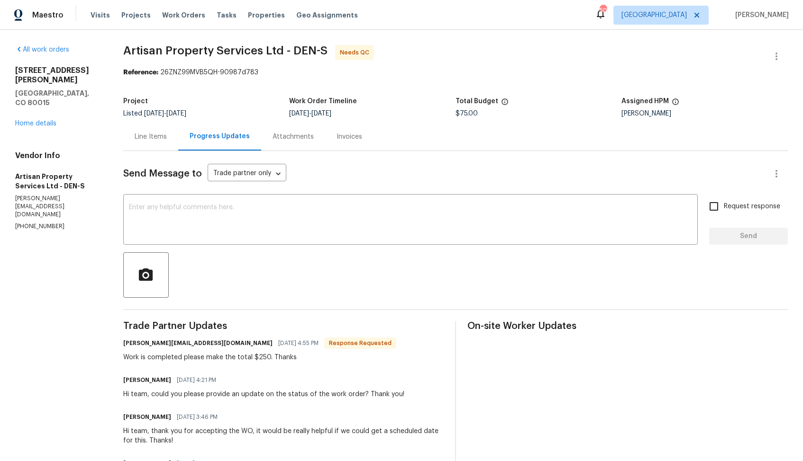
click at [145, 140] on div "Line Items" at bounding box center [151, 136] width 32 height 9
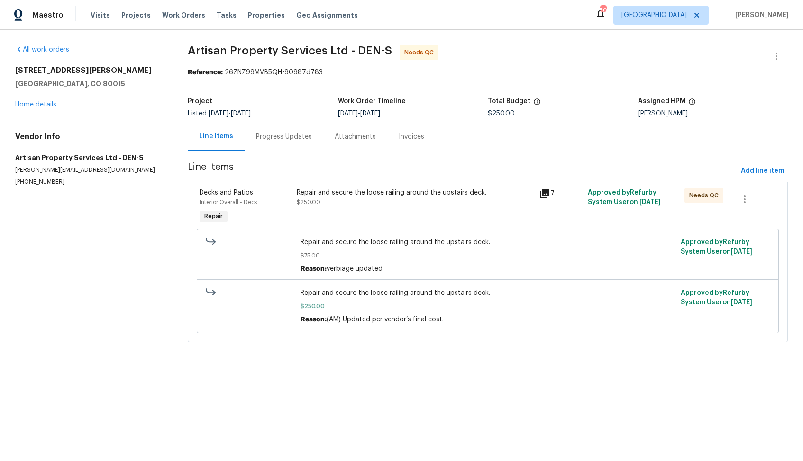
click at [294, 153] on section "Artisan Property Services Ltd - DEN-S Needs QC Reference: 26ZNZ99MVB5QH-90987d7…" at bounding box center [488, 199] width 600 height 309
click at [288, 138] on div "Progress Updates" at bounding box center [284, 136] width 56 height 9
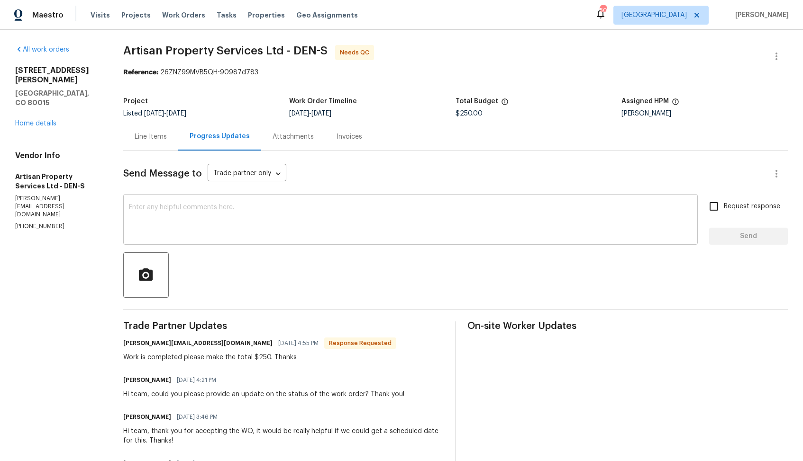
click at [307, 230] on textarea at bounding box center [410, 220] width 563 height 33
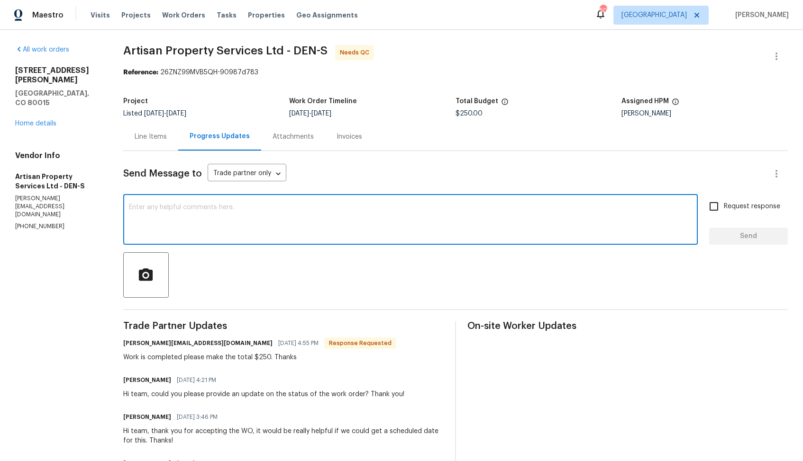
click at [243, 228] on textarea at bounding box center [410, 220] width 563 height 33
click at [134, 208] on textarea "HI [PERSON_NAME], thank you for completing the WO" at bounding box center [410, 220] width 563 height 33
click at [297, 207] on textarea "Hi [PERSON_NAME], thank you for completing the WO" at bounding box center [410, 220] width 563 height 33
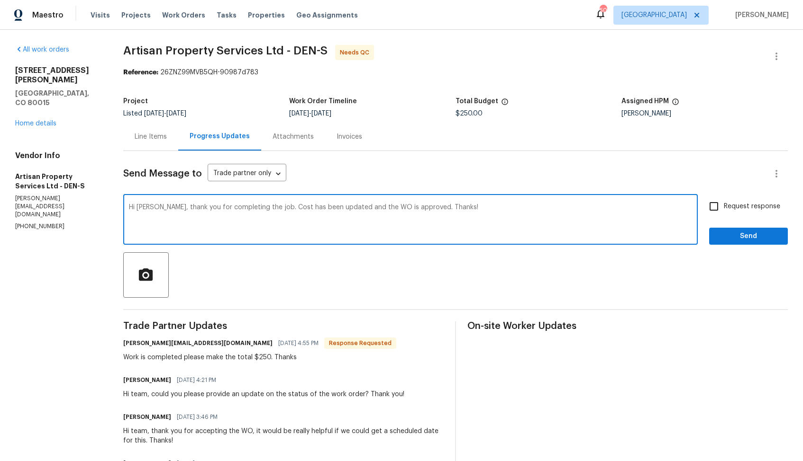
type textarea "Hi [PERSON_NAME], thank you for completing the job. Cost has been updated and t…"
click at [721, 230] on button "Send" at bounding box center [748, 237] width 79 height 18
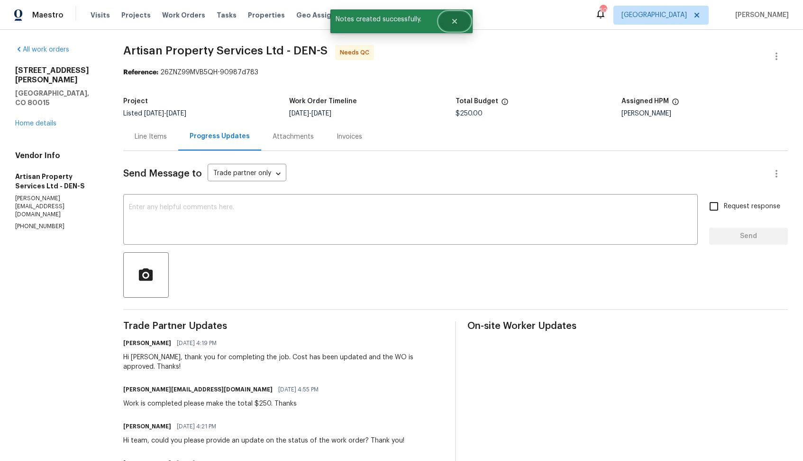
click at [464, 25] on button "Close" at bounding box center [454, 21] width 31 height 19
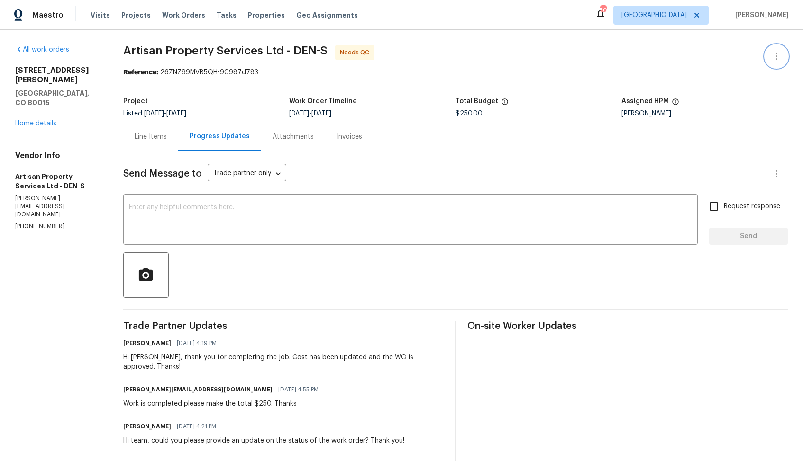
click at [770, 56] on icon "button" at bounding box center [775, 56] width 11 height 11
click at [728, 54] on li "Edit" at bounding box center [745, 57] width 102 height 16
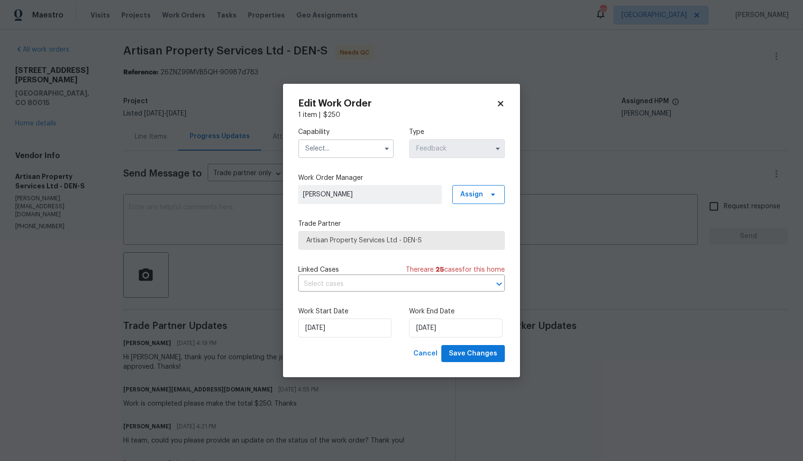
click at [335, 148] on input "text" at bounding box center [346, 148] width 96 height 19
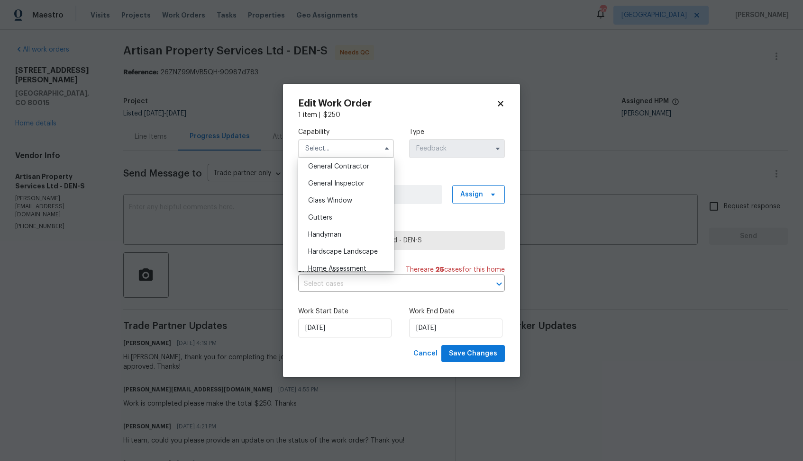
scroll to position [459, 0]
click at [341, 230] on span "Handyman" at bounding box center [324, 231] width 33 height 7
type input "Handyman"
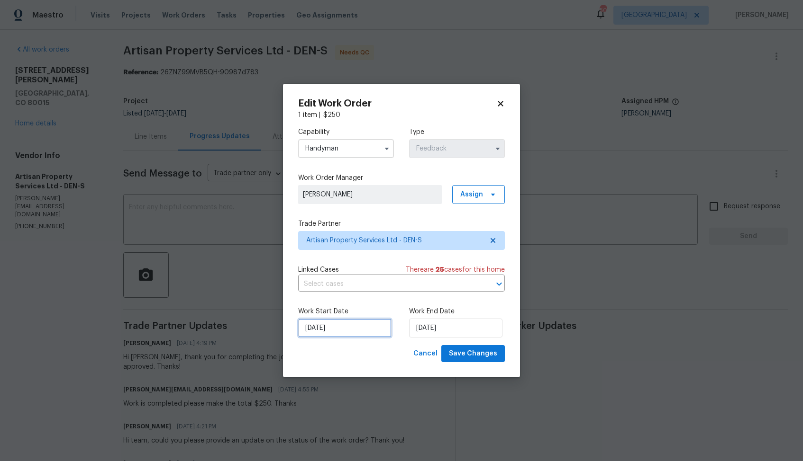
click at [344, 322] on input "[DATE]" at bounding box center [344, 328] width 93 height 19
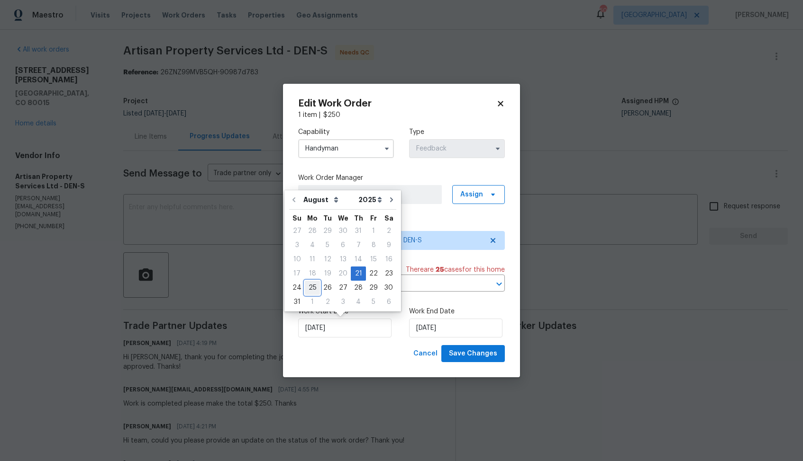
click at [315, 286] on div "25" at bounding box center [312, 287] width 15 height 13
type input "[DATE]"
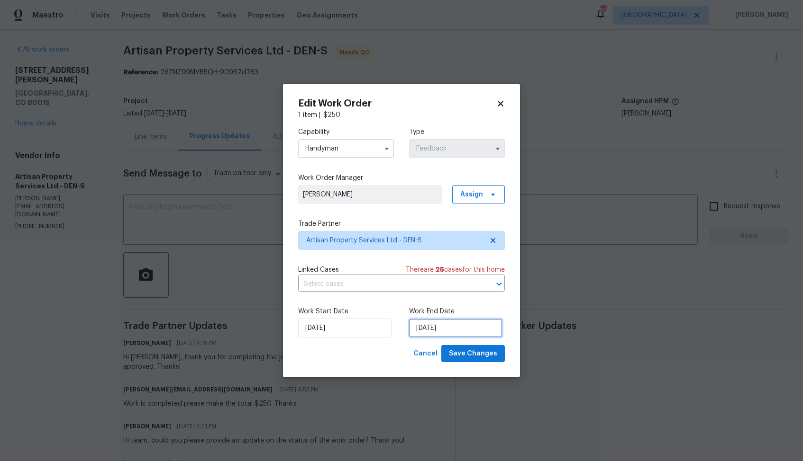
click at [425, 321] on input "[DATE]" at bounding box center [455, 328] width 93 height 19
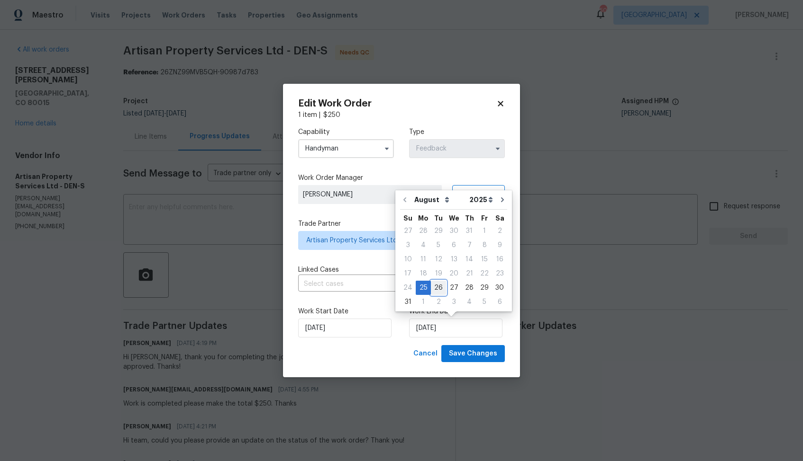
click at [437, 290] on div "26" at bounding box center [438, 287] width 15 height 13
type input "[DATE]"
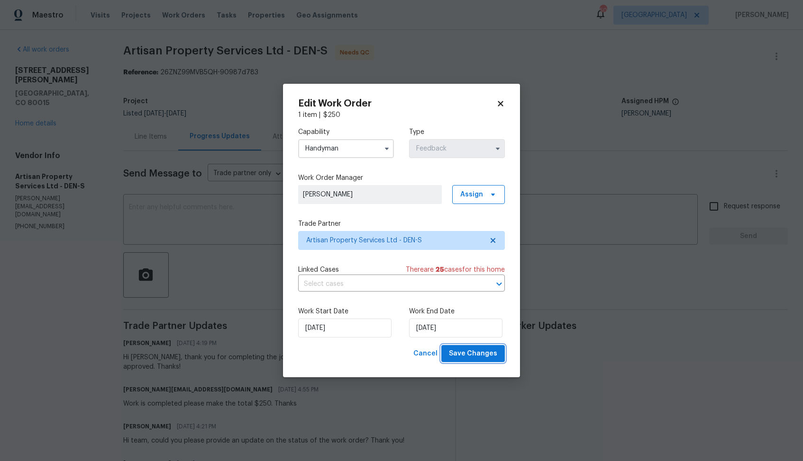
click at [464, 352] on span "Save Changes" at bounding box center [473, 354] width 48 height 12
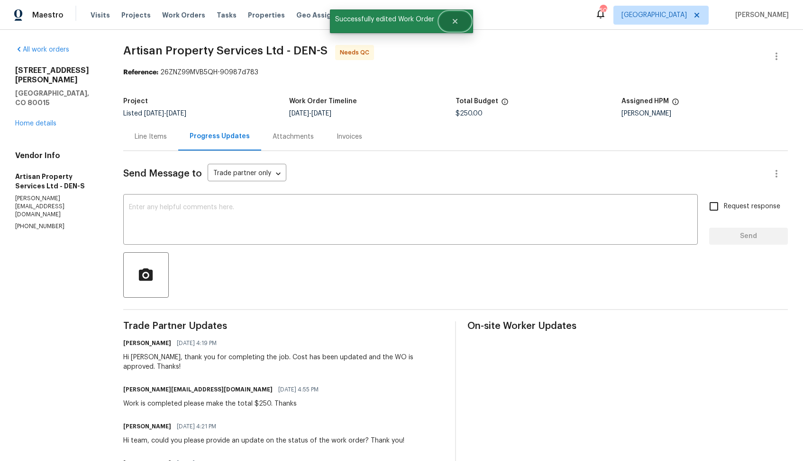
click at [459, 16] on button "Close" at bounding box center [454, 21] width 31 height 19
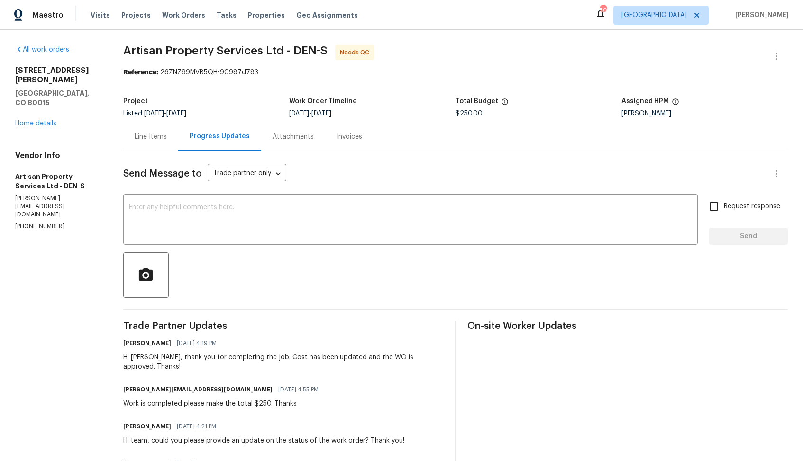
click at [156, 141] on div "Line Items" at bounding box center [151, 136] width 32 height 9
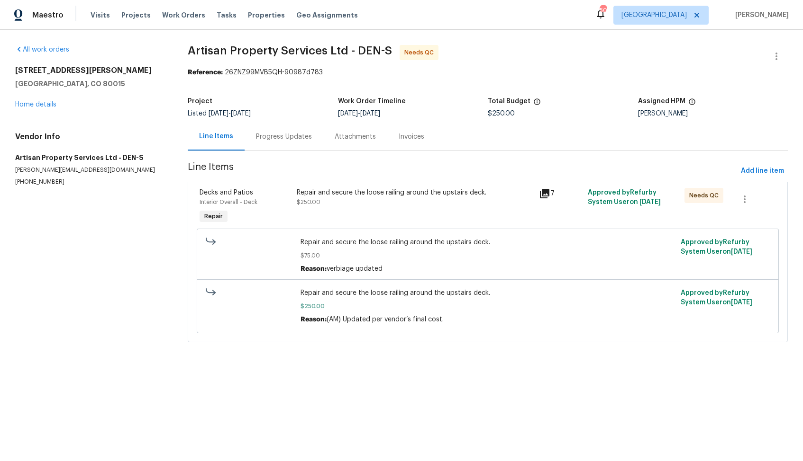
click at [370, 205] on div "Repair and secure the loose railing around the upstairs deck. $250.00" at bounding box center [415, 197] width 237 height 19
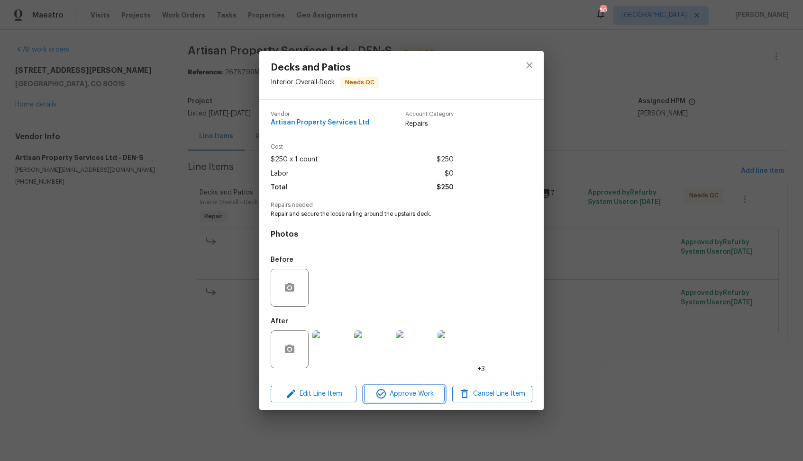
click at [395, 394] on span "Approve Work" at bounding box center [404, 394] width 74 height 12
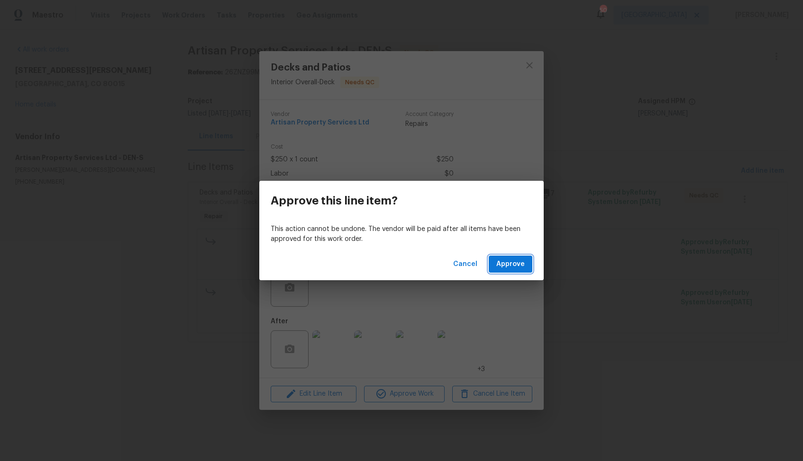
click at [516, 260] on span "Approve" at bounding box center [510, 265] width 28 height 12
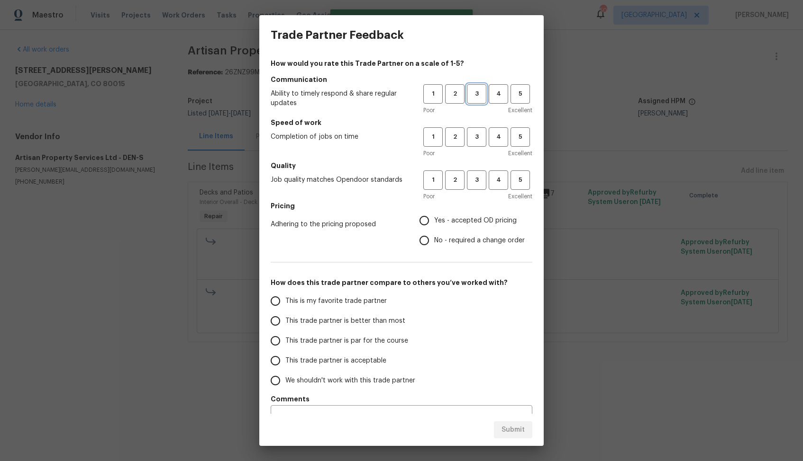
click at [478, 90] on span "3" at bounding box center [477, 94] width 18 height 11
click at [479, 135] on span "3" at bounding box center [477, 137] width 18 height 11
click at [475, 178] on span "3" at bounding box center [477, 180] width 18 height 11
click at [429, 247] on input "No - required a change order" at bounding box center [424, 241] width 20 height 20
radio input "true"
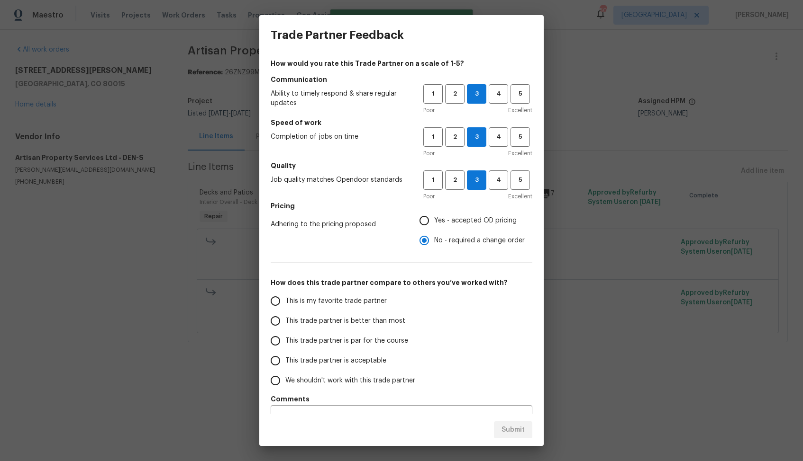
click at [362, 323] on span "This trade partner is better than most" at bounding box center [345, 321] width 120 height 10
click at [285, 323] on input "This trade partner is better than most" at bounding box center [275, 321] width 20 height 20
click at [505, 428] on span "Submit" at bounding box center [512, 431] width 23 height 12
radio input "true"
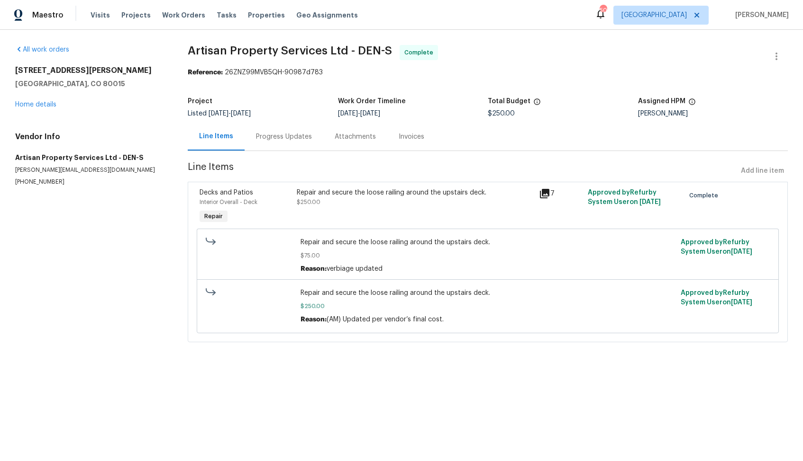
click at [30, 99] on div "4735 S Cathay Ct Aurora, CO 80015 Home details" at bounding box center [90, 88] width 150 height 44
click at [29, 101] on link "Home details" at bounding box center [35, 104] width 41 height 7
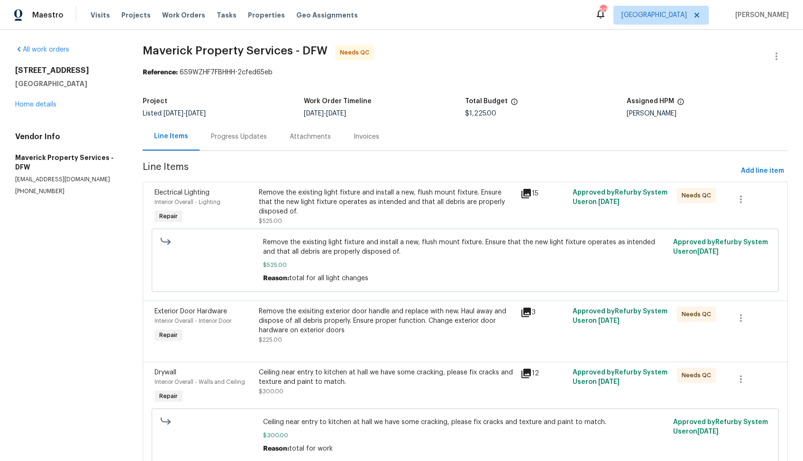
click at [231, 136] on div "Progress Updates" at bounding box center [239, 136] width 56 height 9
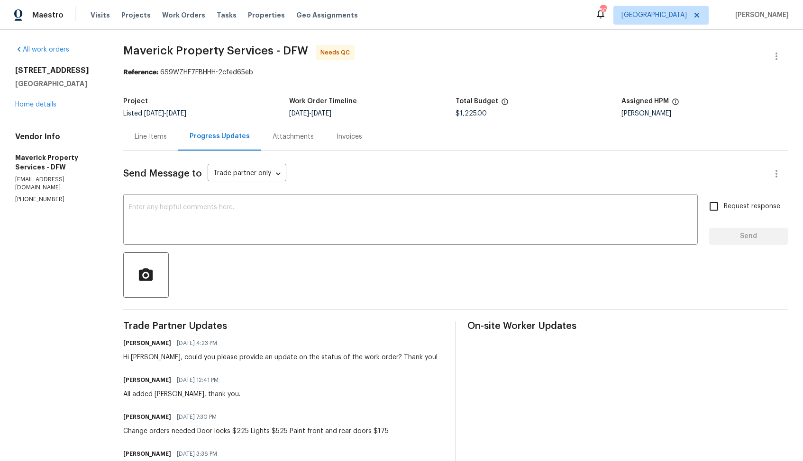
click at [167, 138] on div "Line Items" at bounding box center [151, 136] width 32 height 9
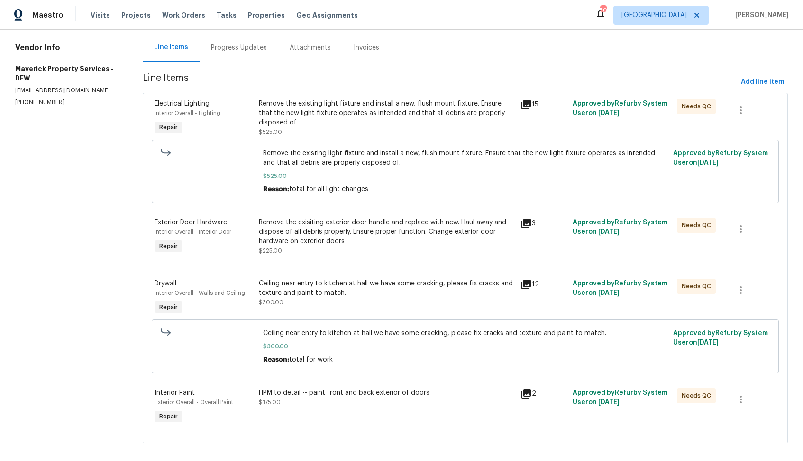
scroll to position [22, 0]
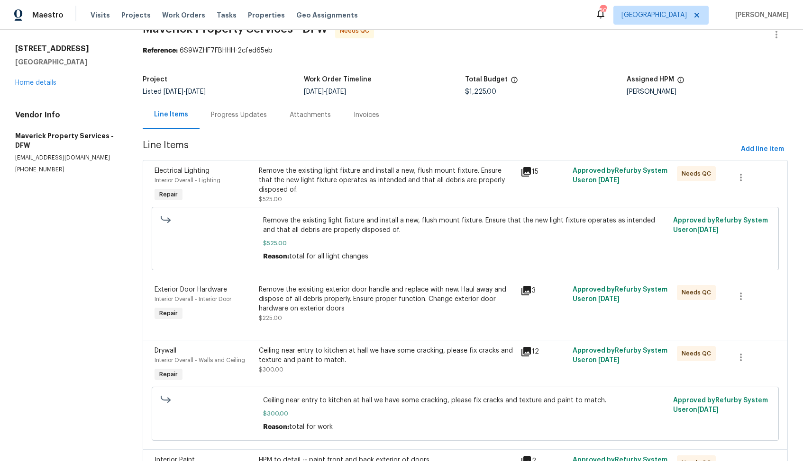
click at [254, 114] on div "Progress Updates" at bounding box center [239, 114] width 56 height 9
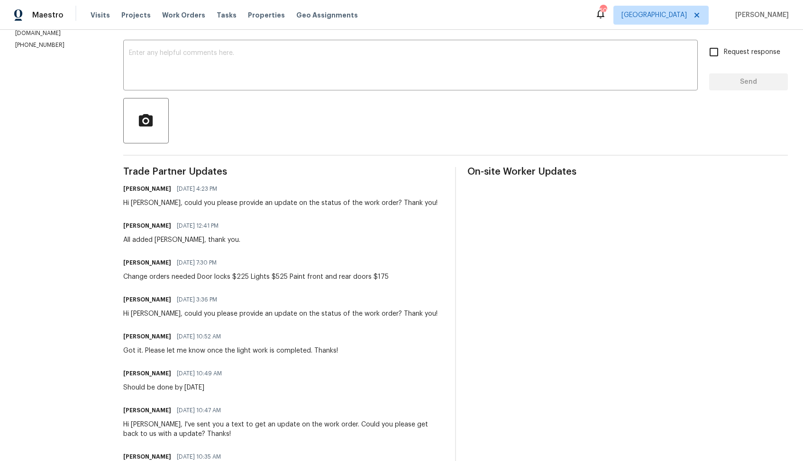
scroll to position [69, 0]
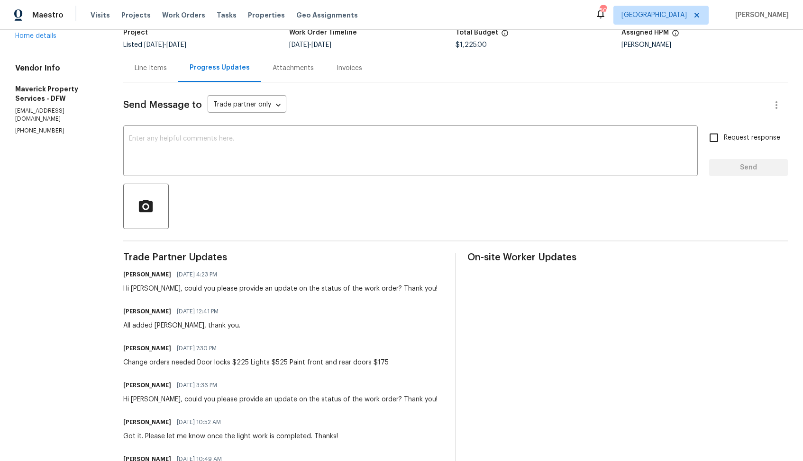
click at [167, 65] on div "Line Items" at bounding box center [151, 67] width 32 height 9
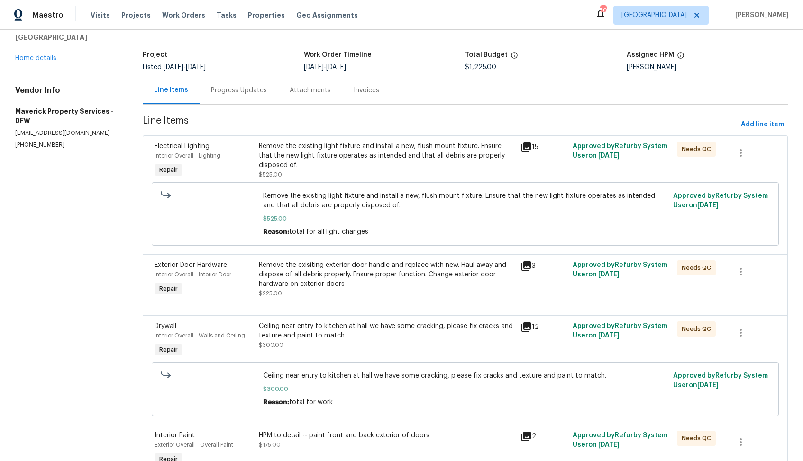
scroll to position [45, 0]
click at [238, 97] on div "Progress Updates" at bounding box center [238, 91] width 79 height 28
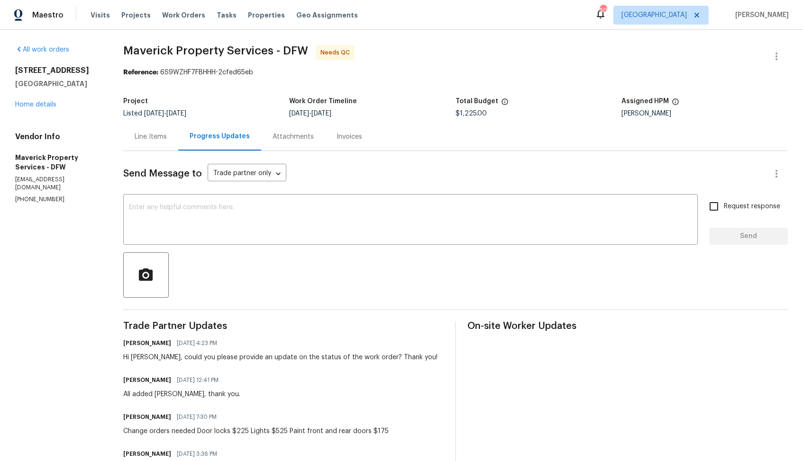
click at [167, 135] on div "Line Items" at bounding box center [151, 136] width 32 height 9
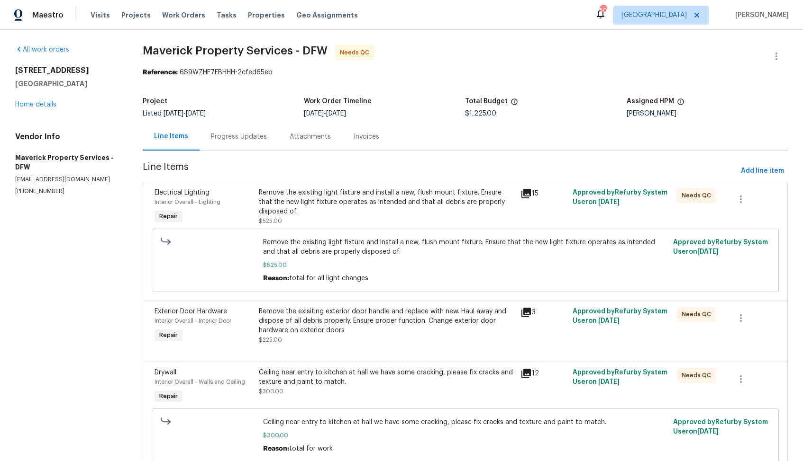
click at [231, 134] on div "Progress Updates" at bounding box center [239, 136] width 56 height 9
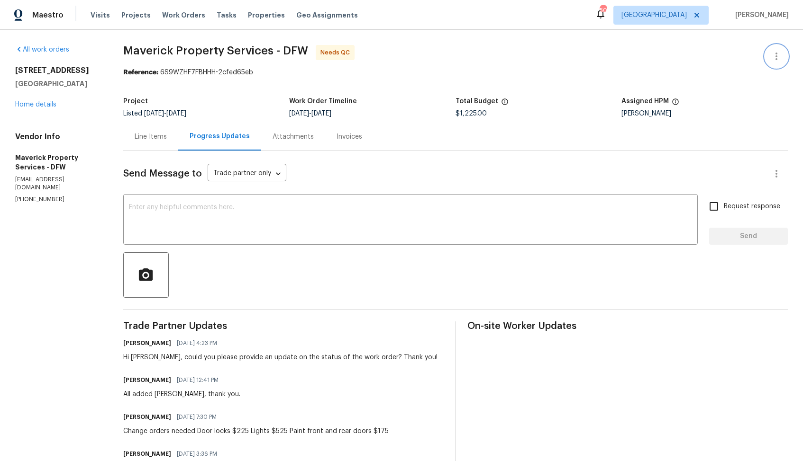
click at [785, 51] on button "button" at bounding box center [776, 56] width 23 height 23
click at [719, 58] on li "Edit" at bounding box center [745, 57] width 102 height 16
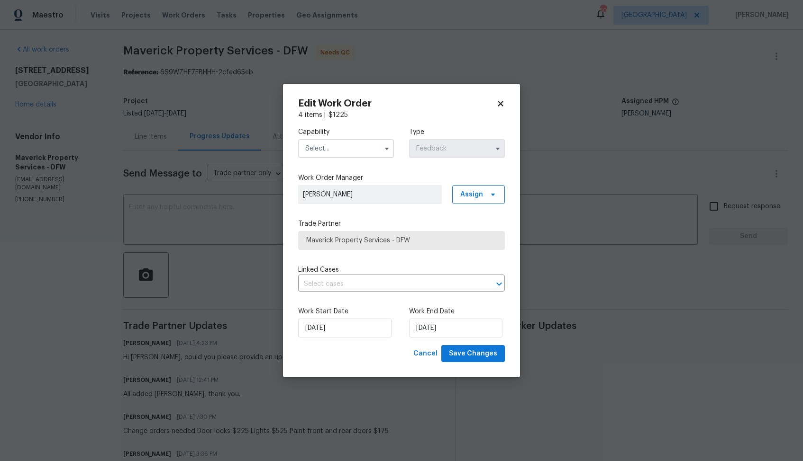
click at [367, 147] on input "text" at bounding box center [346, 148] width 96 height 19
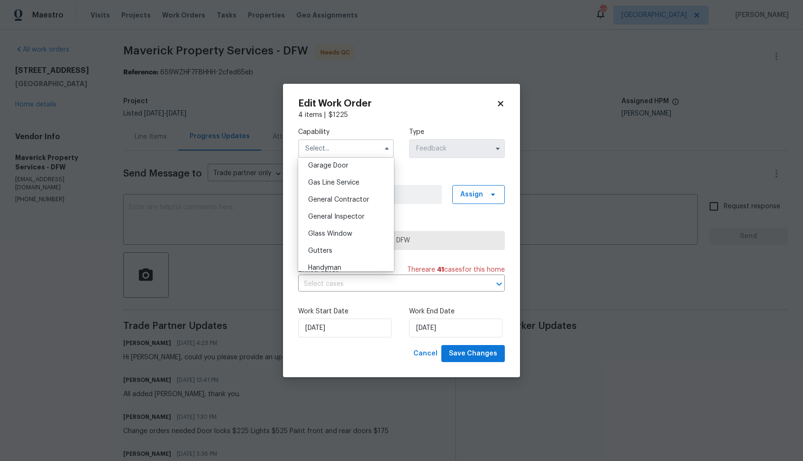
scroll to position [455, 0]
click at [326, 233] on span "Handyman" at bounding box center [324, 234] width 33 height 7
type input "Handyman"
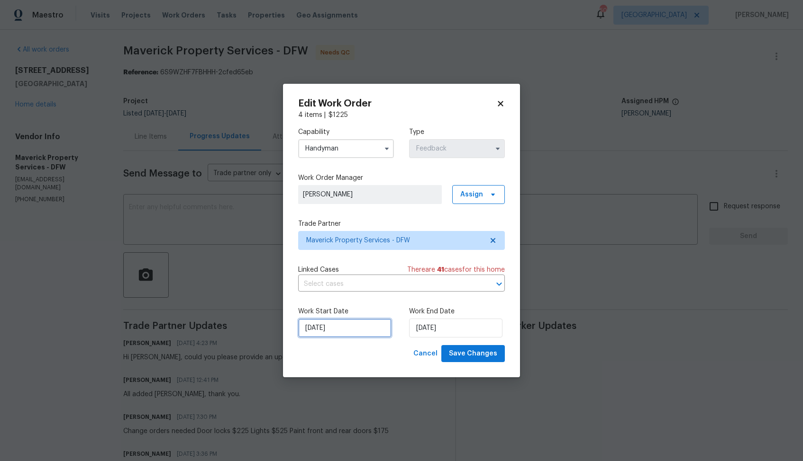
click at [353, 333] on input "14/08/2025" at bounding box center [344, 328] width 93 height 19
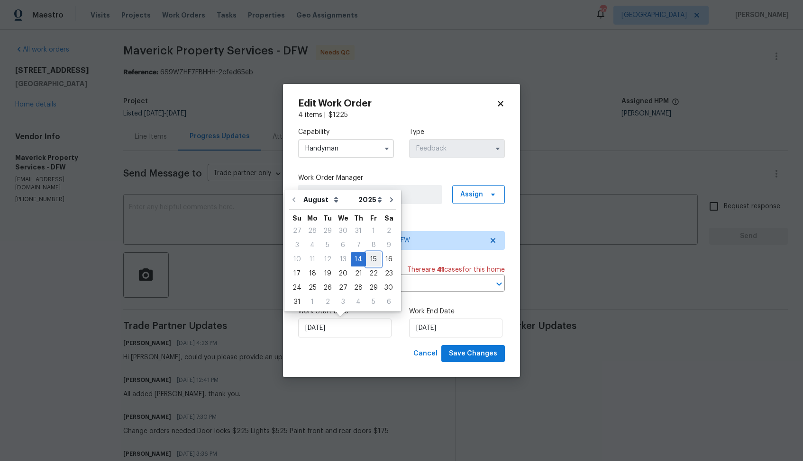
click at [369, 263] on div "15" at bounding box center [373, 259] width 15 height 13
type input "15/08/2025"
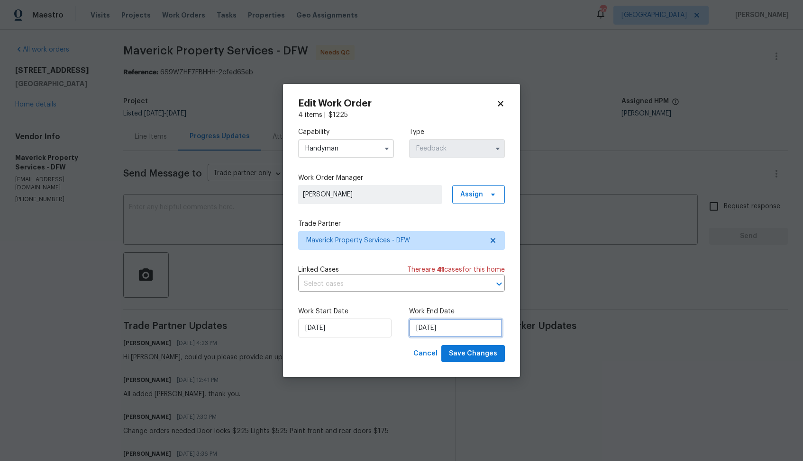
click at [466, 335] on input "18/08/2025" at bounding box center [455, 328] width 93 height 19
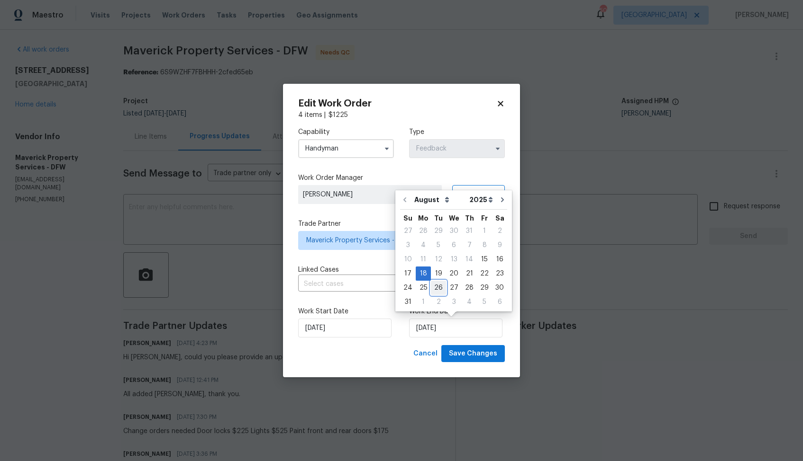
click at [435, 286] on div "26" at bounding box center [438, 287] width 15 height 13
type input "26/08/2025"
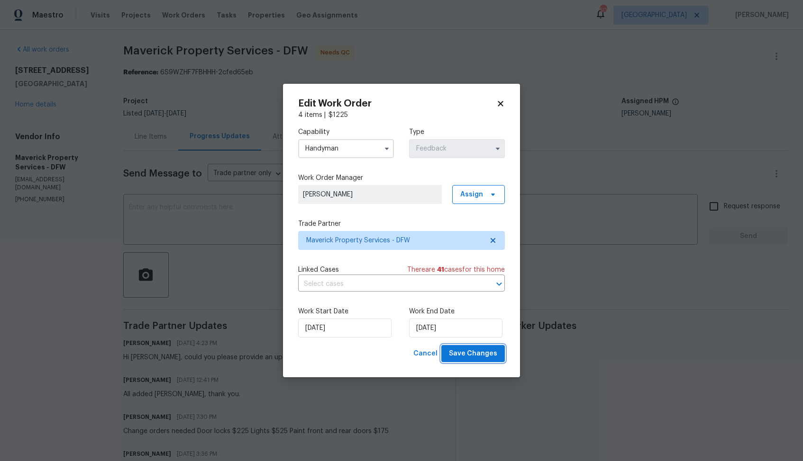
click at [479, 357] on span "Save Changes" at bounding box center [473, 354] width 48 height 12
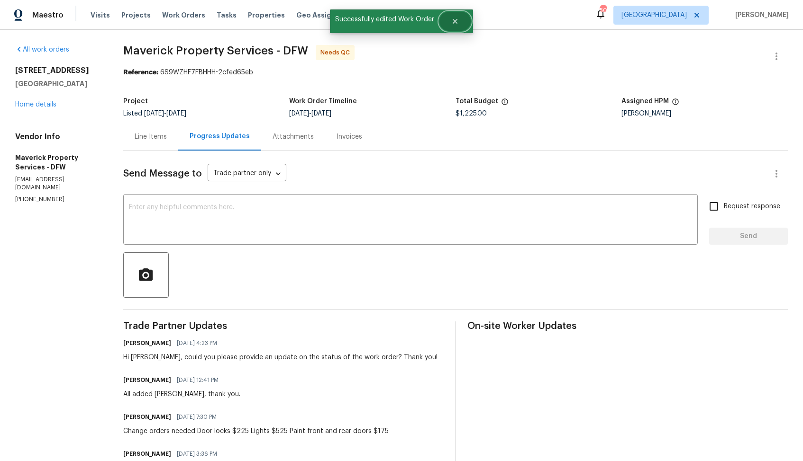
click at [452, 19] on icon "Close" at bounding box center [454, 21] width 5 height 5
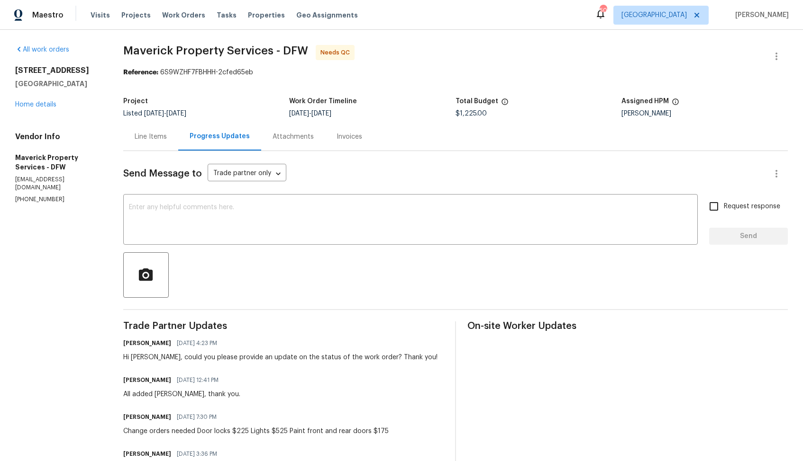
click at [166, 360] on div "Hi [PERSON_NAME], could you please provide an update on the status of the work …" at bounding box center [280, 357] width 314 height 9
copy div "[PERSON_NAME]"
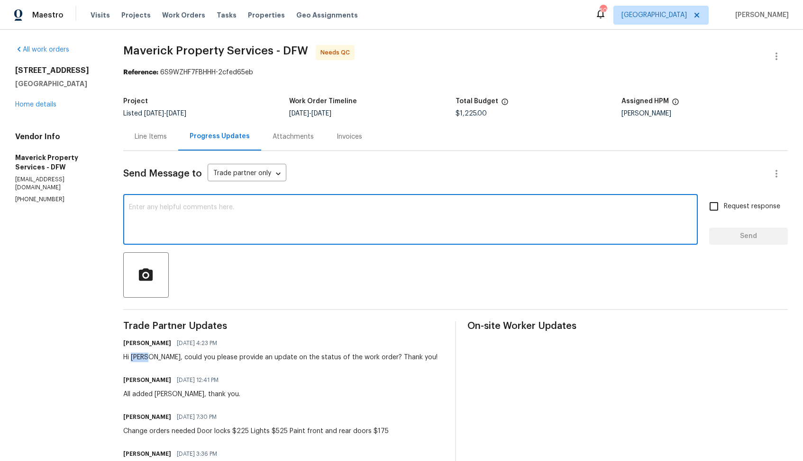
click at [271, 219] on textarea at bounding box center [410, 220] width 563 height 33
paste textarea "[PERSON_NAME]"
click at [262, 208] on textarea "Hi [PERSON_NAME], thank you for completingthe job. WO is approved. Thanks!" at bounding box center [410, 220] width 563 height 33
type textarea "Hi [PERSON_NAME], thank you for completing the job. WO is approved. Thanks!"
click at [754, 238] on span "Send" at bounding box center [747, 237] width 63 height 12
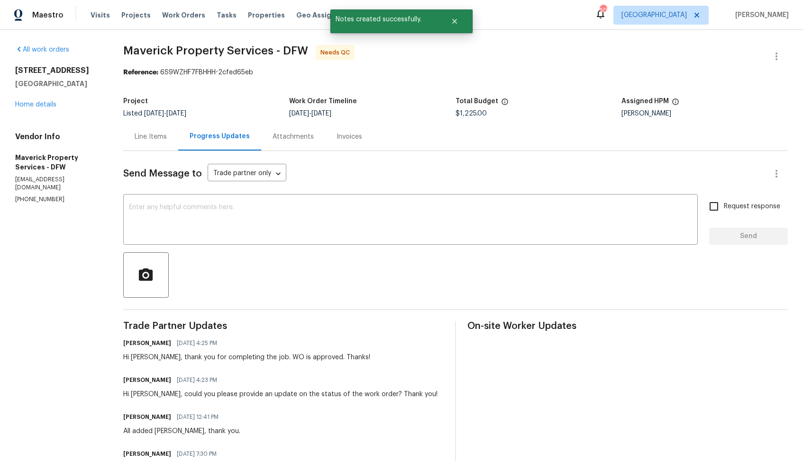
click at [167, 136] on div "Line Items" at bounding box center [151, 136] width 32 height 9
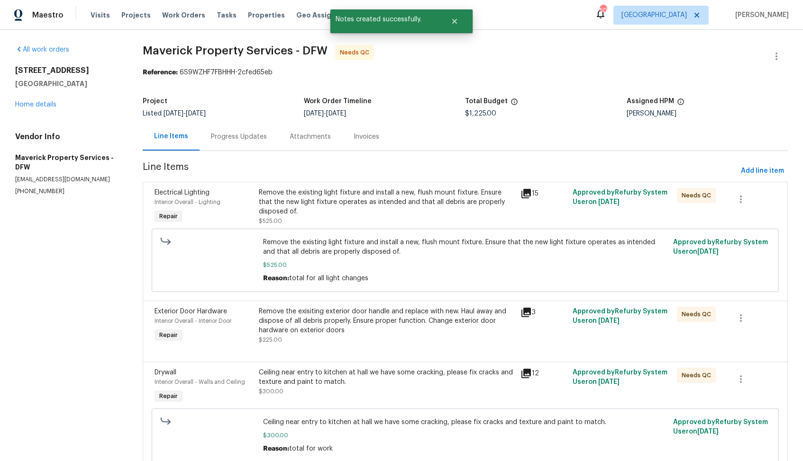
click at [359, 213] on div "Remove the existing light fixture and install a new, flush mount fixture. Ensur…" at bounding box center [386, 202] width 255 height 28
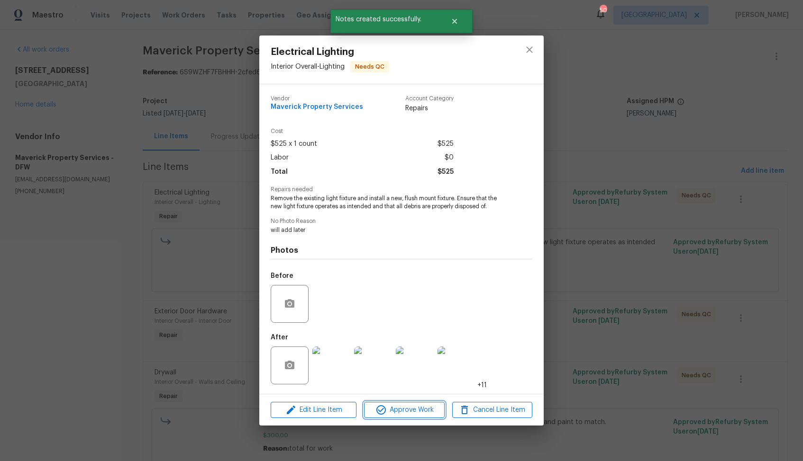
click at [398, 410] on span "Approve Work" at bounding box center [404, 411] width 74 height 12
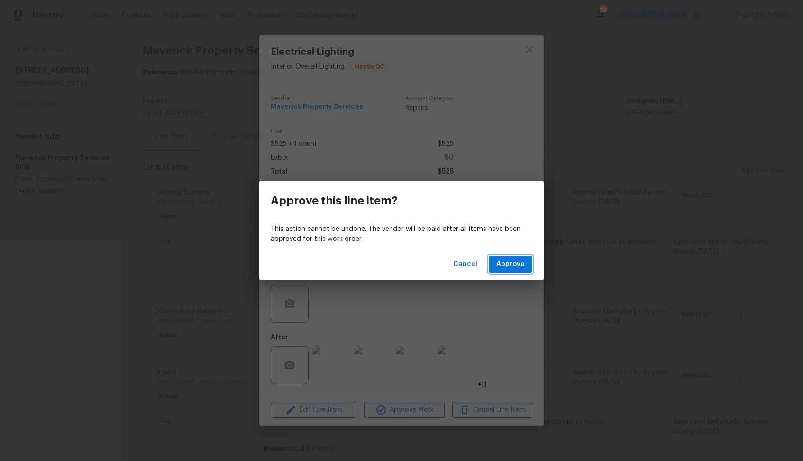
click at [515, 264] on span "Approve" at bounding box center [510, 265] width 28 height 12
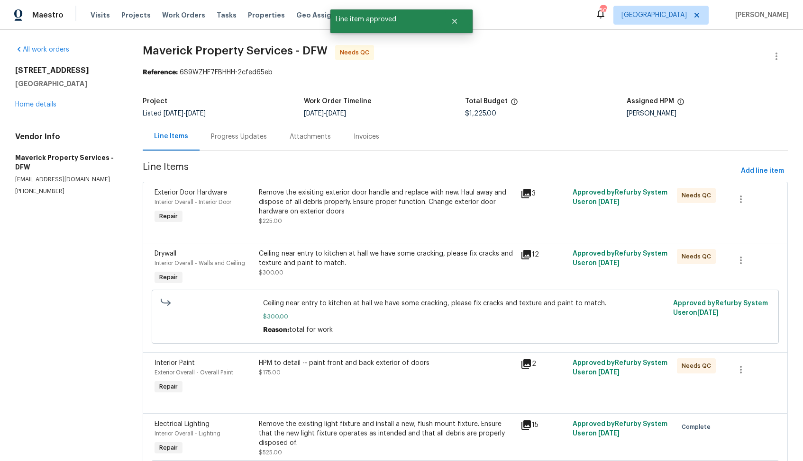
click at [376, 210] on div "Remove the exisiting exterior door handle and replace with new. Haul away and d…" at bounding box center [386, 202] width 255 height 28
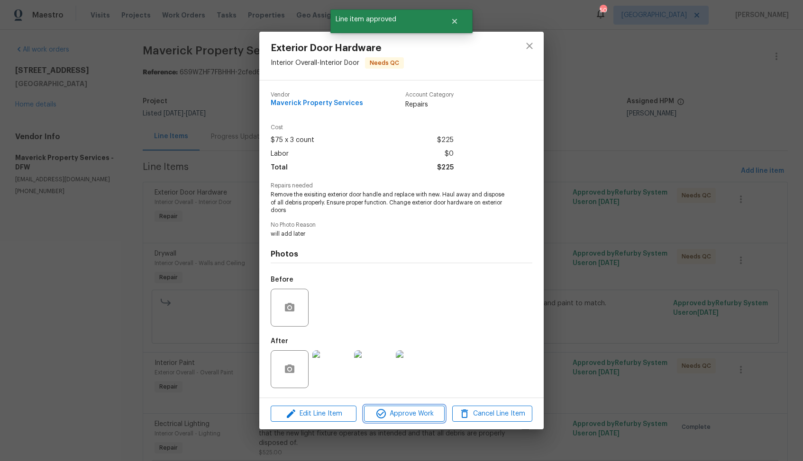
click at [399, 408] on span "Approve Work" at bounding box center [404, 414] width 74 height 12
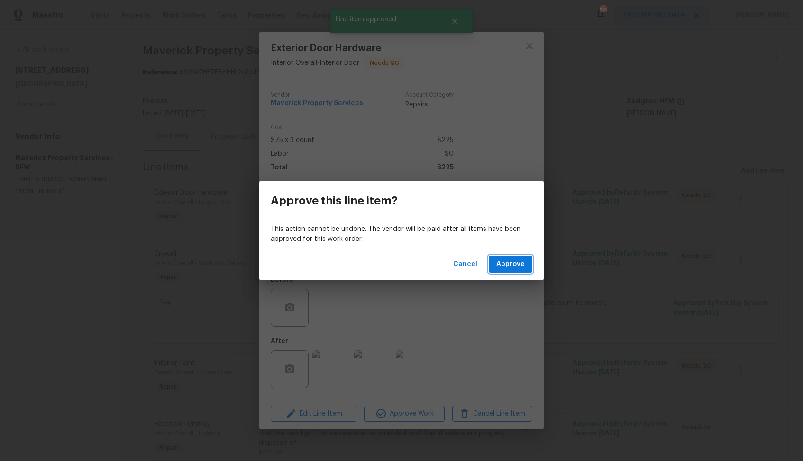
click at [514, 269] on span "Approve" at bounding box center [510, 265] width 28 height 12
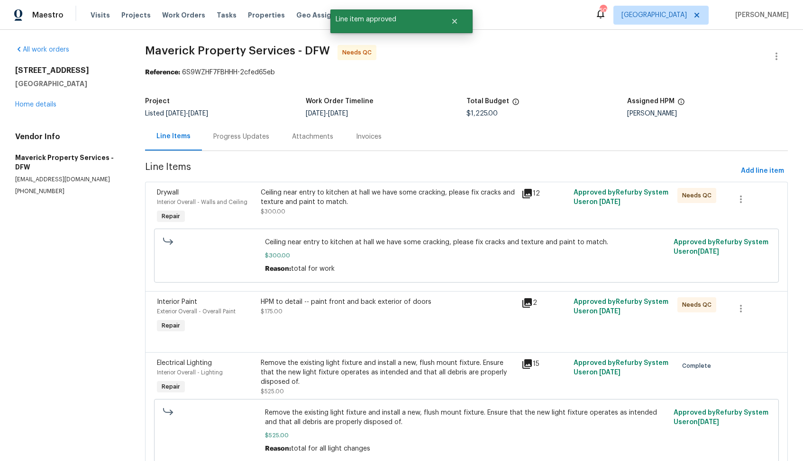
click at [395, 210] on div "Ceiling near entry to kitchen at hall we have some cracking, please fix cracks …" at bounding box center [388, 202] width 254 height 28
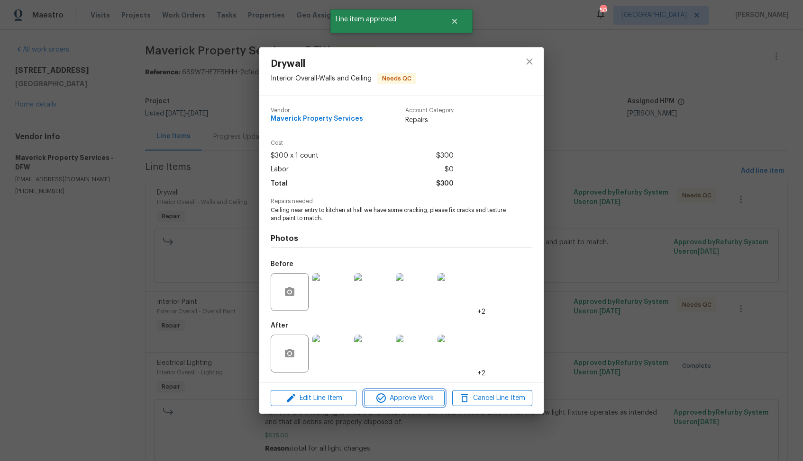
click at [394, 400] on span "Approve Work" at bounding box center [404, 399] width 74 height 12
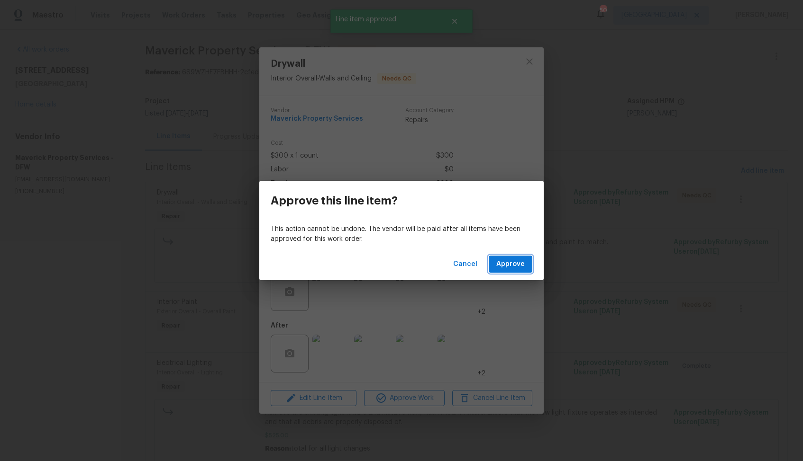
click at [520, 265] on span "Approve" at bounding box center [510, 265] width 28 height 12
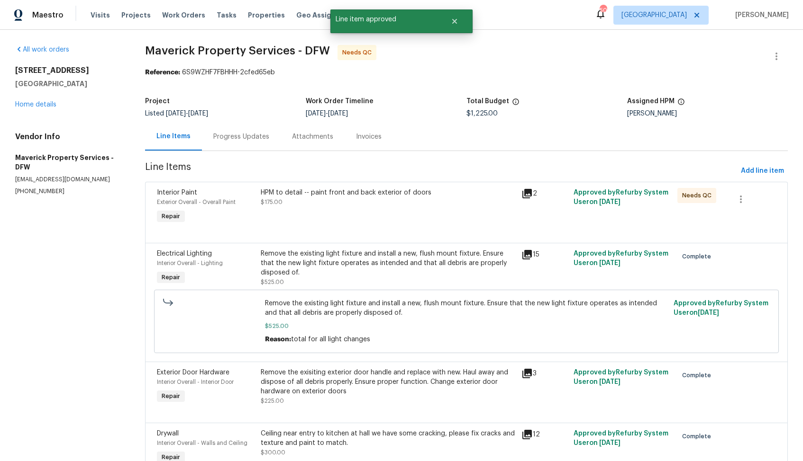
click at [367, 199] on div "HPM to detail -- paint front and back exterior of doors $175.00" at bounding box center [388, 197] width 254 height 19
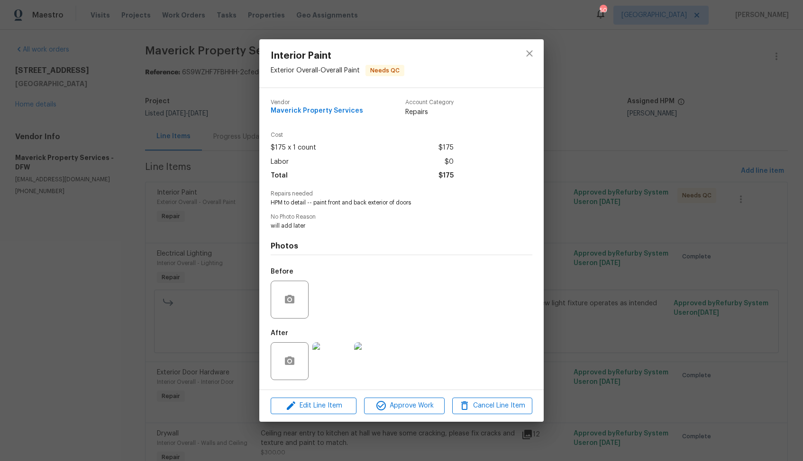
click at [337, 354] on img at bounding box center [331, 362] width 38 height 38
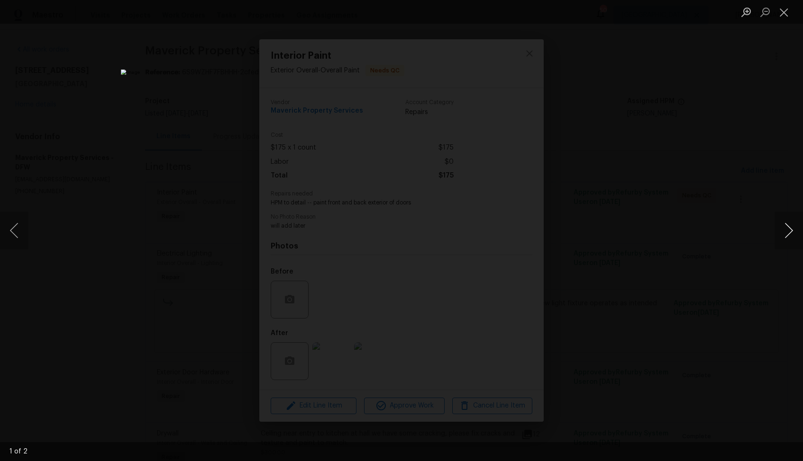
click at [786, 225] on button "Next image" at bounding box center [788, 231] width 28 height 38
click at [689, 233] on div "Lightbox" at bounding box center [401, 230] width 803 height 461
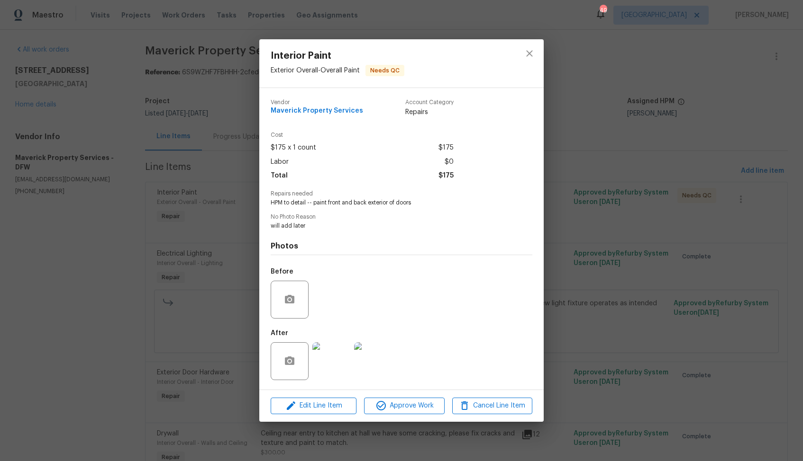
click at [378, 346] on img at bounding box center [373, 362] width 38 height 38
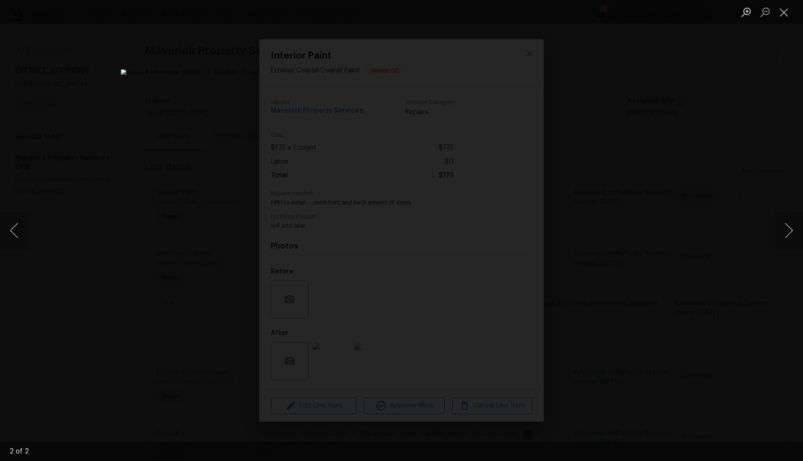
click at [631, 235] on div "Lightbox" at bounding box center [401, 230] width 803 height 461
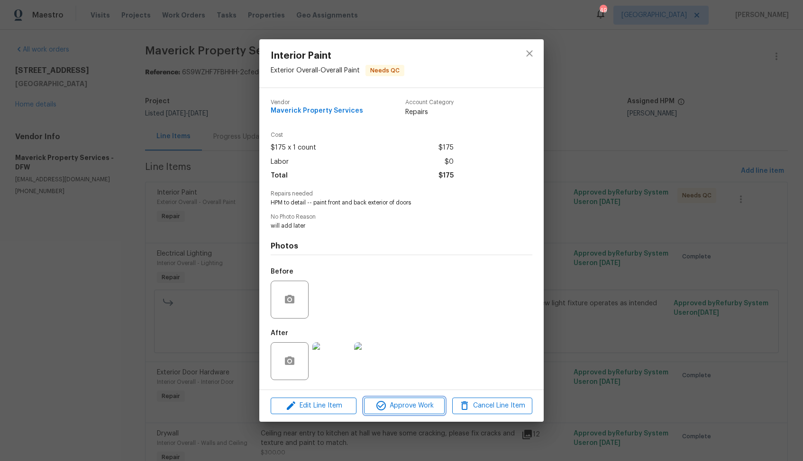
click at [398, 401] on span "Approve Work" at bounding box center [404, 406] width 74 height 12
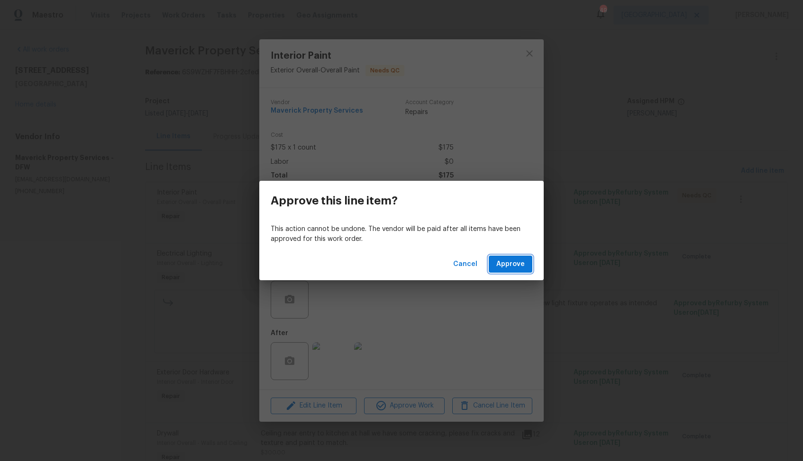
click at [508, 261] on span "Approve" at bounding box center [510, 265] width 28 height 12
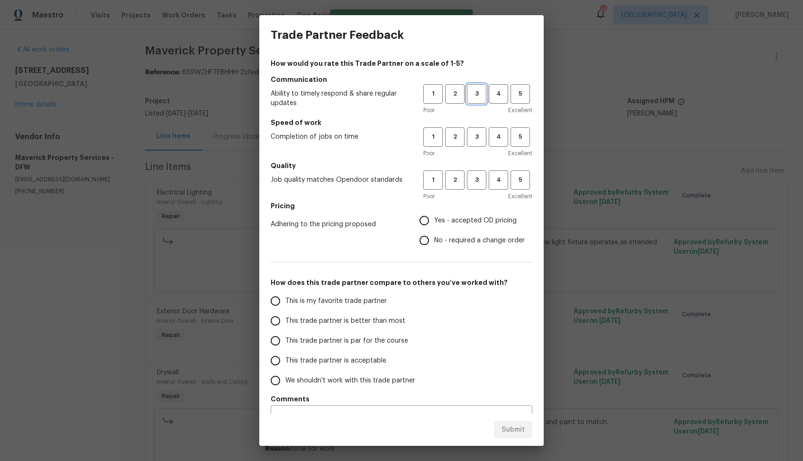
click at [474, 85] on button "3" at bounding box center [476, 93] width 19 height 19
click at [488, 146] on div "1 2 3 4 5" at bounding box center [477, 136] width 109 height 19
click at [481, 142] on span "3" at bounding box center [477, 137] width 18 height 11
click at [482, 182] on span "3" at bounding box center [477, 180] width 18 height 11
click at [434, 238] on span "No - required a change order" at bounding box center [479, 241] width 90 height 10
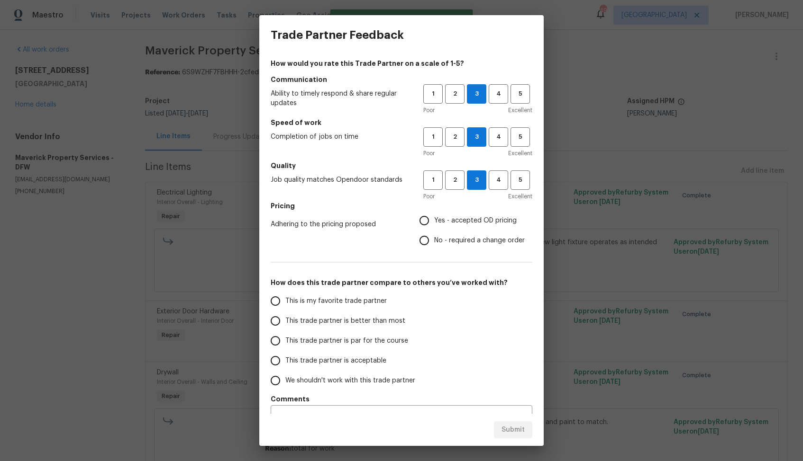
click at [434, 238] on input "No - required a change order" at bounding box center [424, 241] width 20 height 20
radio input "true"
click at [371, 316] on span "This trade partner is better than most" at bounding box center [345, 321] width 120 height 10
click at [285, 316] on input "This trade partner is better than most" at bounding box center [275, 321] width 20 height 20
click at [506, 427] on span "Submit" at bounding box center [512, 431] width 23 height 12
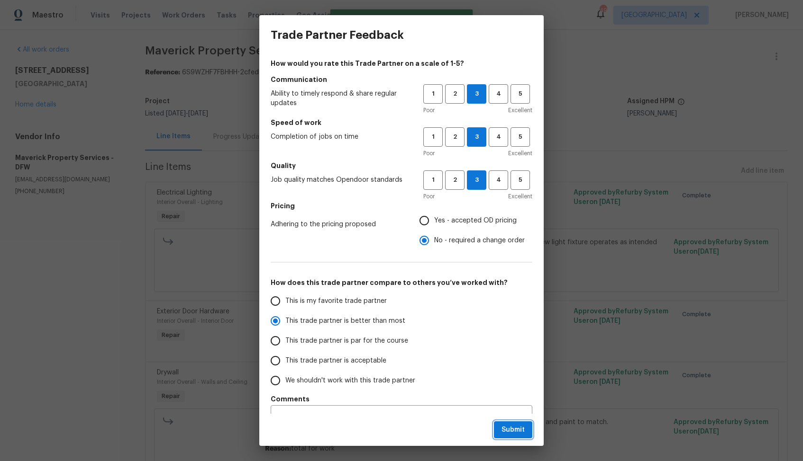
radio input "true"
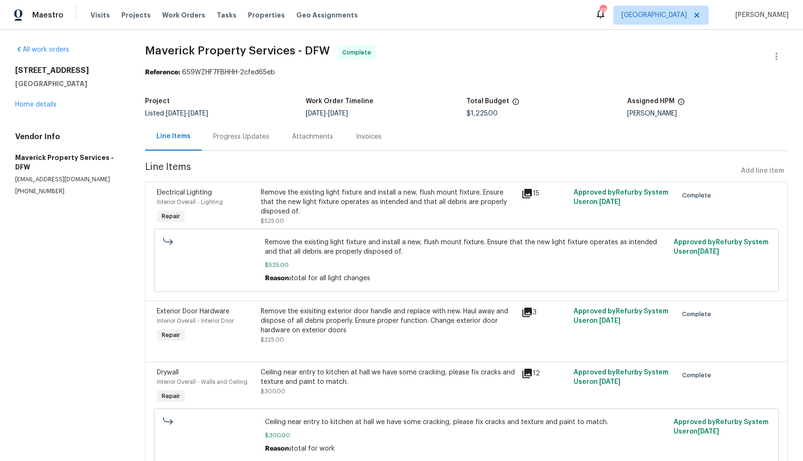
click at [46, 117] on div "All work orders [STREET_ADDRESS] Home details Vendor Info Maverick Property Ser…" at bounding box center [68, 120] width 107 height 151
click at [44, 106] on link "Home details" at bounding box center [35, 104] width 41 height 7
